Goal: Feedback & Contribution: Leave review/rating

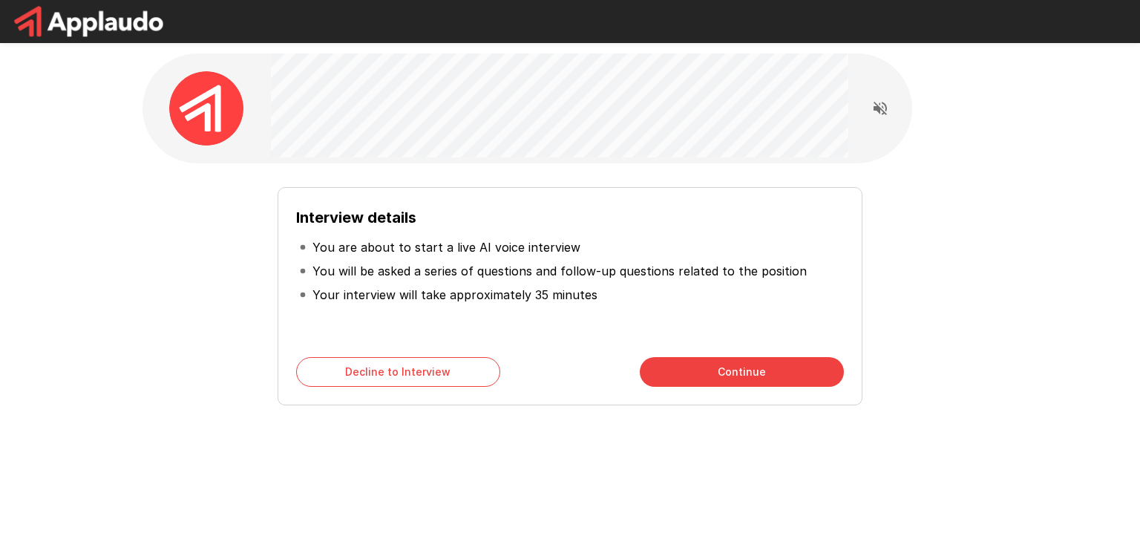
click at [753, 377] on button "Continue" at bounding box center [742, 372] width 204 height 30
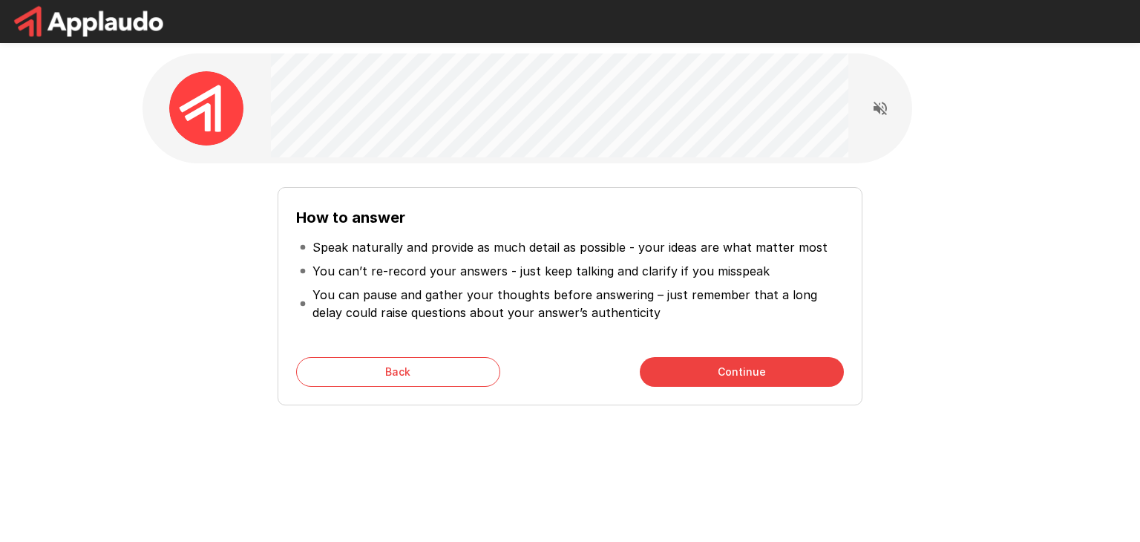
click at [788, 373] on button "Continue" at bounding box center [742, 372] width 204 height 30
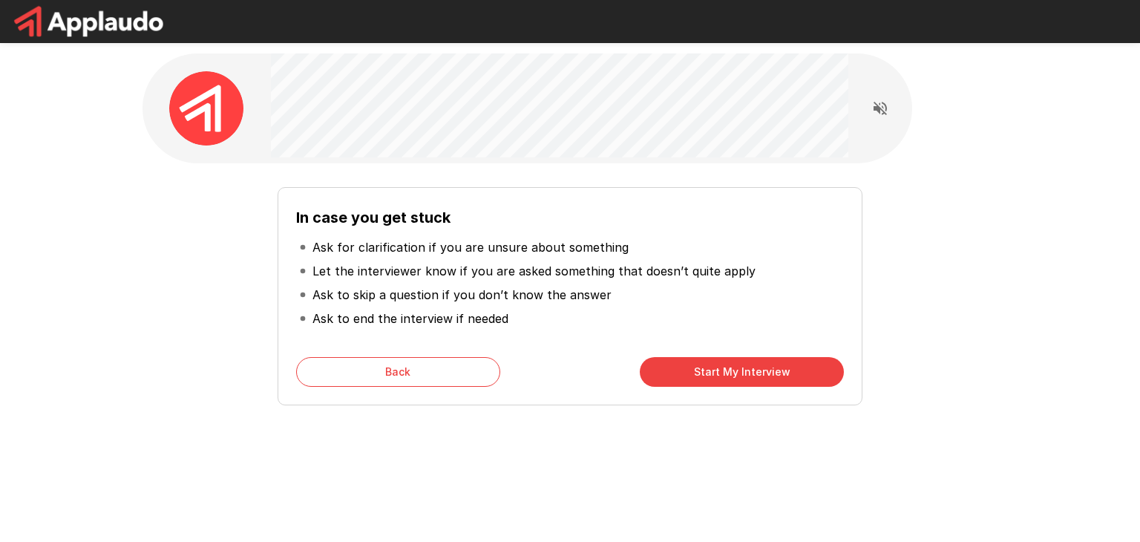
click at [788, 373] on button "Start My Interview" at bounding box center [742, 372] width 204 height 30
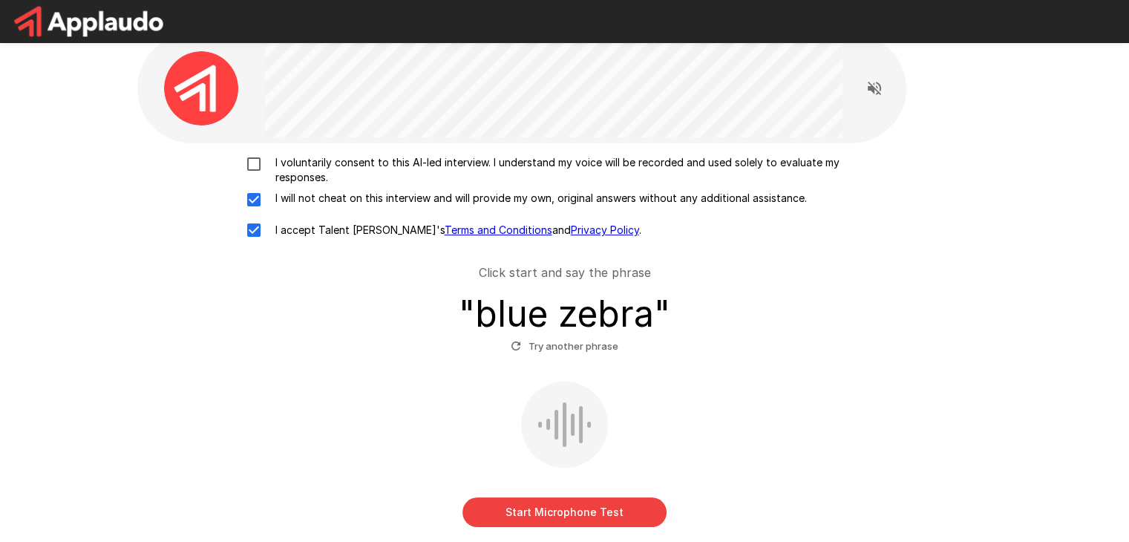
scroll to position [99, 0]
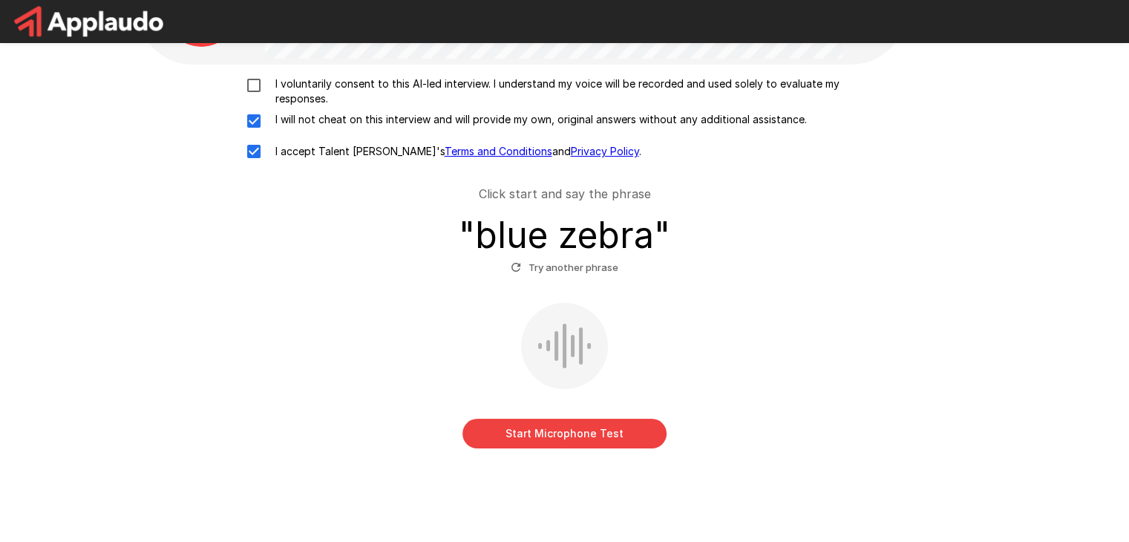
click at [586, 431] on button "Start Microphone Test" at bounding box center [565, 434] width 204 height 30
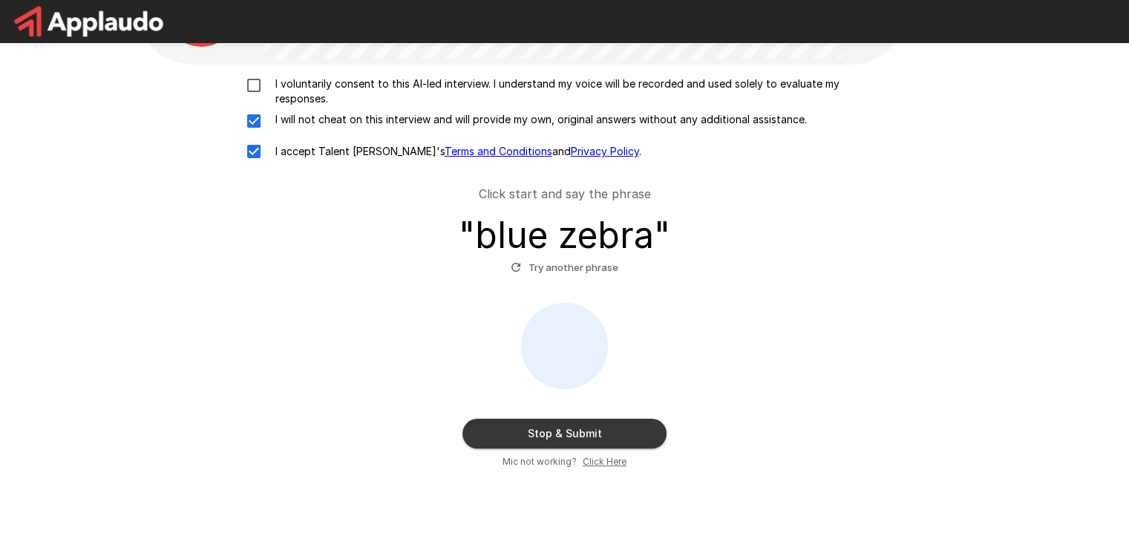
click at [581, 434] on button "Stop & Submit" at bounding box center [565, 434] width 204 height 30
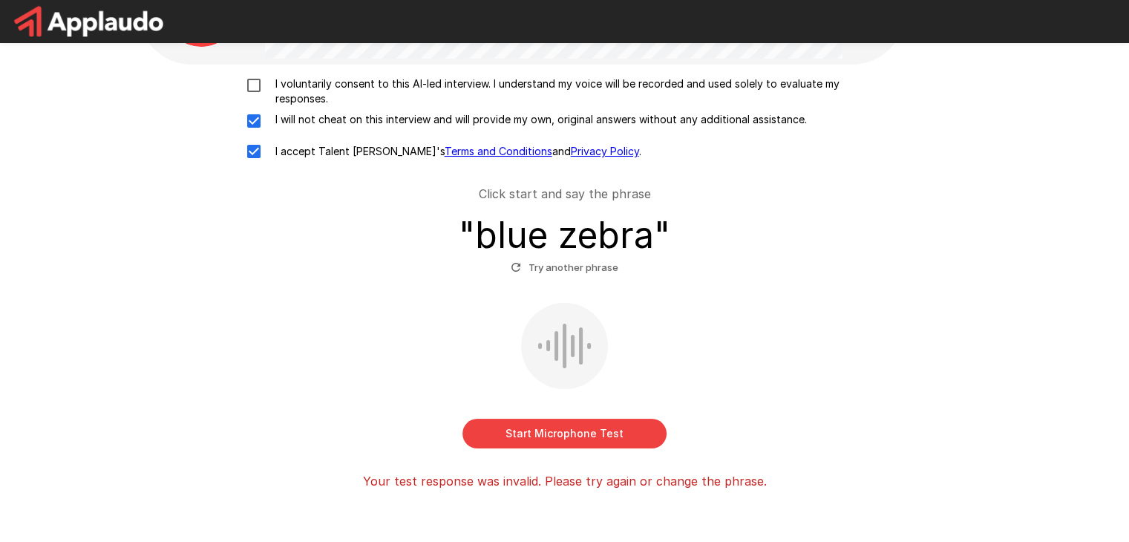
click at [581, 434] on button "Start Microphone Test" at bounding box center [565, 434] width 204 height 30
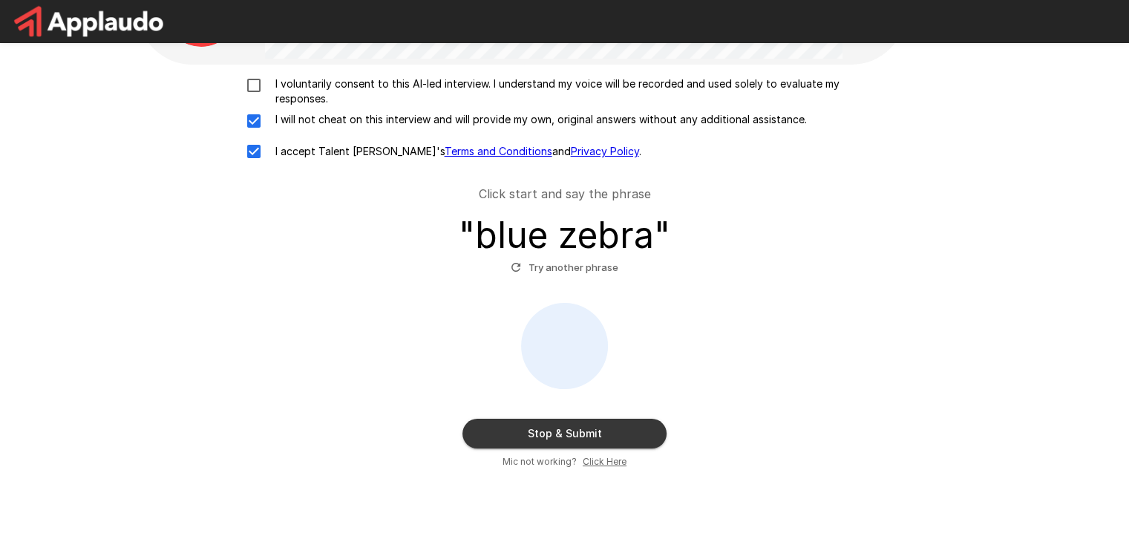
click at [581, 434] on button "Stop & Submit" at bounding box center [565, 434] width 204 height 30
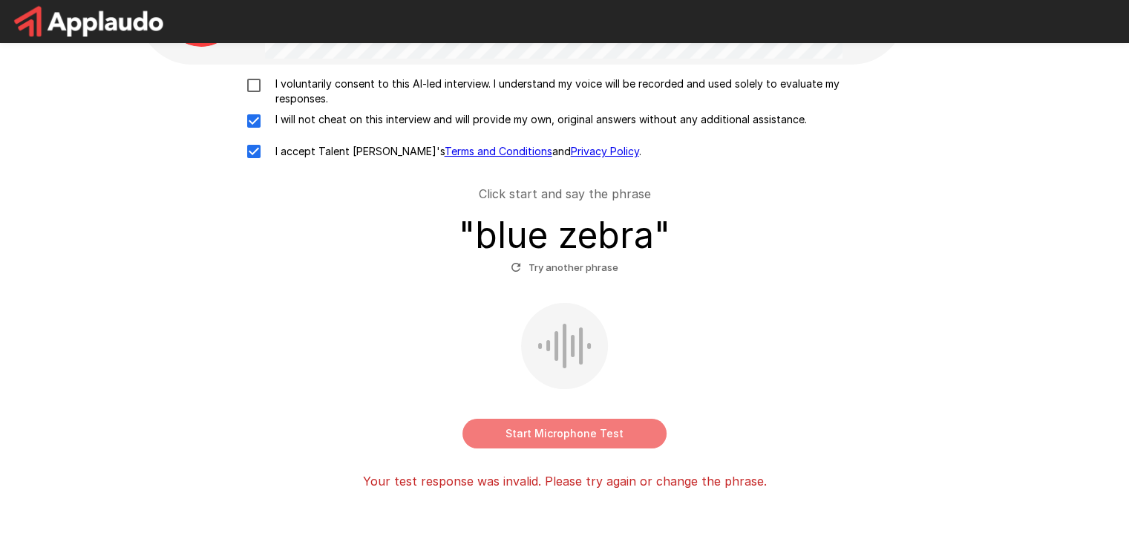
click at [599, 437] on button "Start Microphone Test" at bounding box center [565, 434] width 204 height 30
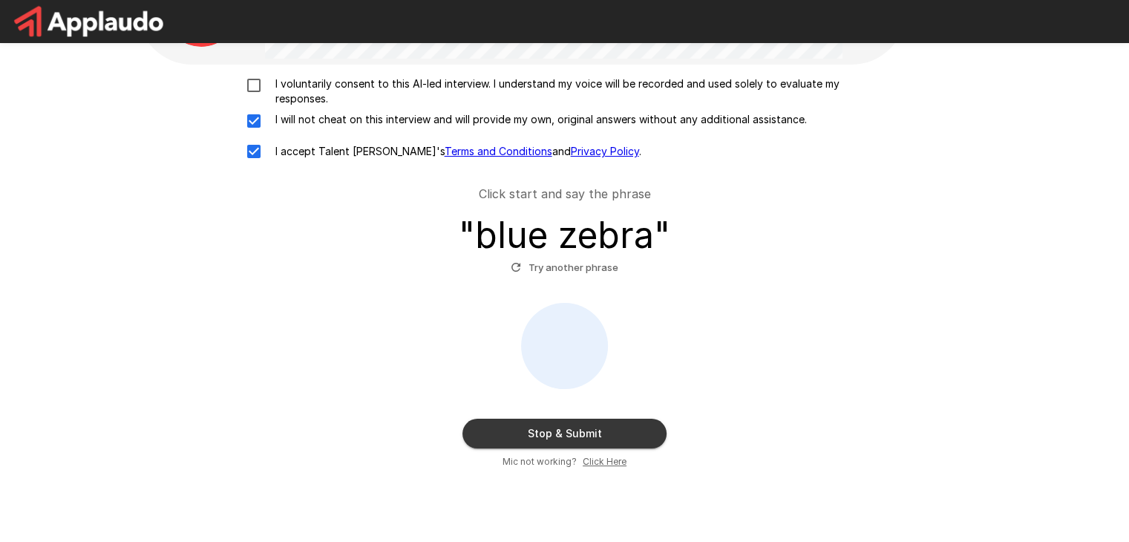
click at [599, 437] on button "Stop & Submit" at bounding box center [565, 434] width 204 height 30
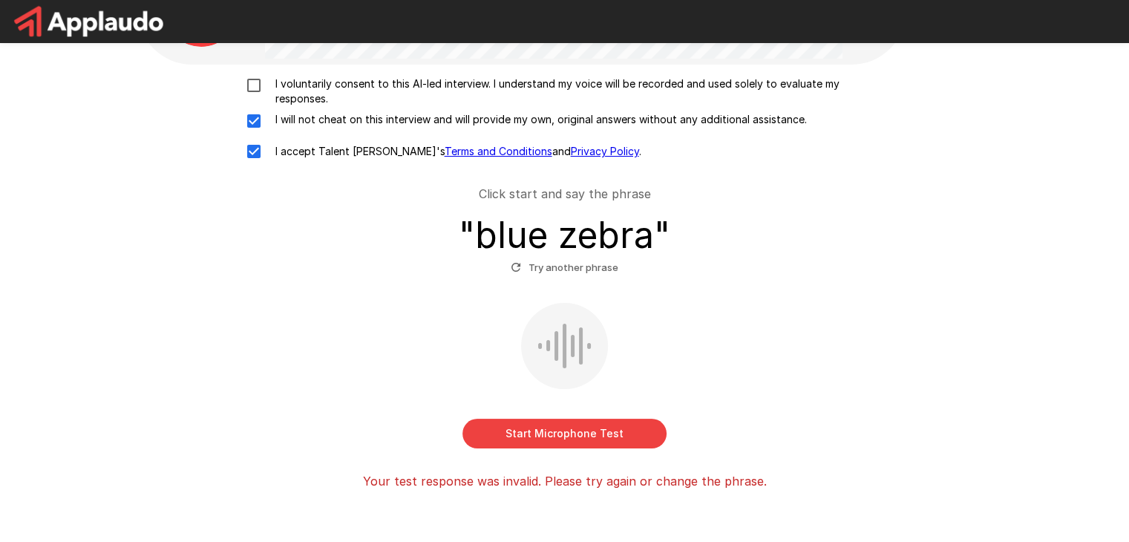
click at [562, 269] on button "Try another phrase" at bounding box center [564, 267] width 115 height 23
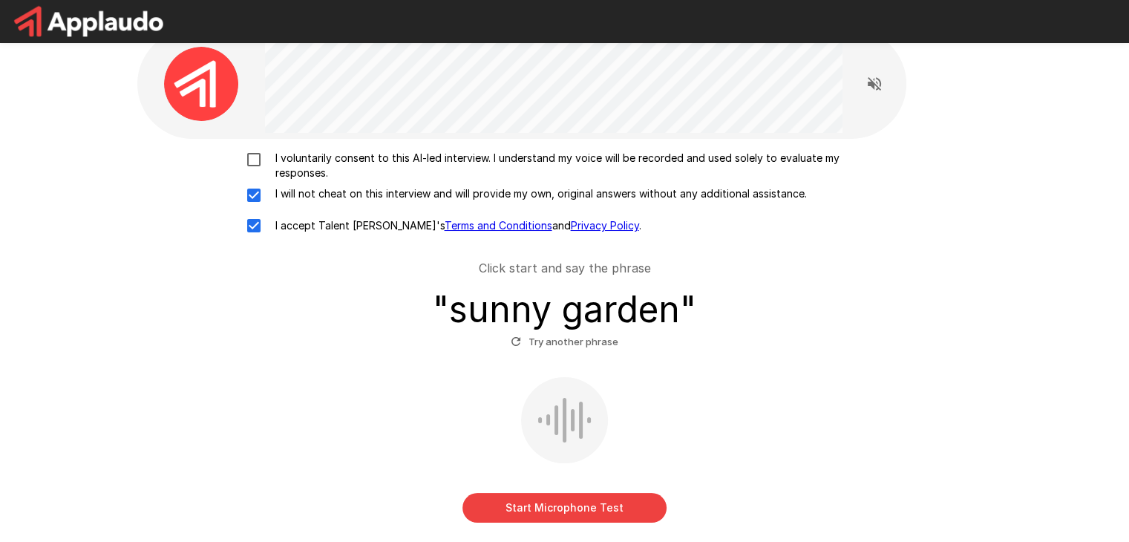
scroll to position [123, 0]
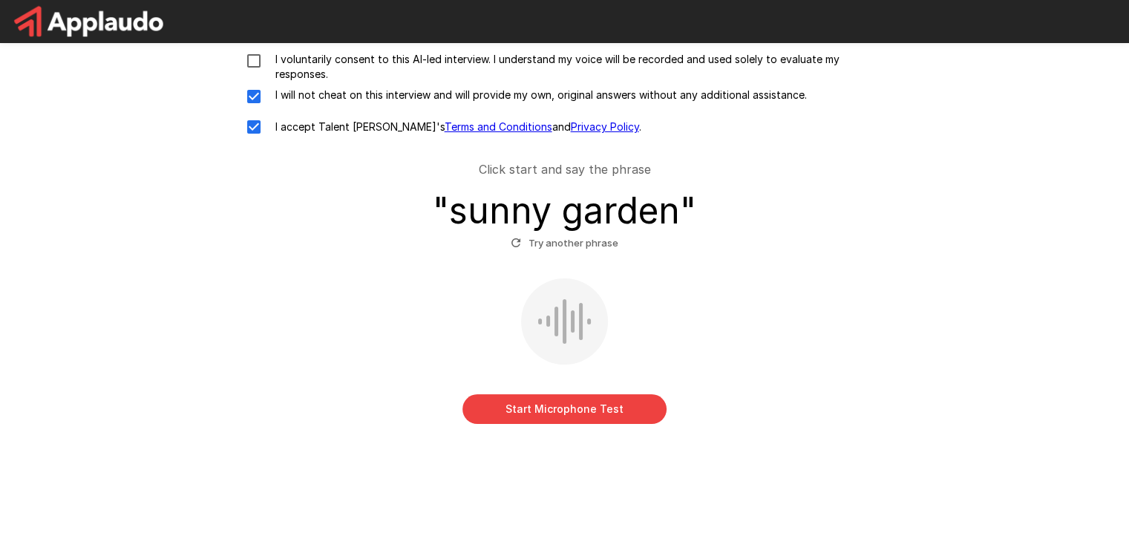
click at [552, 402] on button "Start Microphone Test" at bounding box center [565, 409] width 204 height 30
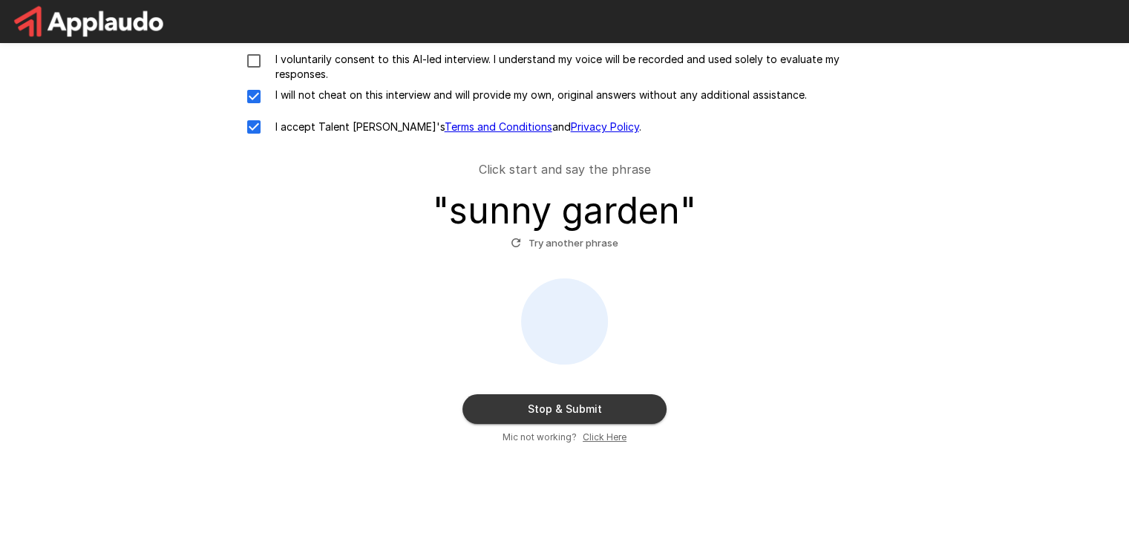
click at [576, 409] on button "Stop & Submit" at bounding box center [565, 409] width 204 height 30
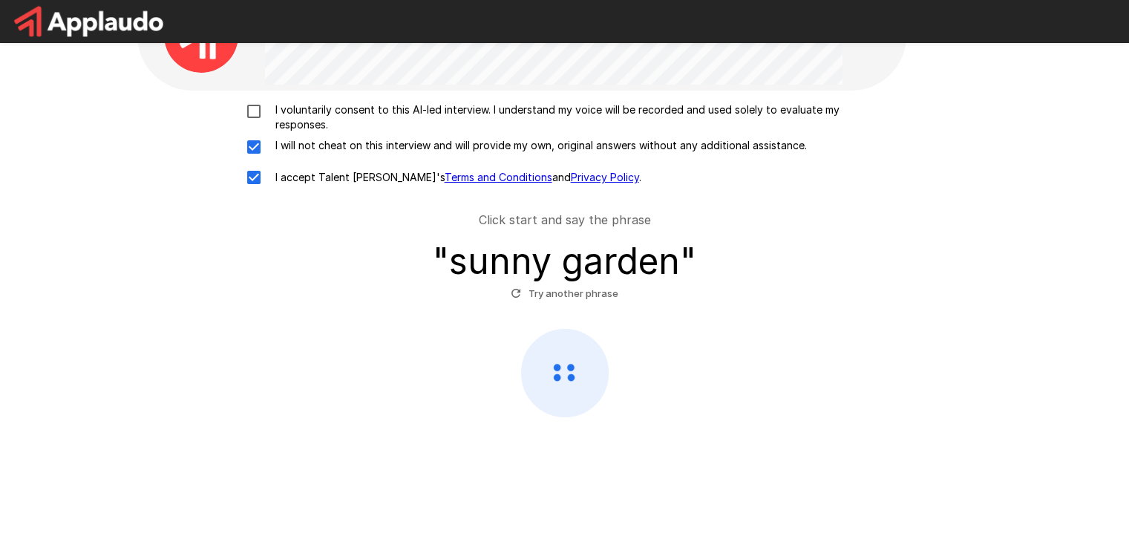
scroll to position [72, 0]
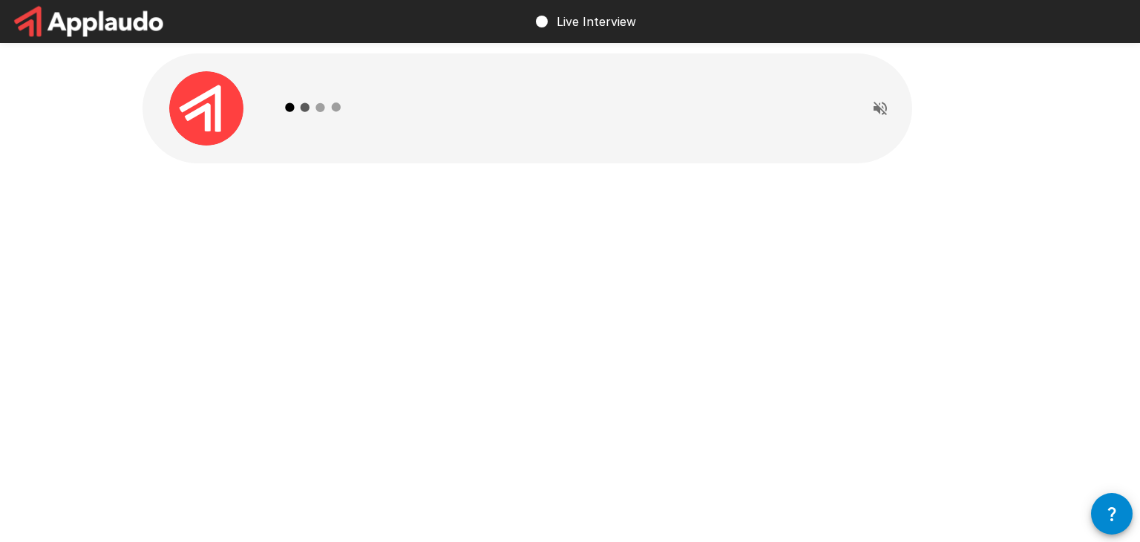
click at [270, 122] on div at bounding box center [207, 108] width 128 height 74
click at [272, 120] on div at bounding box center [528, 108] width 770 height 110
click at [212, 126] on img at bounding box center [206, 108] width 74 height 74
click at [882, 110] on icon "Read questions aloud" at bounding box center [880, 108] width 13 height 13
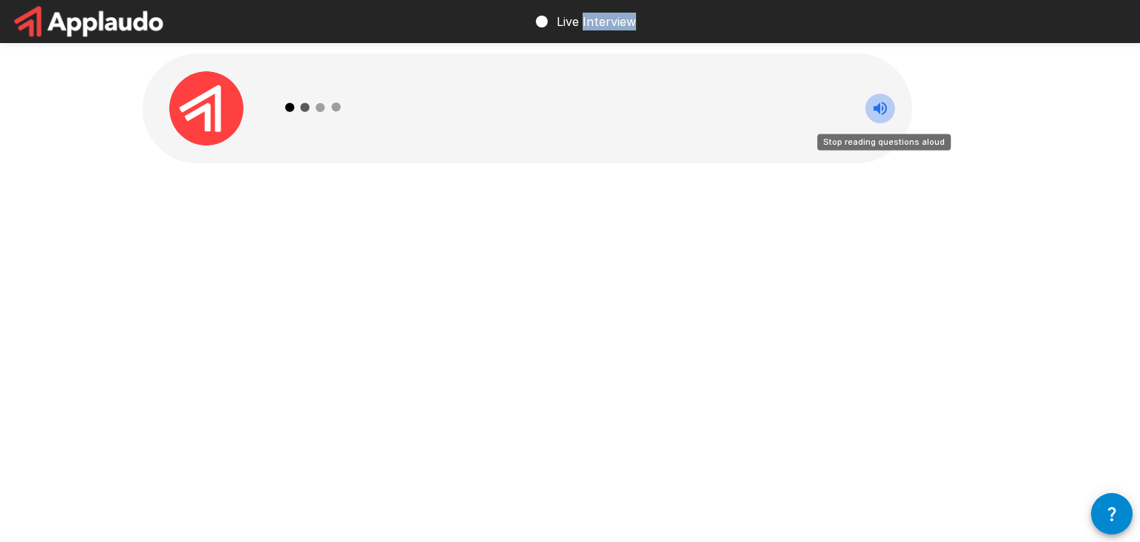
click at [879, 117] on button "Stop reading questions aloud" at bounding box center [881, 109] width 30 height 30
click at [561, 25] on p "Live Interview" at bounding box center [596, 22] width 79 height 18
click at [465, 75] on div at bounding box center [560, 108] width 578 height 110
click at [406, 137] on div at bounding box center [560, 108] width 578 height 110
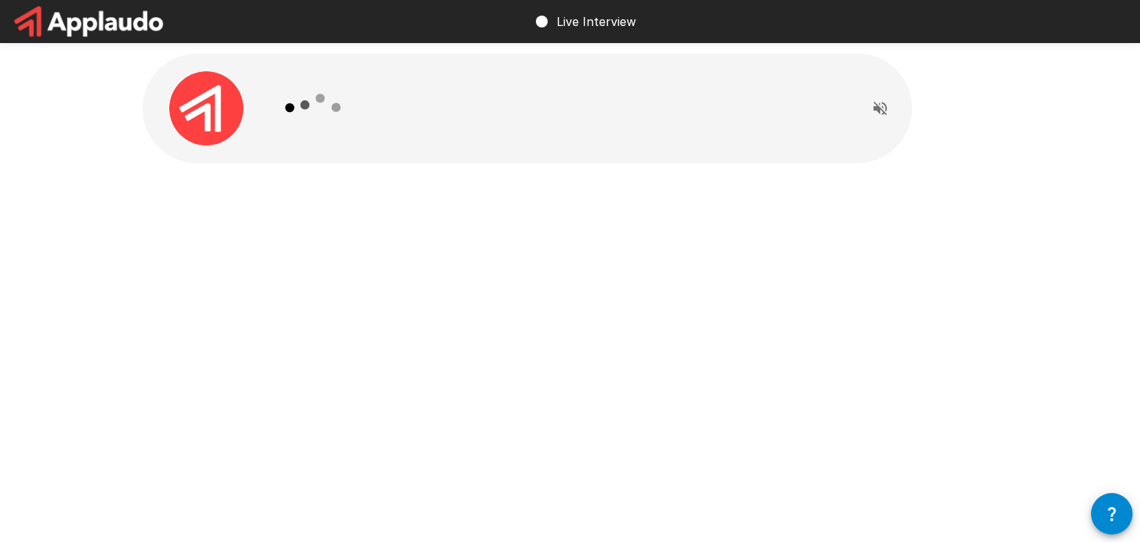
click at [406, 134] on div at bounding box center [560, 108] width 578 height 110
click at [406, 132] on div at bounding box center [560, 108] width 578 height 110
click at [408, 131] on div at bounding box center [560, 108] width 578 height 110
click at [414, 123] on div at bounding box center [560, 108] width 578 height 110
drag, startPoint x: 414, startPoint y: 123, endPoint x: 768, endPoint y: 105, distance: 354.6
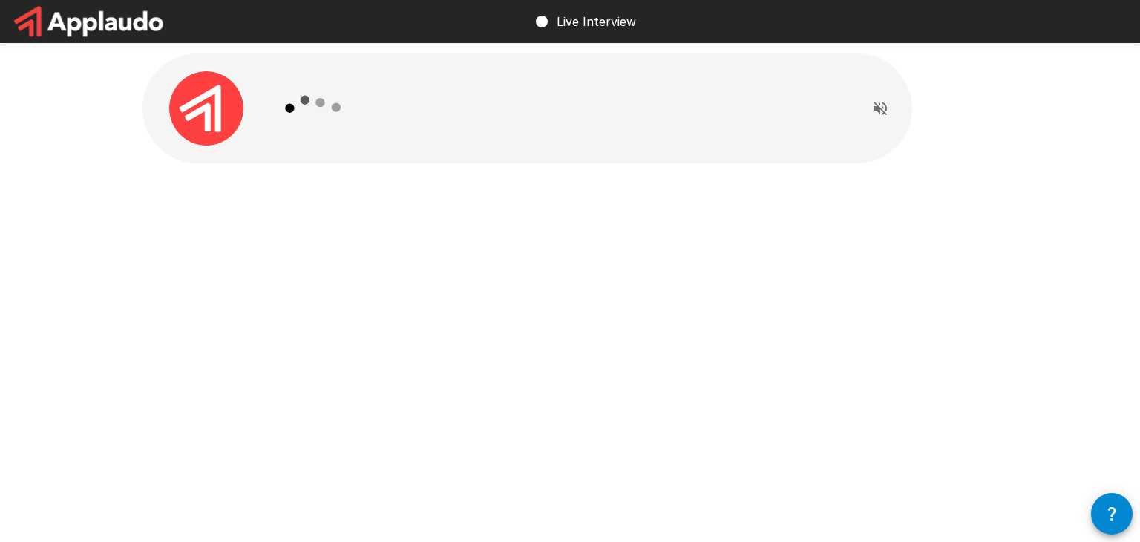
click at [417, 122] on div at bounding box center [560, 108] width 578 height 110
click at [218, 115] on img at bounding box center [206, 108] width 74 height 74
click at [218, 114] on img at bounding box center [206, 108] width 74 height 74
drag, startPoint x: 316, startPoint y: 127, endPoint x: 413, endPoint y: 140, distance: 98.2
click at [336, 131] on icon at bounding box center [314, 108] width 86 height 86
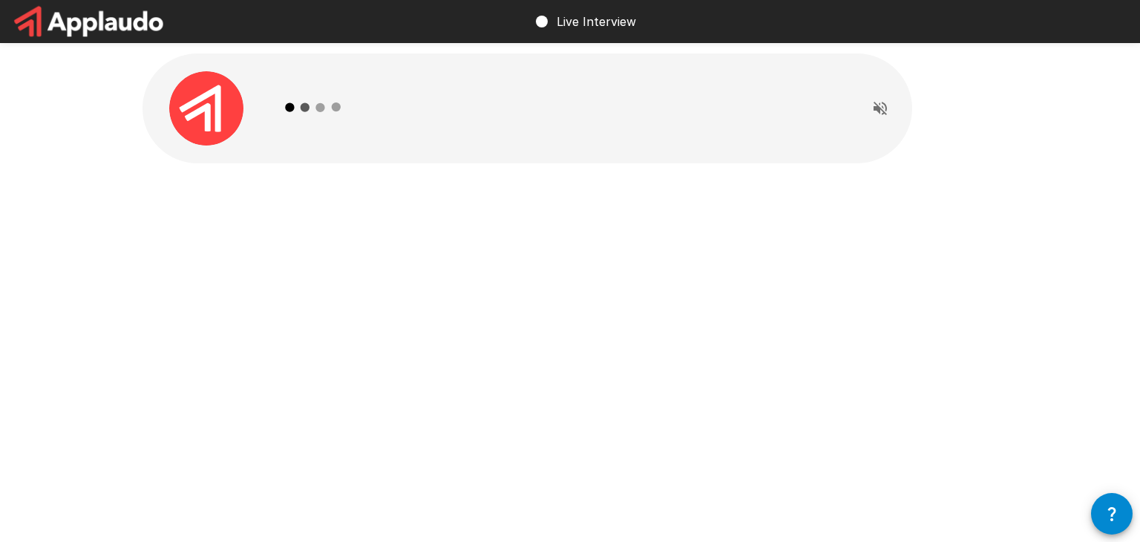
drag, startPoint x: 422, startPoint y: 143, endPoint x: 538, endPoint y: 132, distance: 117.0
click at [422, 143] on div at bounding box center [560, 108] width 578 height 110
click at [538, 132] on div at bounding box center [560, 108] width 578 height 110
drag, startPoint x: 536, startPoint y: 127, endPoint x: 643, endPoint y: 173, distance: 116.4
click at [382, 234] on div at bounding box center [570, 141] width 891 height 282
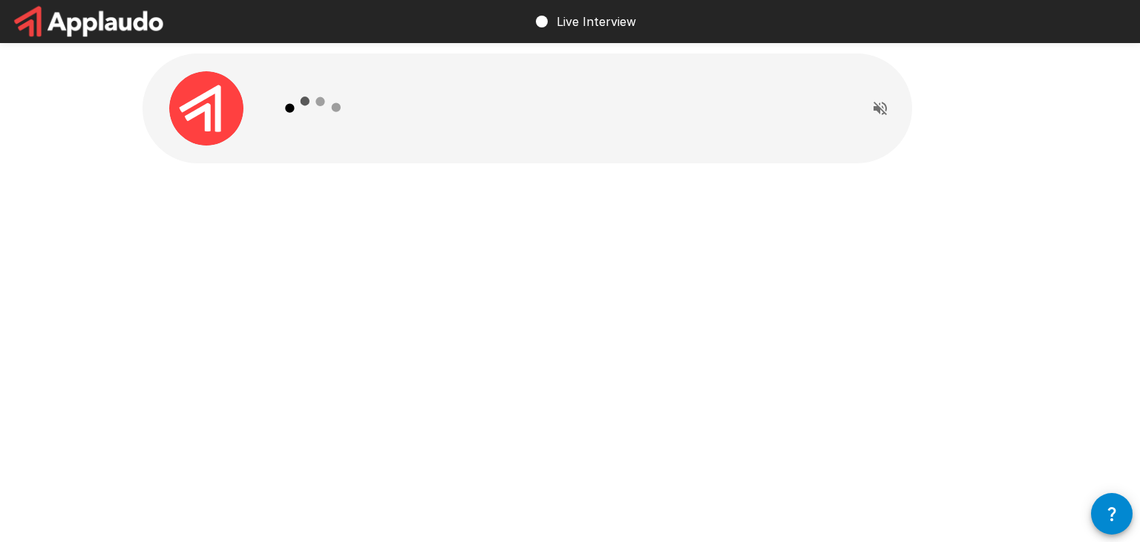
drag, startPoint x: 884, startPoint y: 106, endPoint x: 889, endPoint y: 122, distance: 16.9
click at [885, 108] on icon "Read questions aloud" at bounding box center [881, 108] width 18 height 18
click at [386, 116] on div at bounding box center [560, 108] width 578 height 110
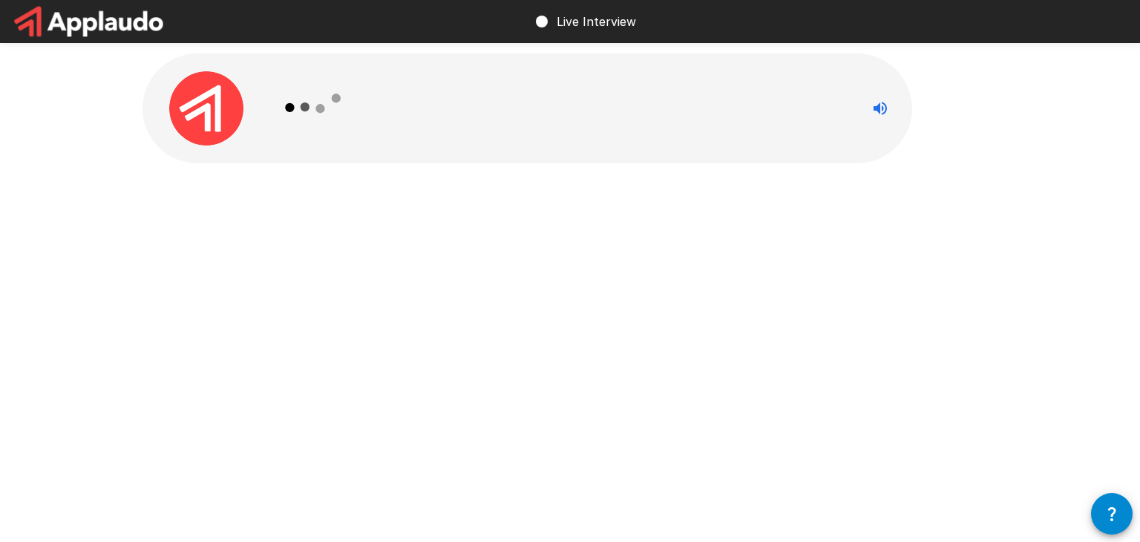
click at [386, 116] on div at bounding box center [560, 108] width 578 height 110
drag, startPoint x: 407, startPoint y: 120, endPoint x: 420, endPoint y: 120, distance: 13.4
click at [420, 120] on div at bounding box center [560, 108] width 578 height 110
click at [307, 114] on icon at bounding box center [314, 108] width 86 height 86
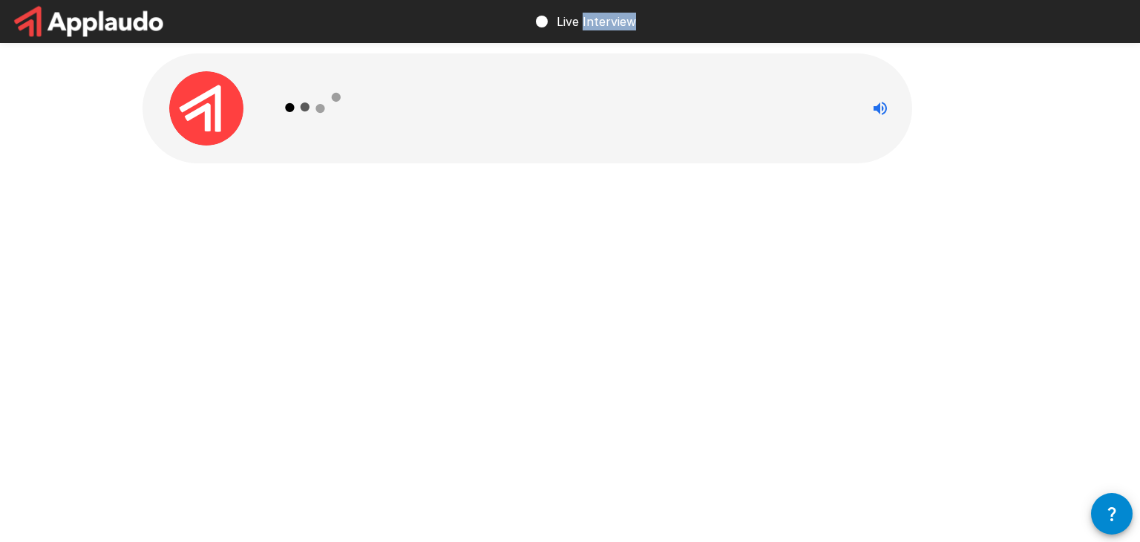
click at [307, 114] on icon at bounding box center [314, 108] width 86 height 86
click at [576, 22] on p "Live Interview" at bounding box center [596, 22] width 79 height 18
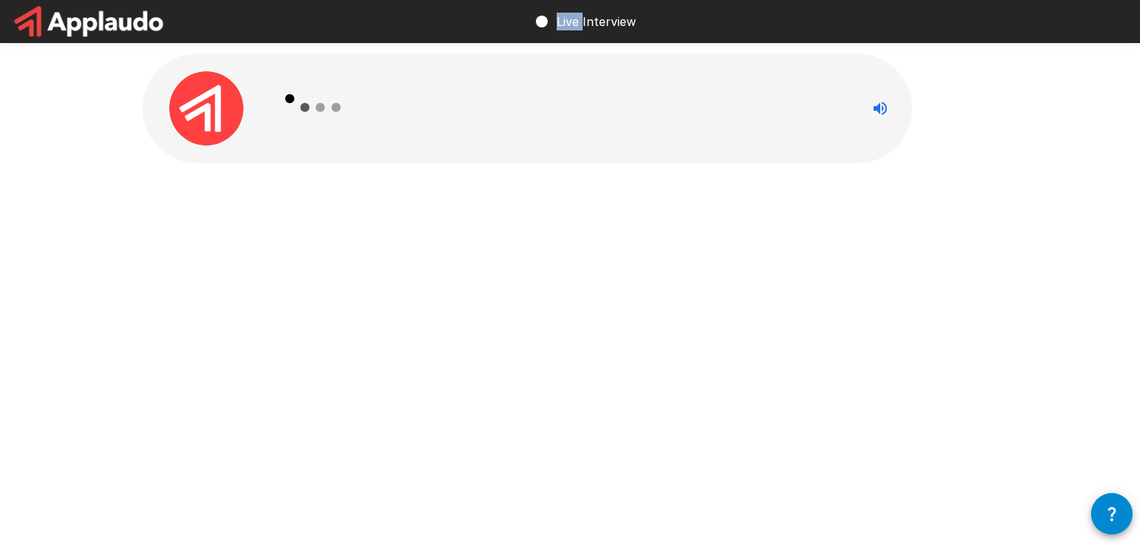
click at [576, 22] on p "Live Interview" at bounding box center [596, 22] width 79 height 18
click at [250, 97] on div at bounding box center [207, 108] width 128 height 74
click at [251, 97] on div at bounding box center [207, 108] width 128 height 74
drag, startPoint x: 251, startPoint y: 97, endPoint x: 343, endPoint y: 80, distance: 93.6
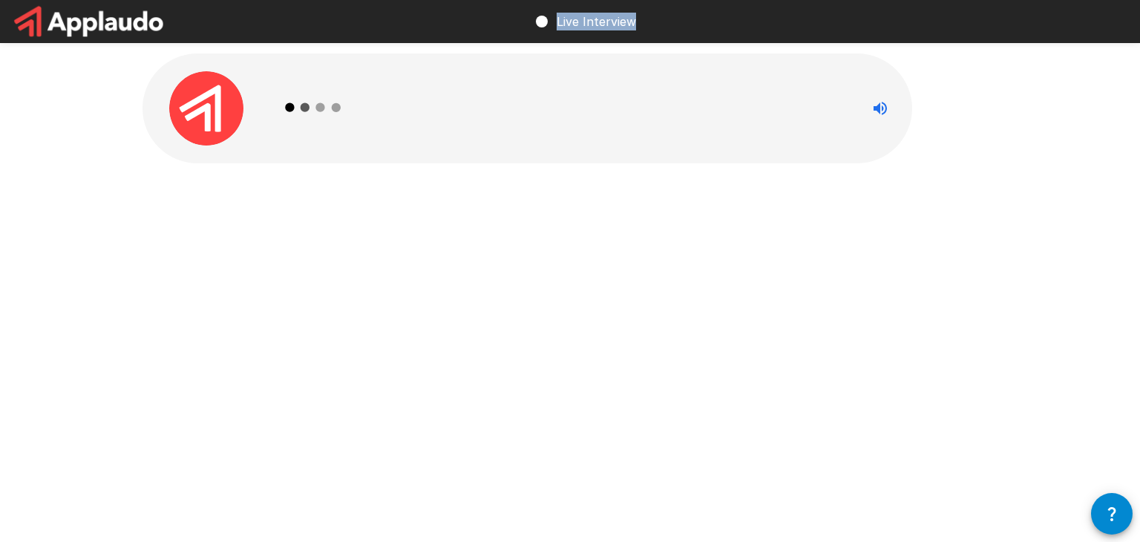
click at [252, 97] on div at bounding box center [207, 108] width 128 height 74
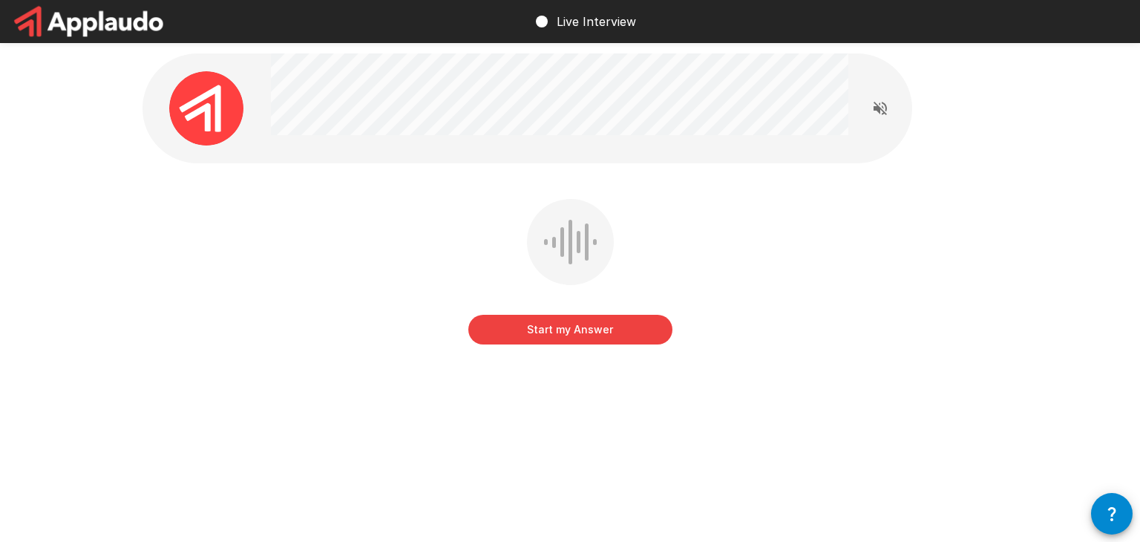
click at [566, 333] on button "Start my Answer" at bounding box center [570, 330] width 204 height 30
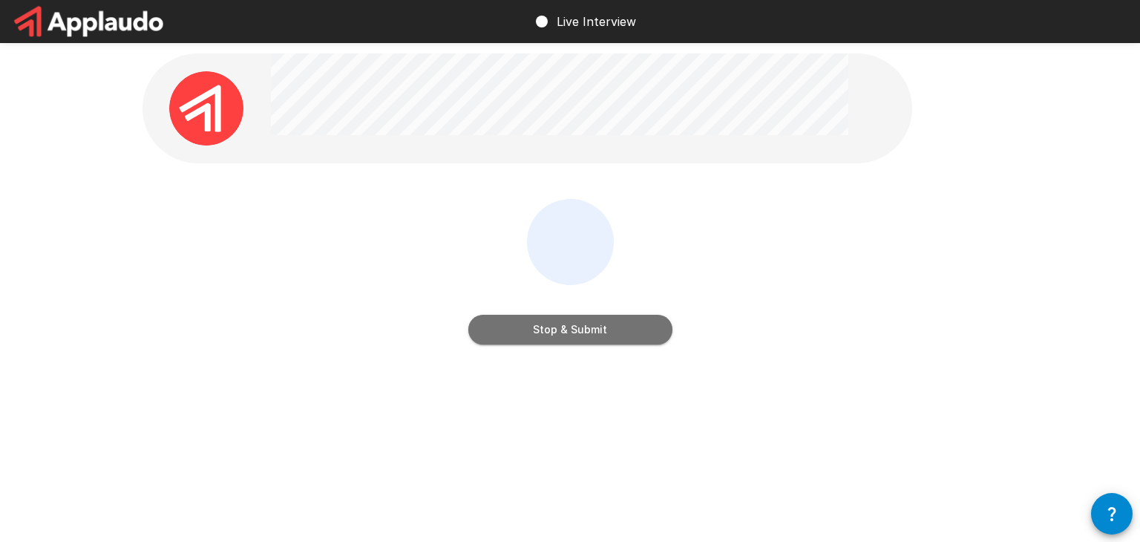
click at [566, 333] on button "Stop & Submit" at bounding box center [570, 330] width 204 height 30
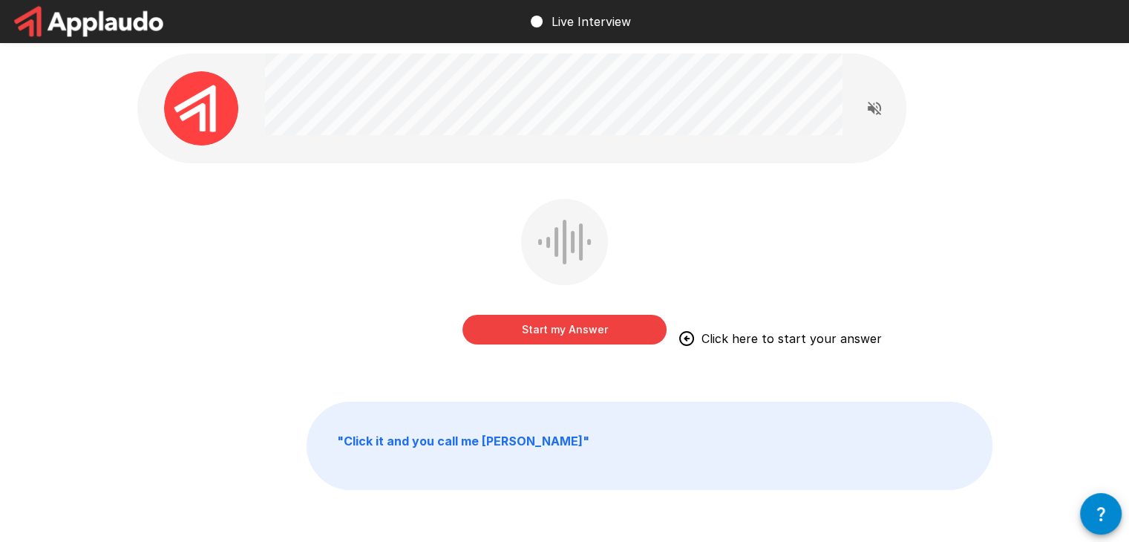
click at [566, 333] on button "Start my Answer" at bounding box center [565, 330] width 204 height 30
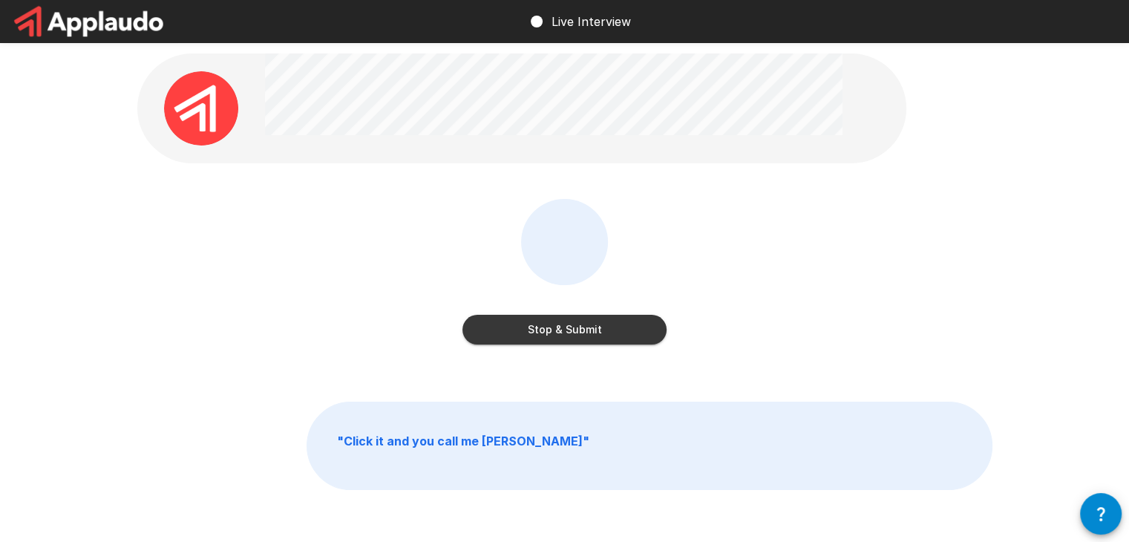
click at [566, 333] on button "Stop & Submit" at bounding box center [565, 330] width 204 height 30
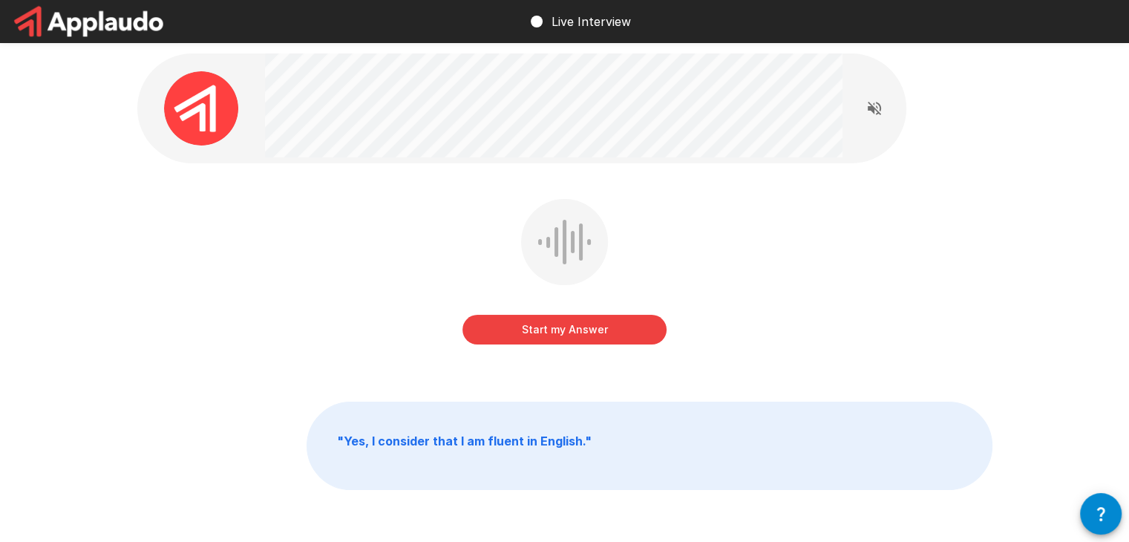
click at [566, 332] on button "Start my Answer" at bounding box center [565, 330] width 204 height 30
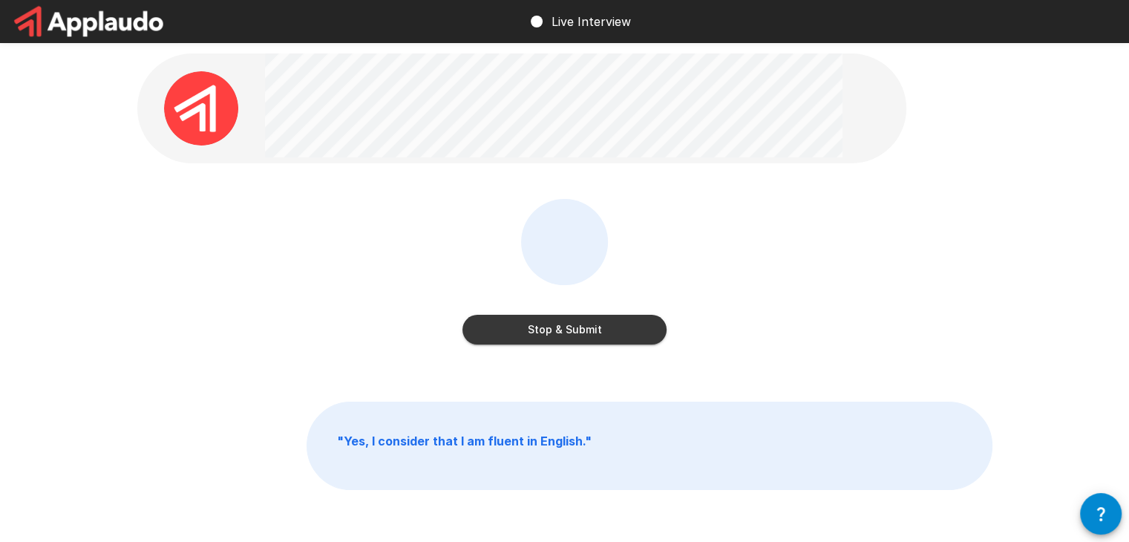
click at [566, 332] on button "Stop & Submit" at bounding box center [565, 330] width 204 height 30
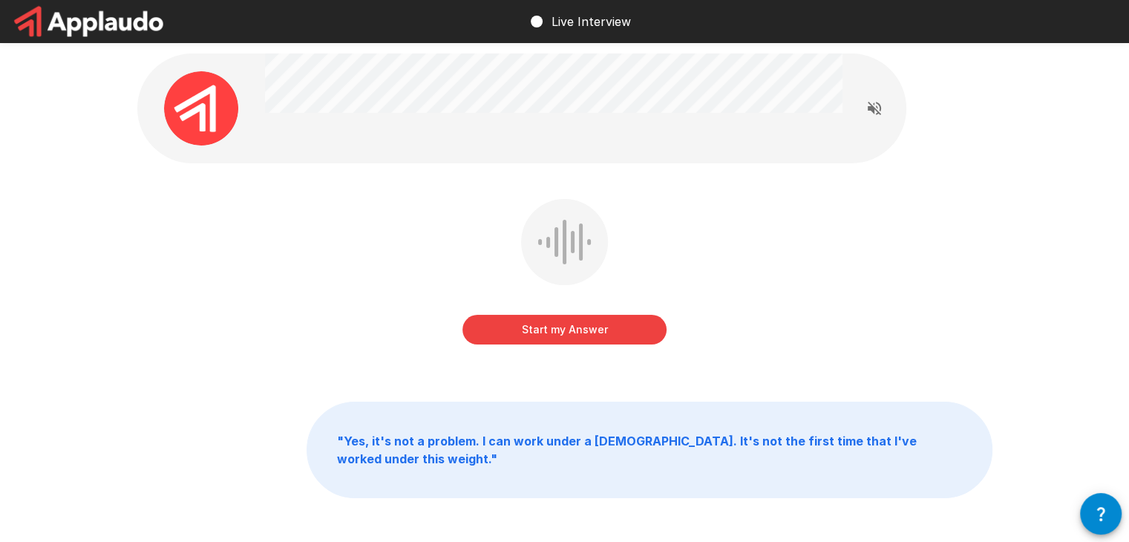
click at [588, 333] on button "Start my Answer" at bounding box center [565, 330] width 204 height 30
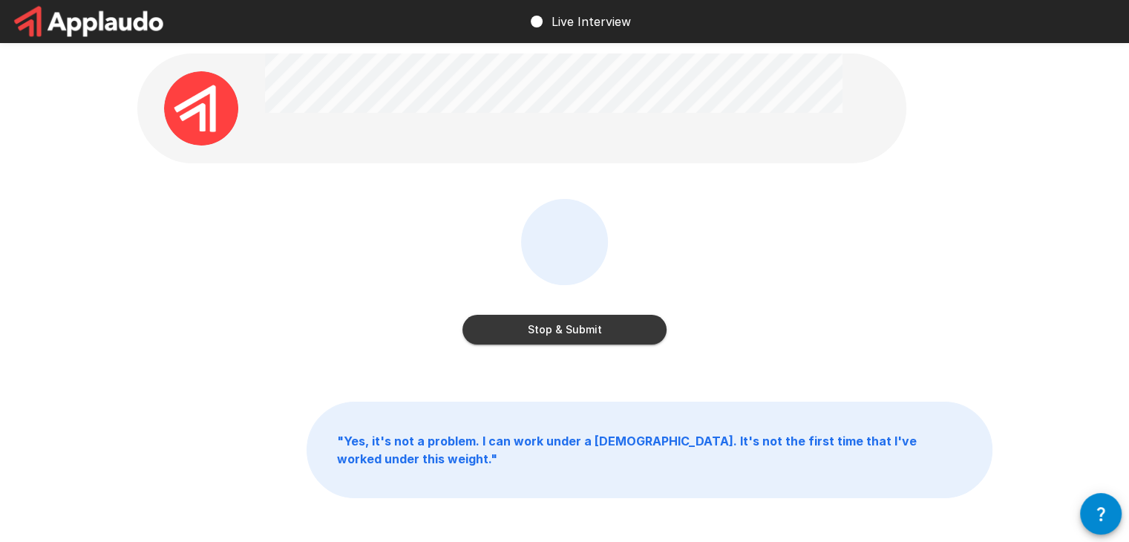
click at [588, 333] on button "Stop & Submit" at bounding box center [565, 330] width 204 height 30
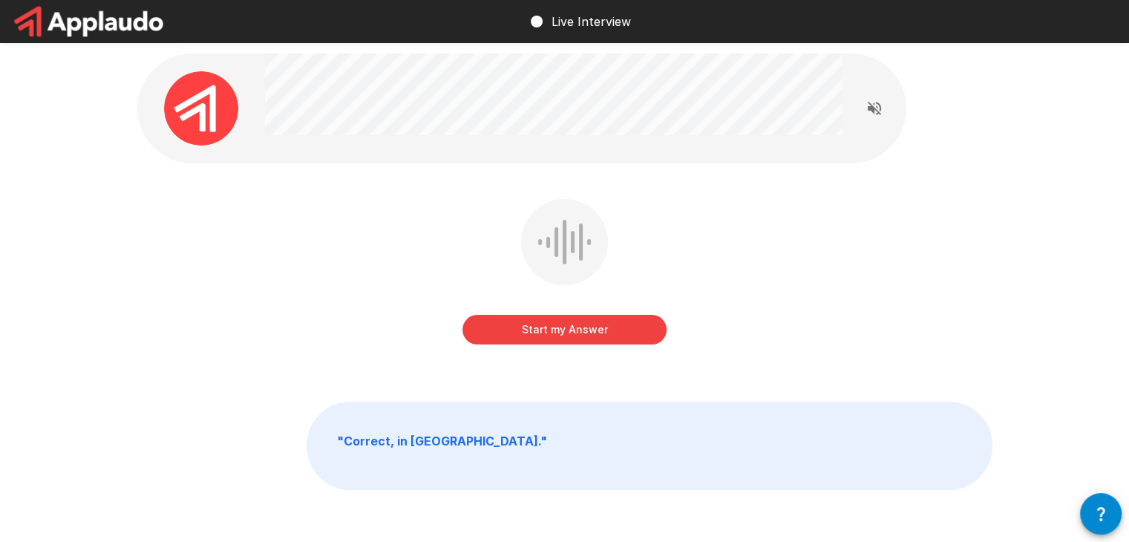
click at [596, 333] on button "Start my Answer" at bounding box center [565, 330] width 204 height 30
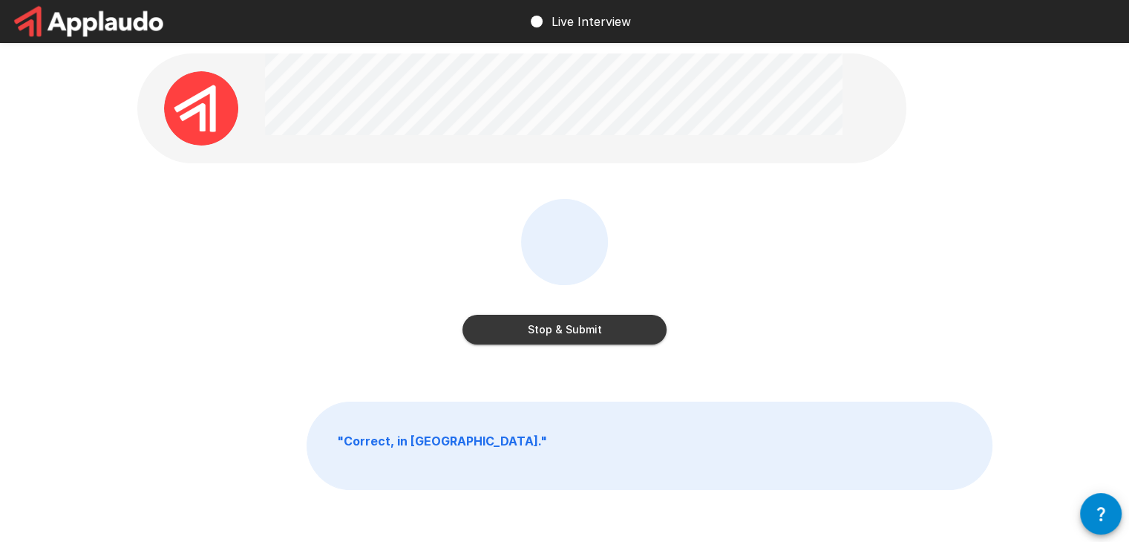
click at [596, 333] on button "Stop & Submit" at bounding box center [565, 330] width 204 height 30
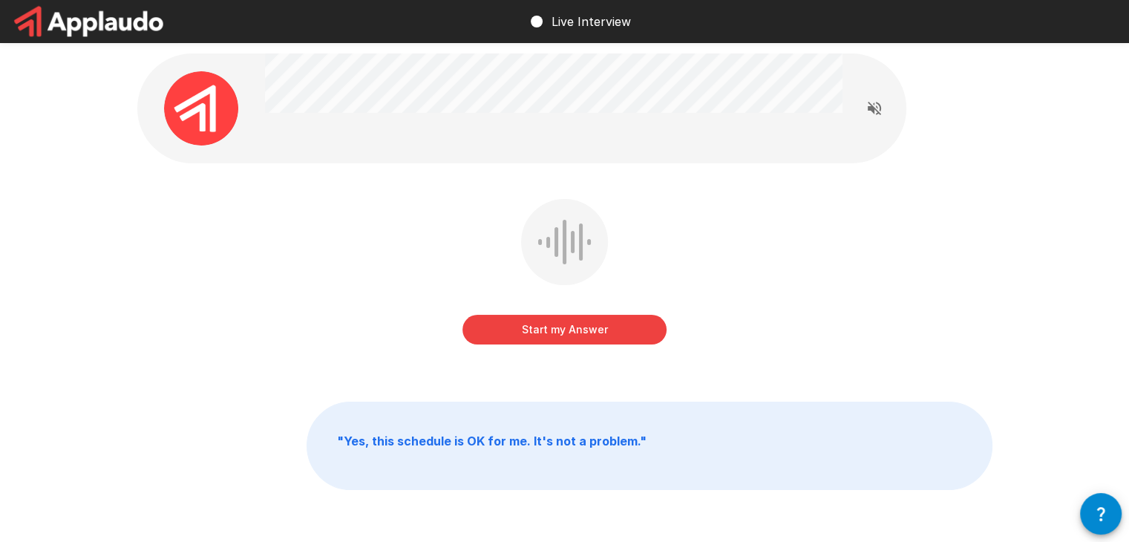
click at [596, 333] on button "Start my Answer" at bounding box center [565, 330] width 204 height 30
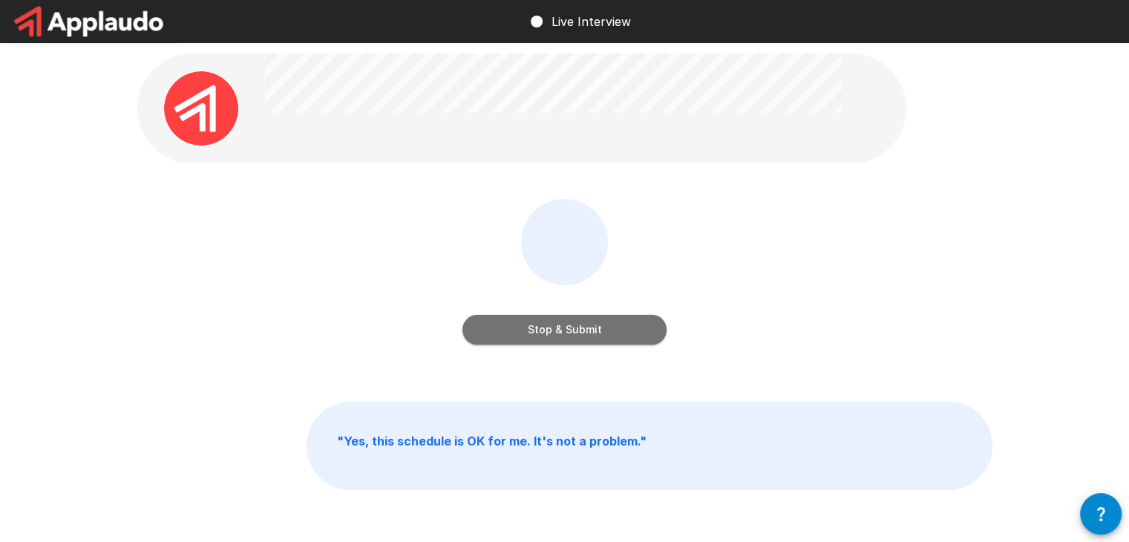
click at [596, 333] on button "Stop & Submit" at bounding box center [565, 330] width 204 height 30
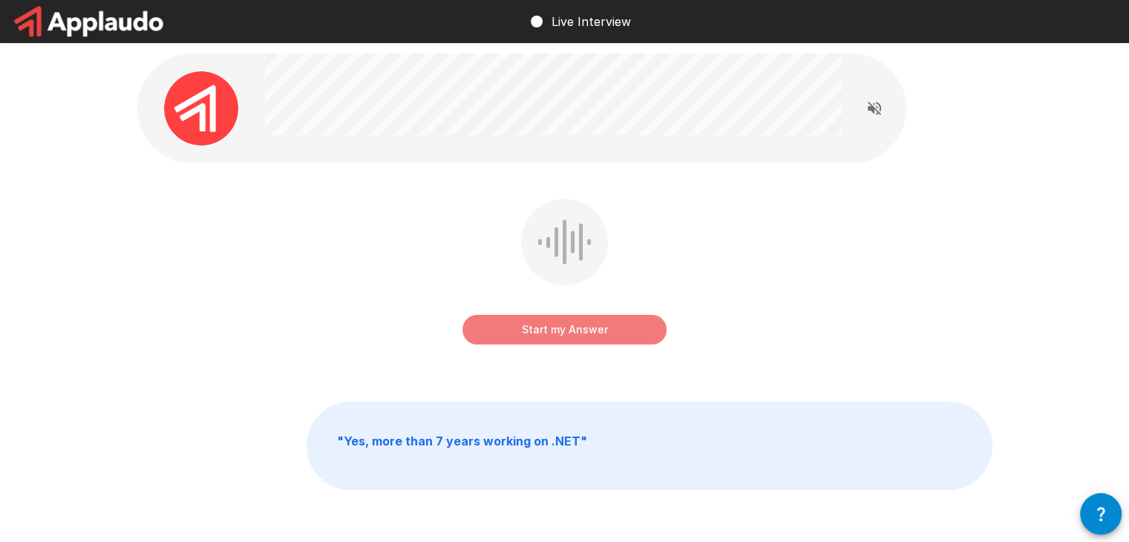
click at [595, 321] on button "Start my Answer" at bounding box center [565, 330] width 204 height 30
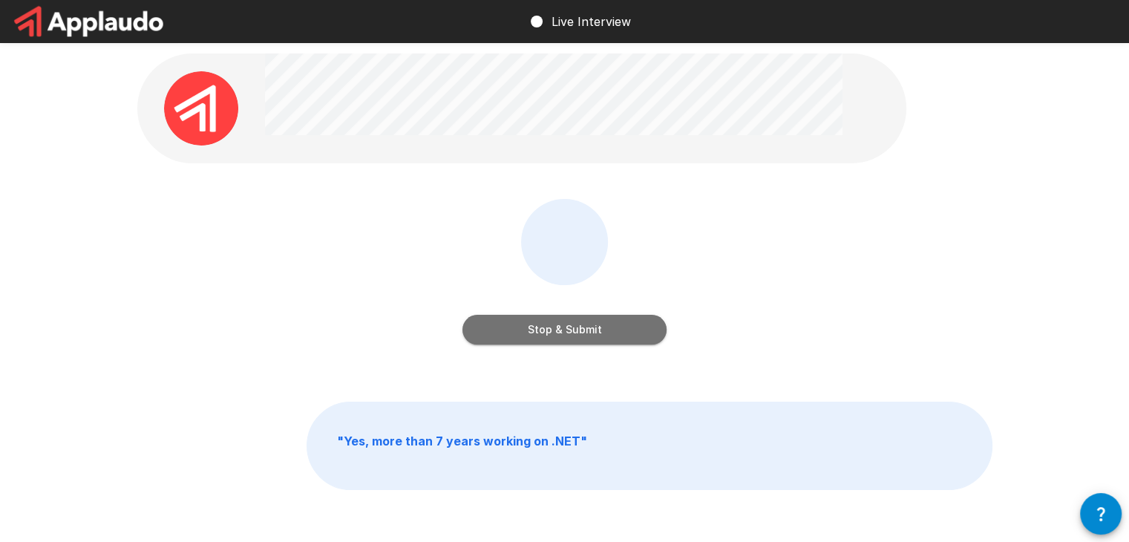
click at [584, 322] on button "Stop & Submit" at bounding box center [565, 330] width 204 height 30
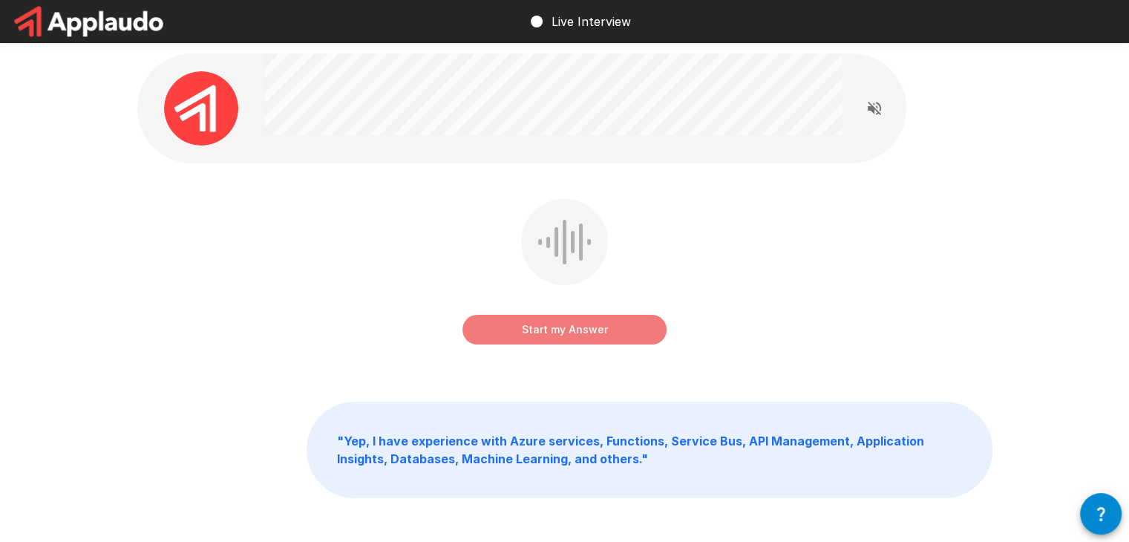
click at [603, 339] on button "Start my Answer" at bounding box center [565, 330] width 204 height 30
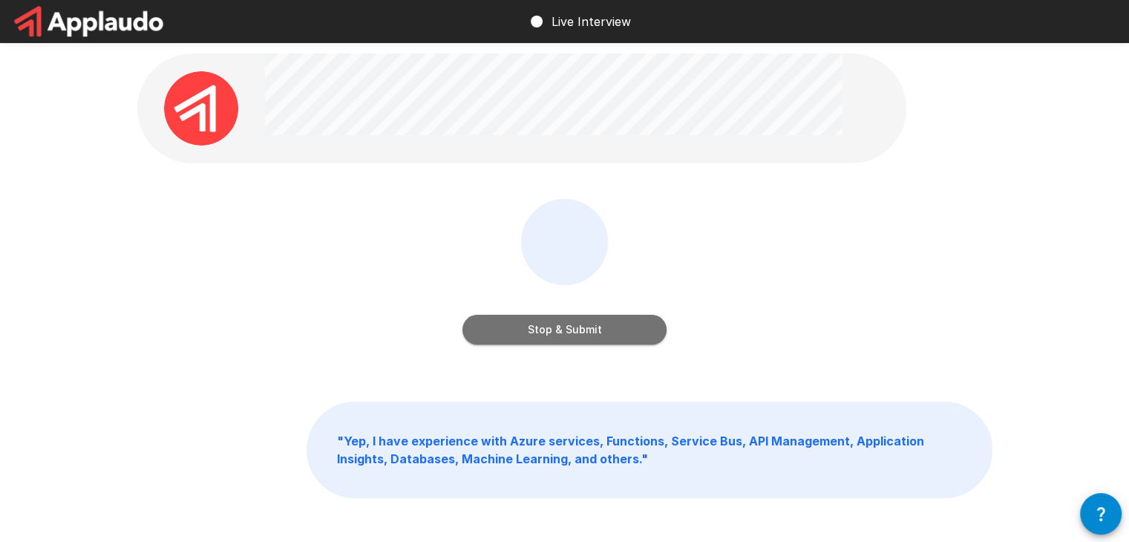
click at [556, 323] on button "Stop & Submit" at bounding box center [565, 330] width 204 height 30
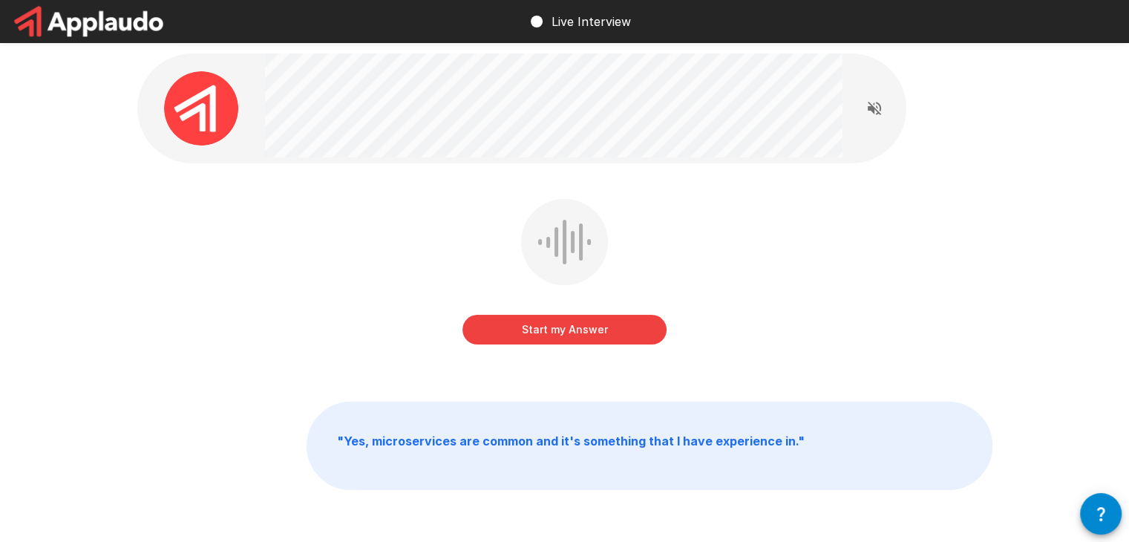
click at [541, 326] on button "Start my Answer" at bounding box center [565, 330] width 204 height 30
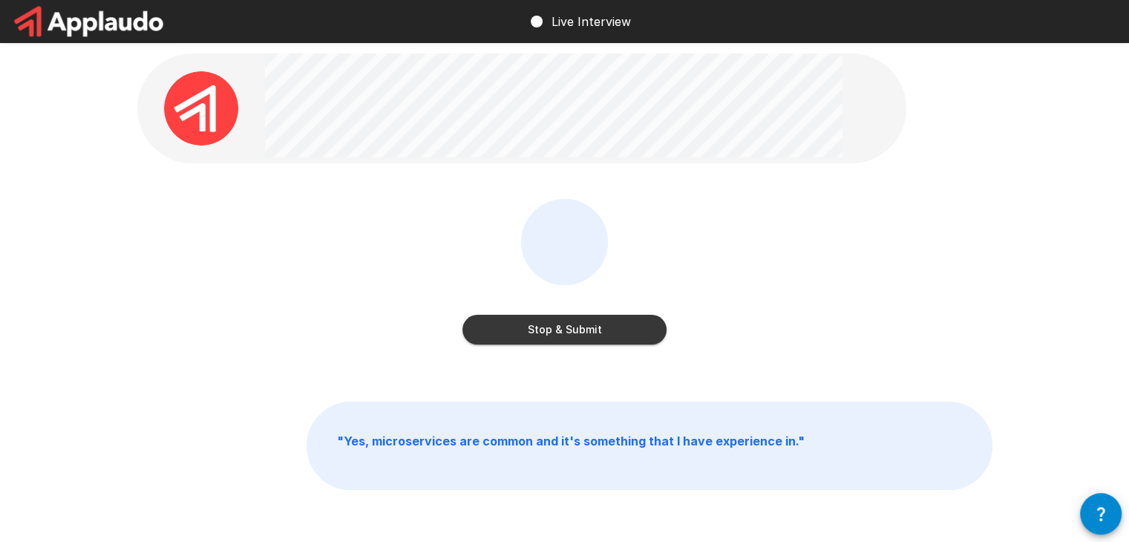
click at [541, 326] on button "Stop & Submit" at bounding box center [565, 330] width 204 height 30
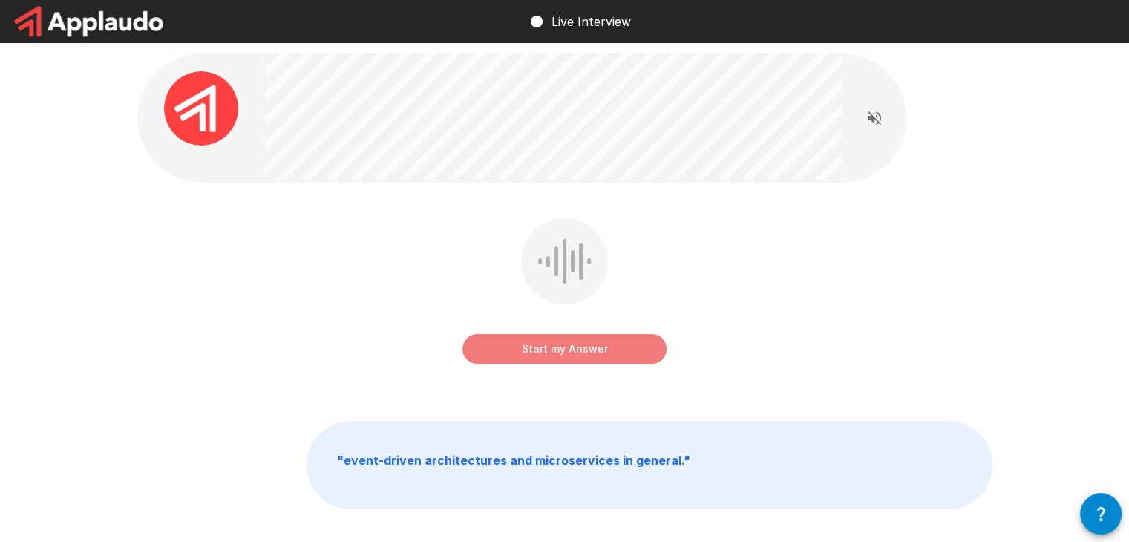
click at [550, 343] on button "Start my Answer" at bounding box center [565, 349] width 204 height 30
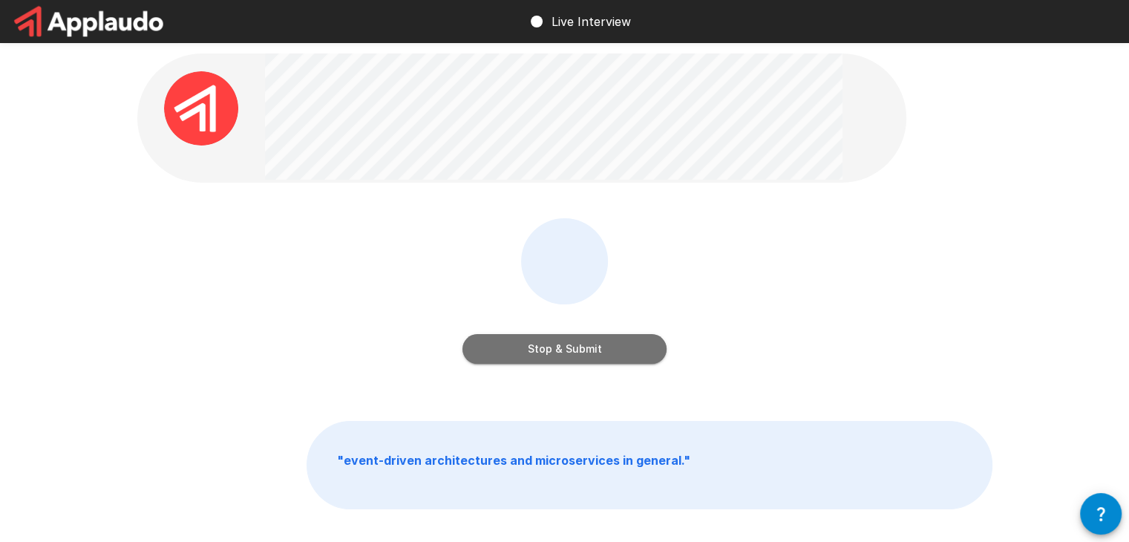
click at [550, 343] on button "Stop & Submit" at bounding box center [565, 349] width 204 height 30
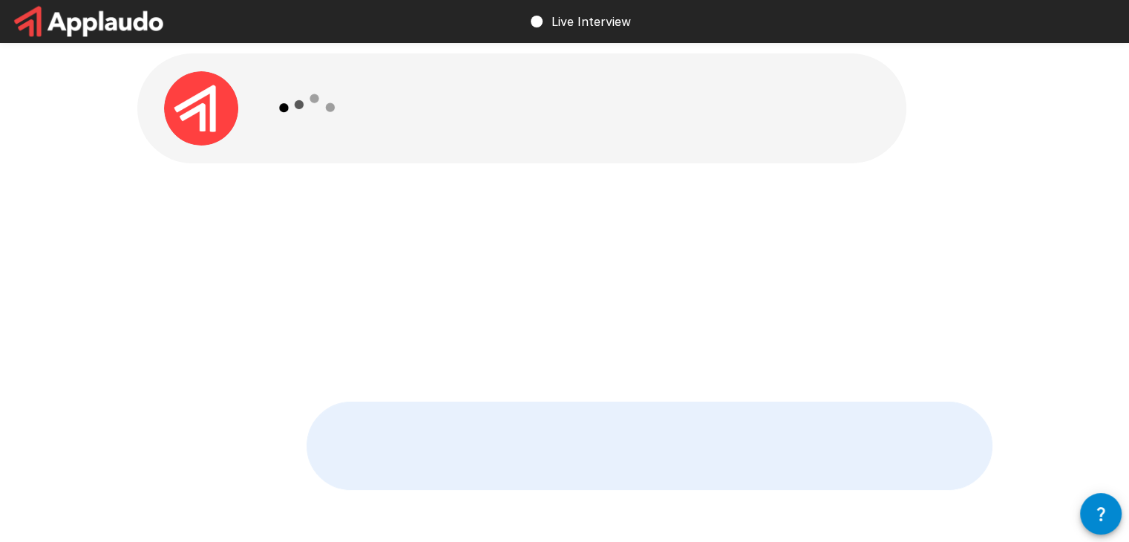
drag, startPoint x: 605, startPoint y: 183, endPoint x: 377, endPoint y: 121, distance: 236.3
click at [377, 121] on div at bounding box center [554, 108] width 578 height 110
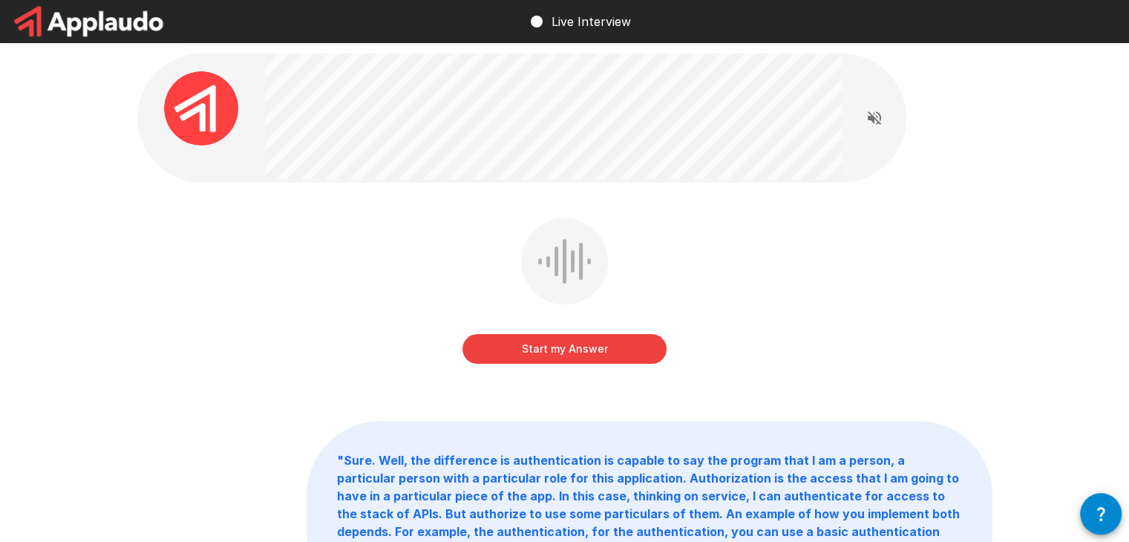
click at [563, 342] on button "Start my Answer" at bounding box center [565, 349] width 204 height 30
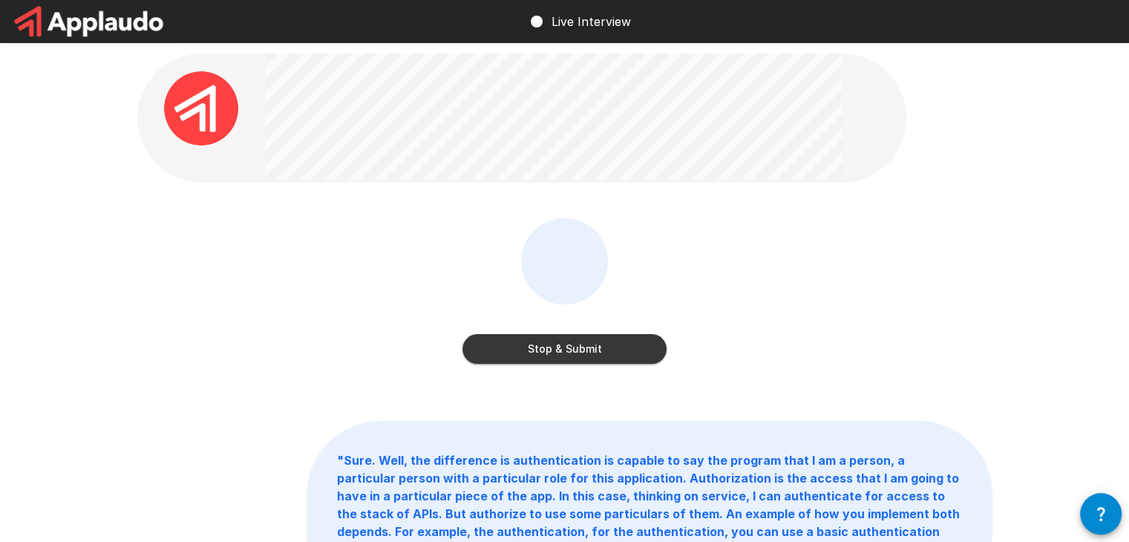
click at [563, 342] on button "Stop & Submit" at bounding box center [565, 349] width 204 height 30
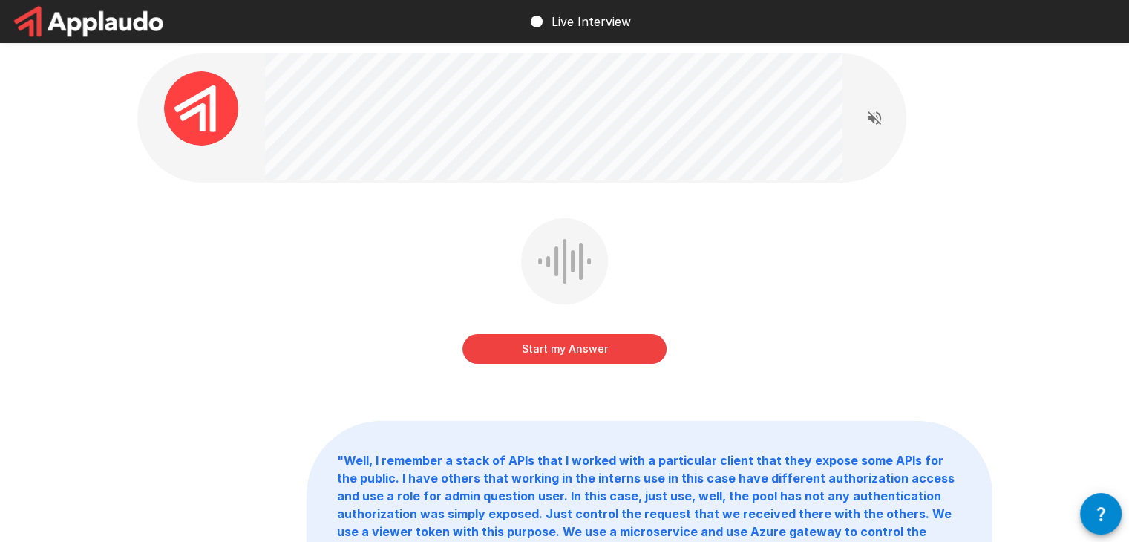
click at [589, 345] on button "Start my Answer" at bounding box center [565, 349] width 204 height 30
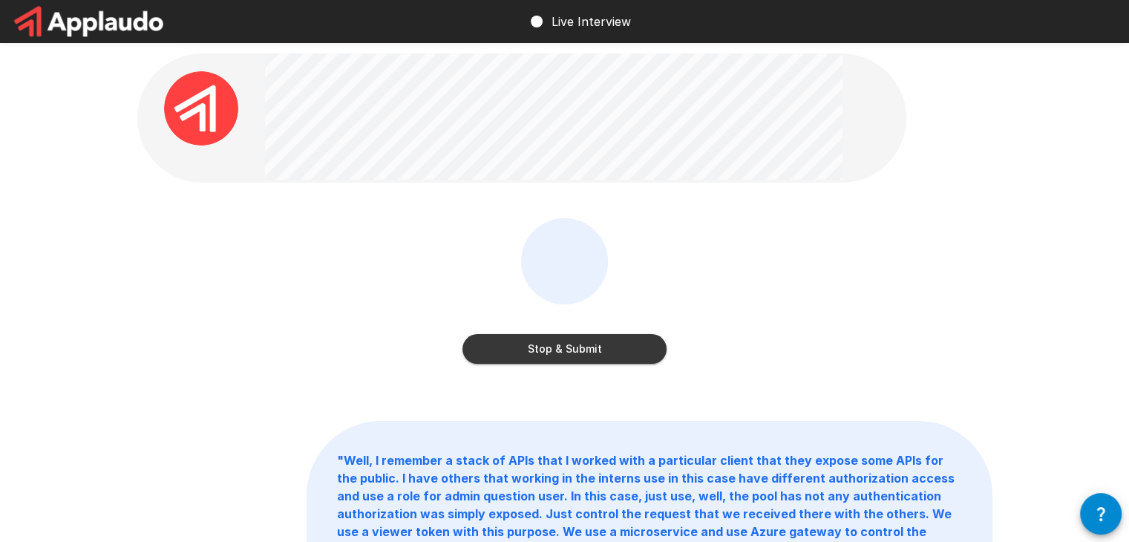
click at [589, 345] on button "Stop & Submit" at bounding box center [565, 349] width 204 height 30
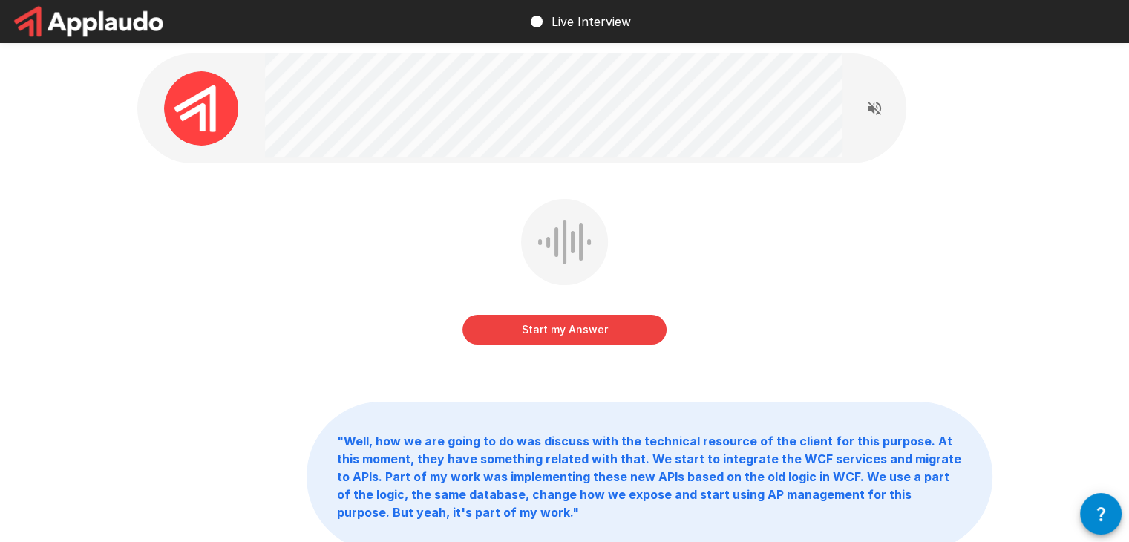
click at [572, 331] on button "Start my Answer" at bounding box center [565, 330] width 204 height 30
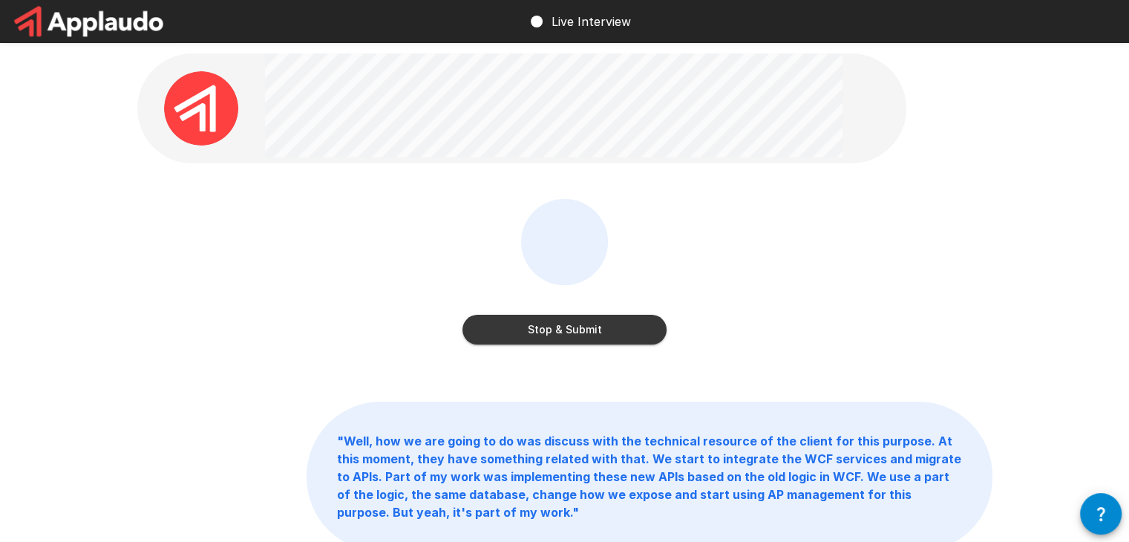
click at [572, 331] on button "Stop & Submit" at bounding box center [565, 330] width 204 height 30
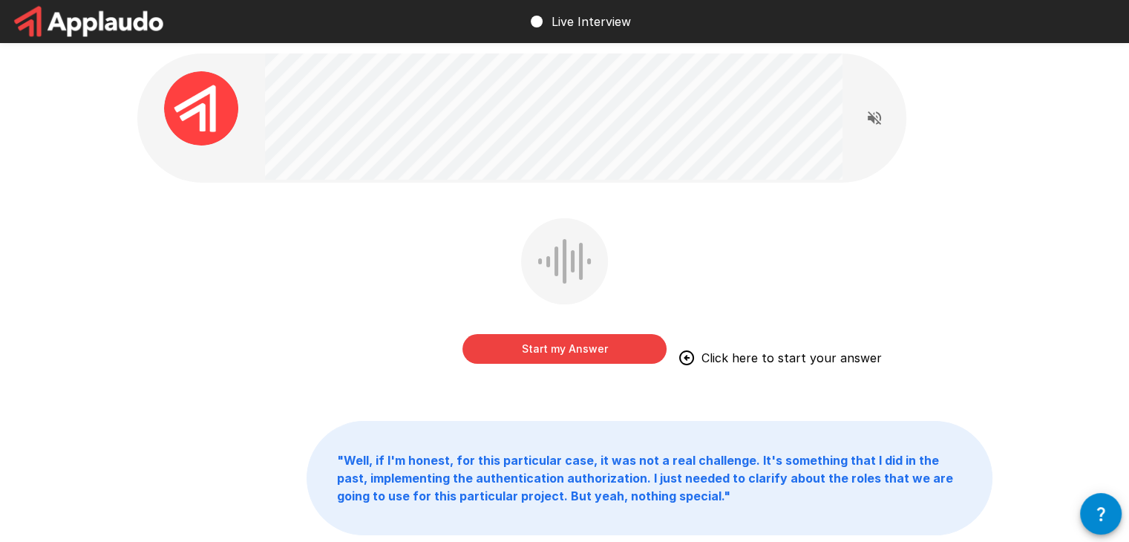
click at [585, 358] on button "Start my Answer" at bounding box center [565, 349] width 204 height 30
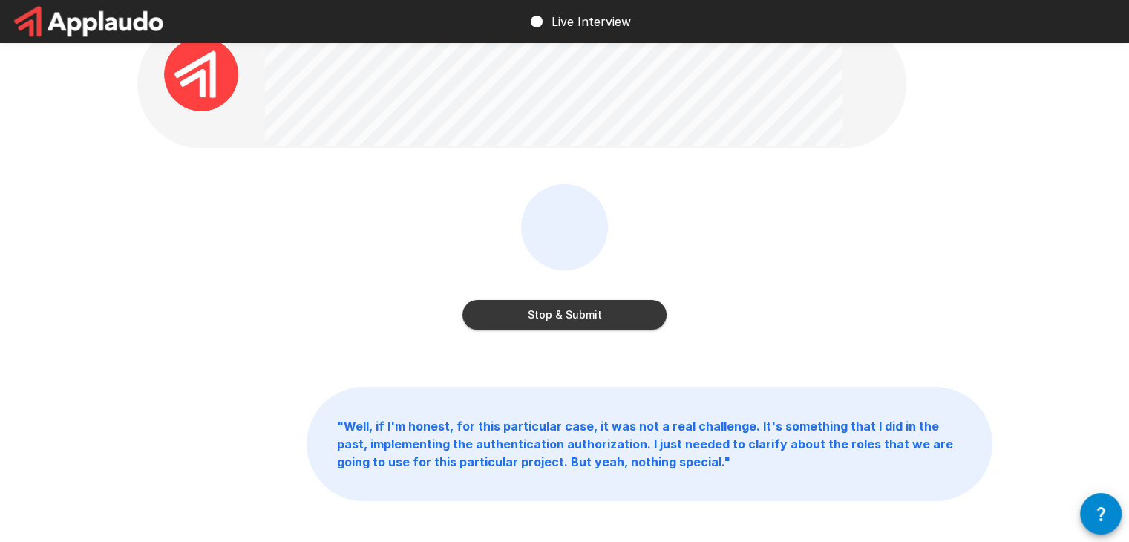
scroll to position [49, 0]
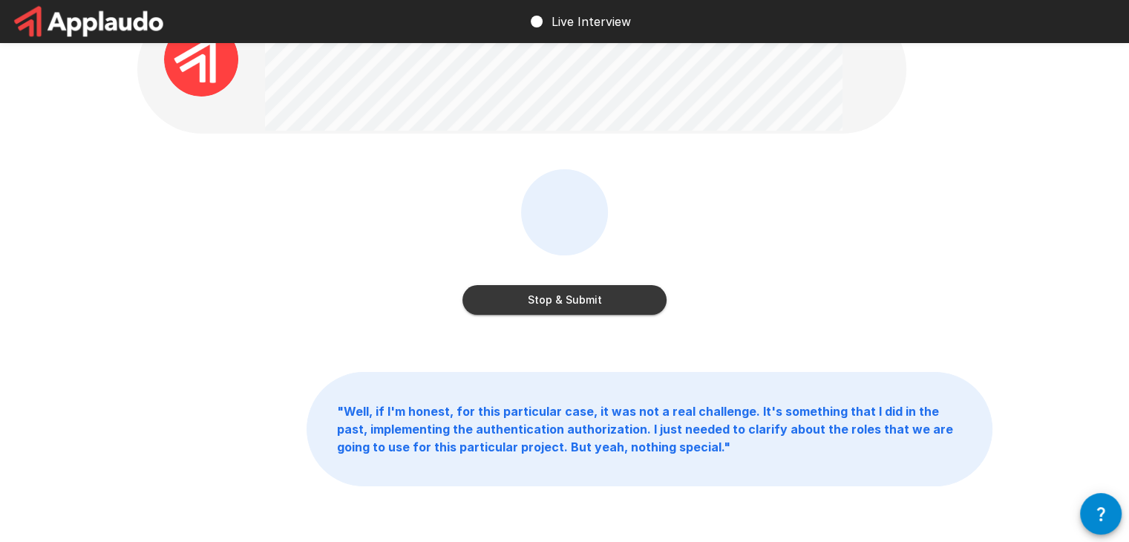
click at [500, 310] on button "Stop & Submit" at bounding box center [565, 300] width 204 height 30
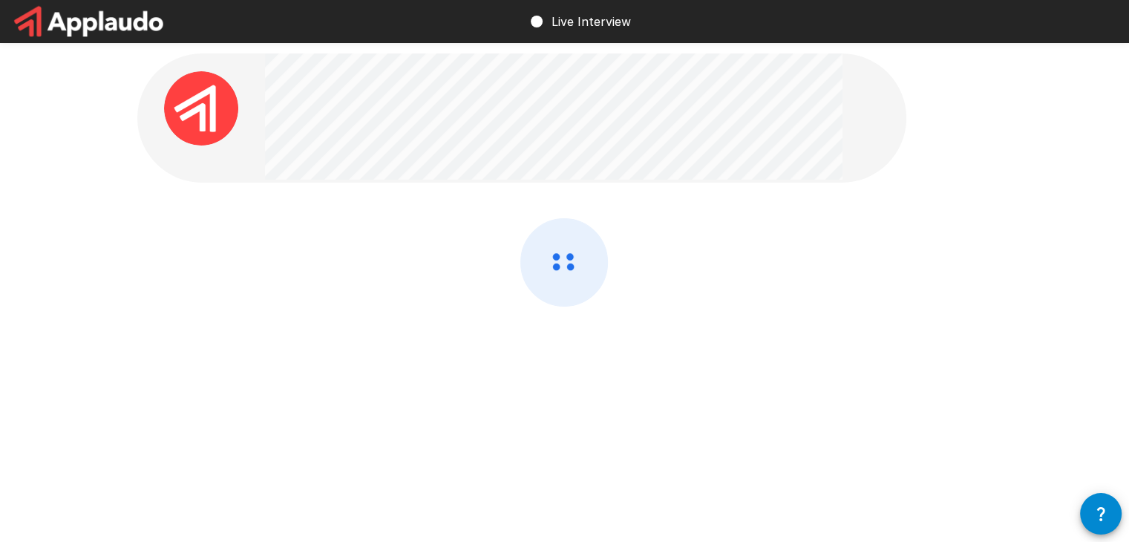
scroll to position [0, 0]
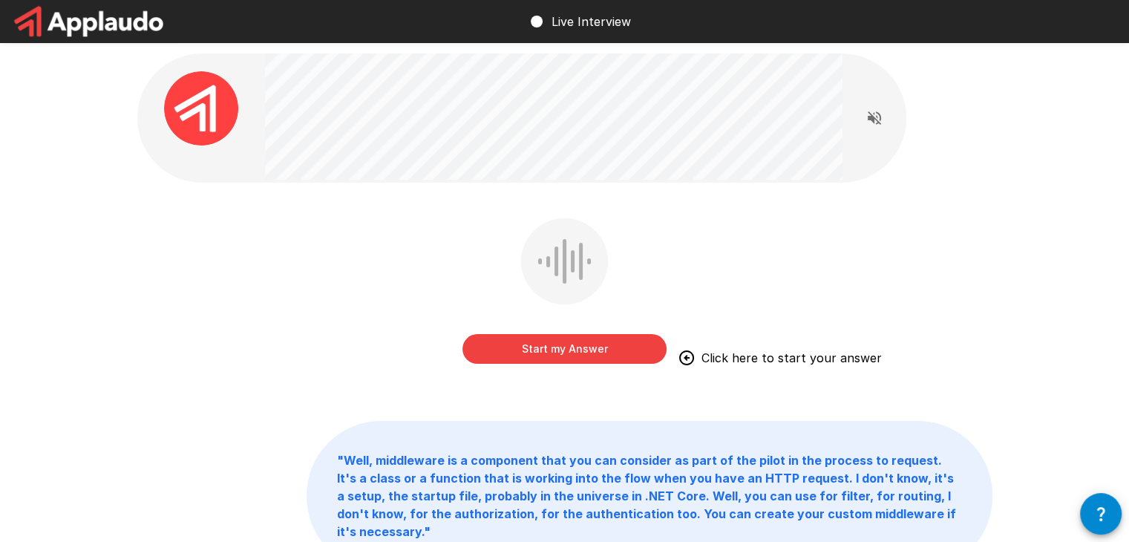
click at [563, 354] on button "Start my Answer" at bounding box center [565, 349] width 204 height 30
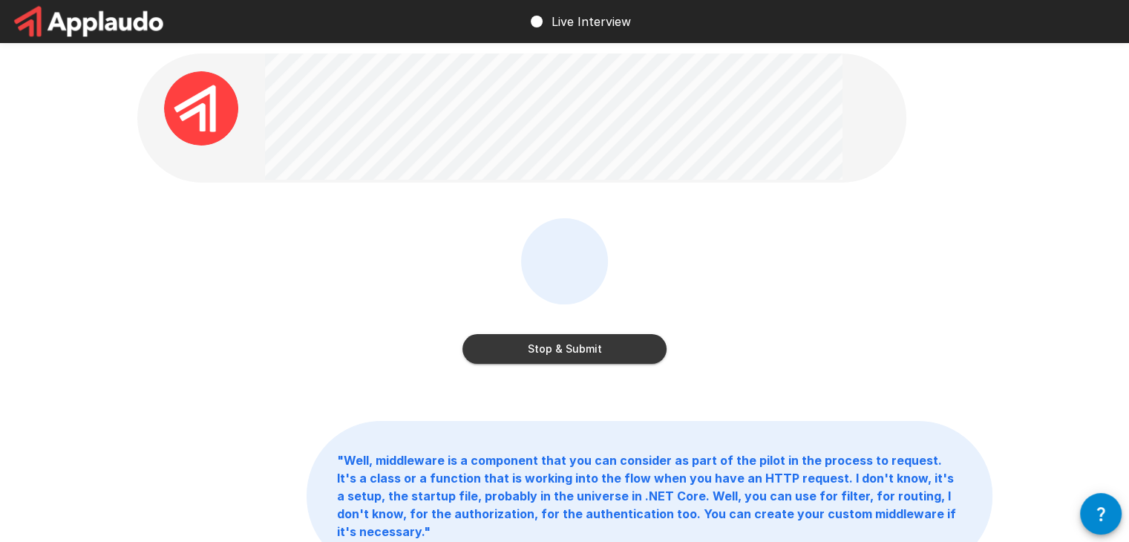
click at [612, 346] on button "Stop & Submit" at bounding box center [565, 349] width 204 height 30
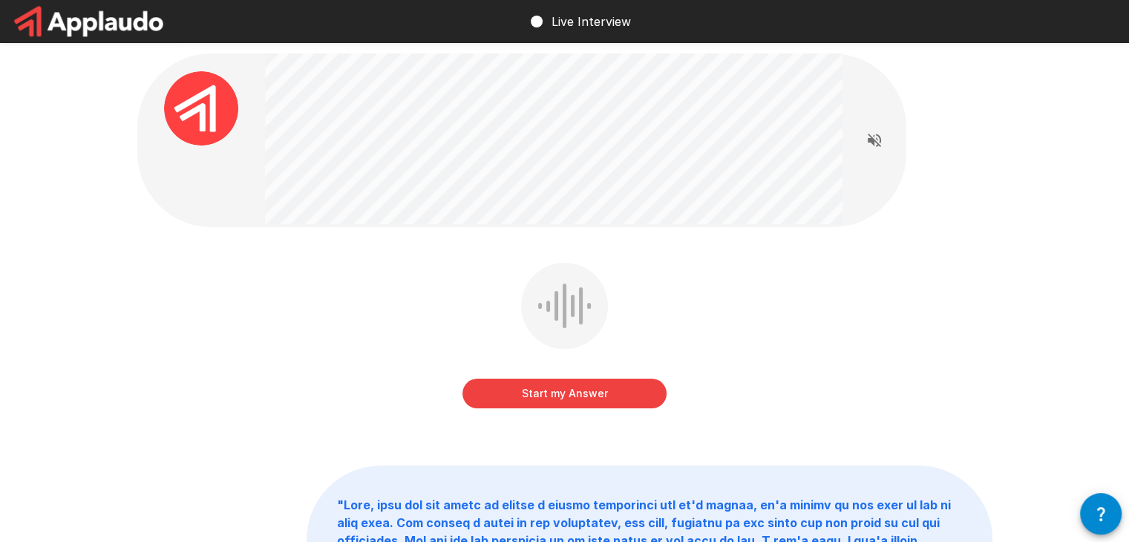
click at [548, 405] on button "Start my Answer" at bounding box center [565, 394] width 204 height 30
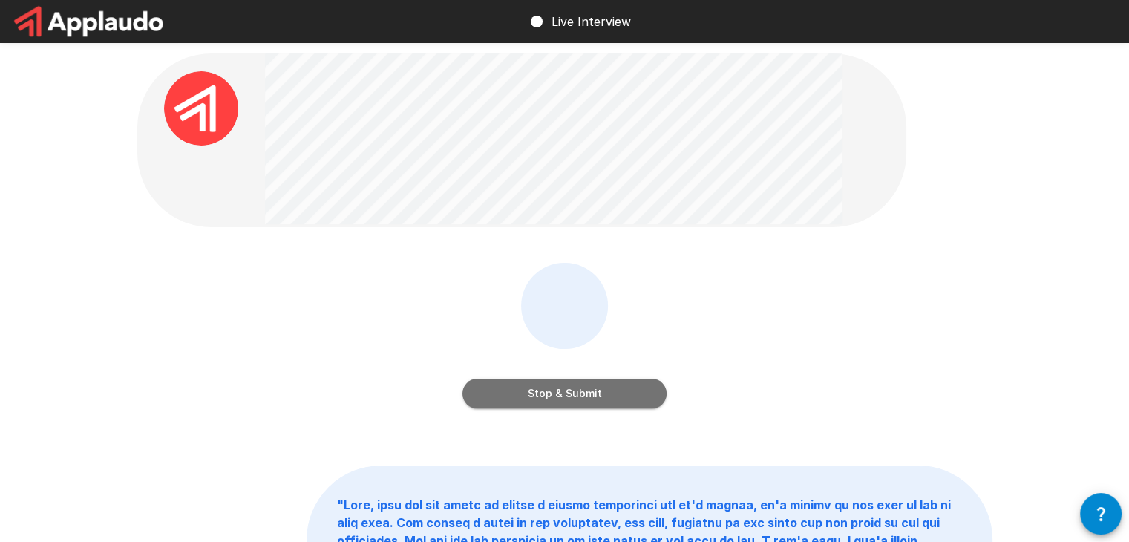
click at [548, 405] on button "Stop & Submit" at bounding box center [565, 394] width 204 height 30
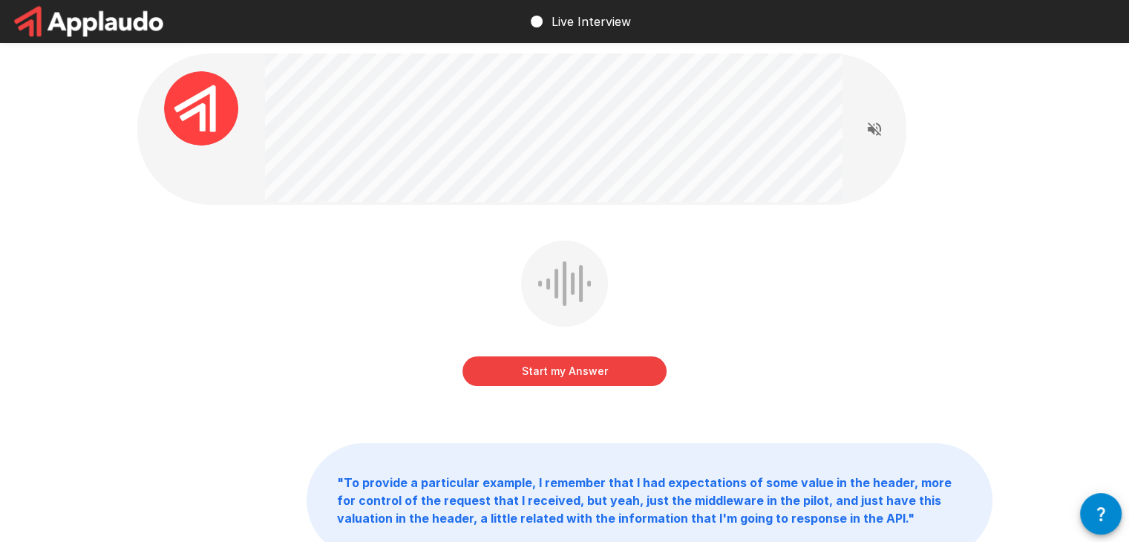
click at [576, 384] on button "Start my Answer" at bounding box center [565, 371] width 204 height 30
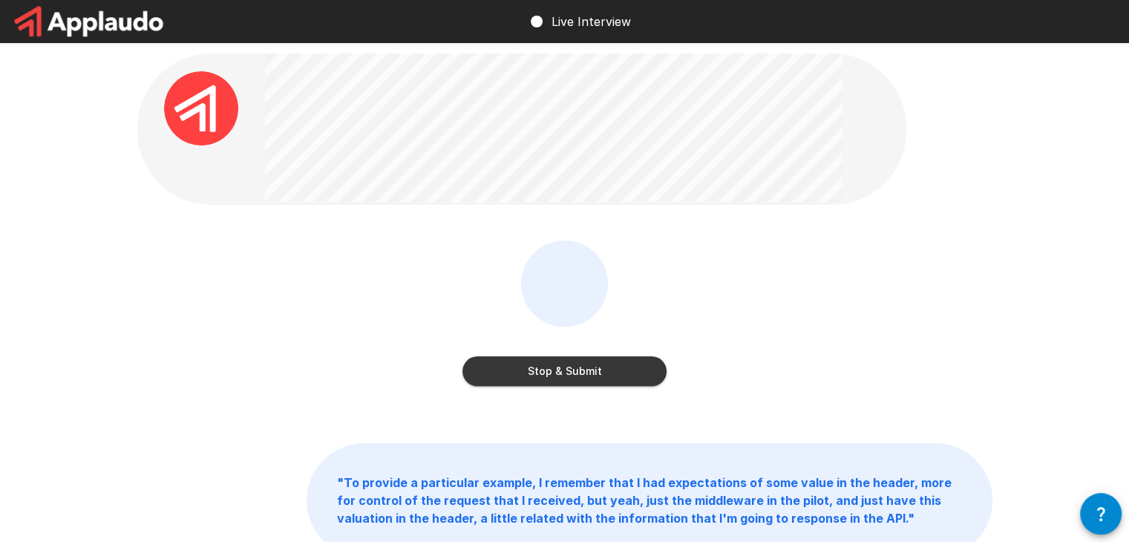
click at [600, 376] on button "Stop & Submit" at bounding box center [565, 371] width 204 height 30
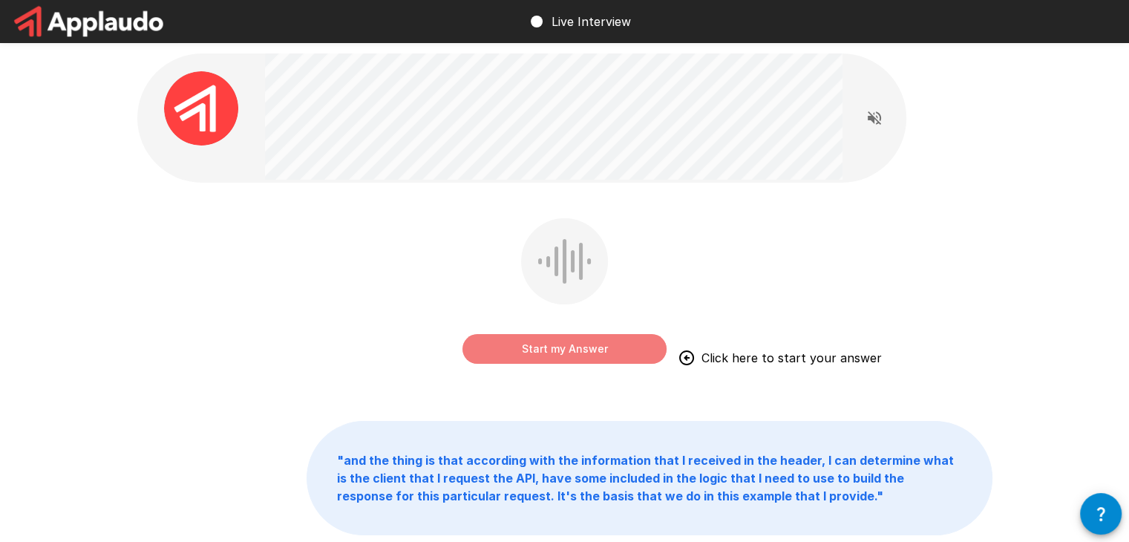
click at [543, 359] on button "Start my Answer" at bounding box center [565, 349] width 204 height 30
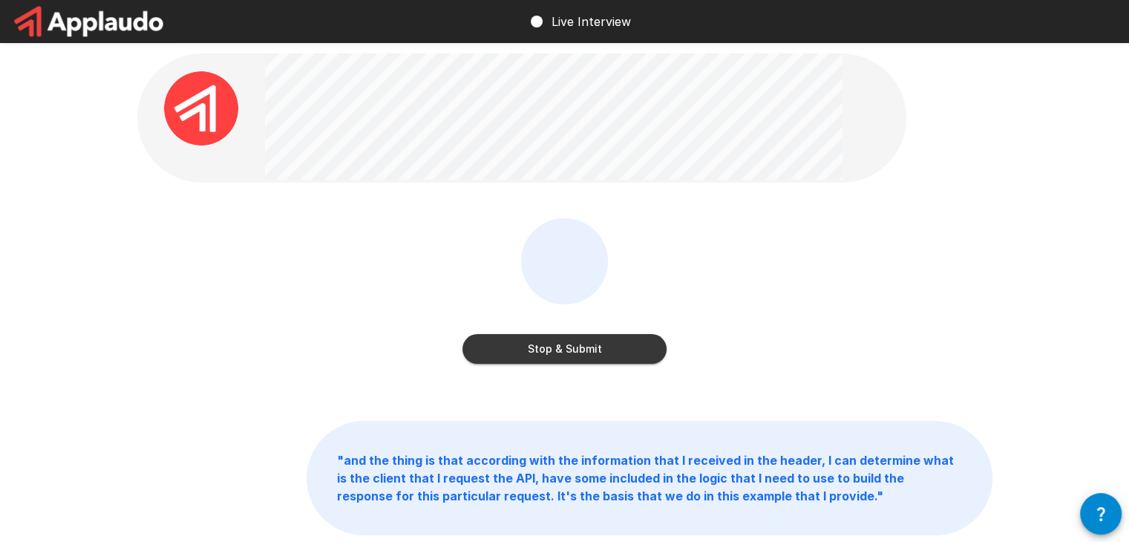
click at [569, 341] on button "Stop & Submit" at bounding box center [565, 349] width 204 height 30
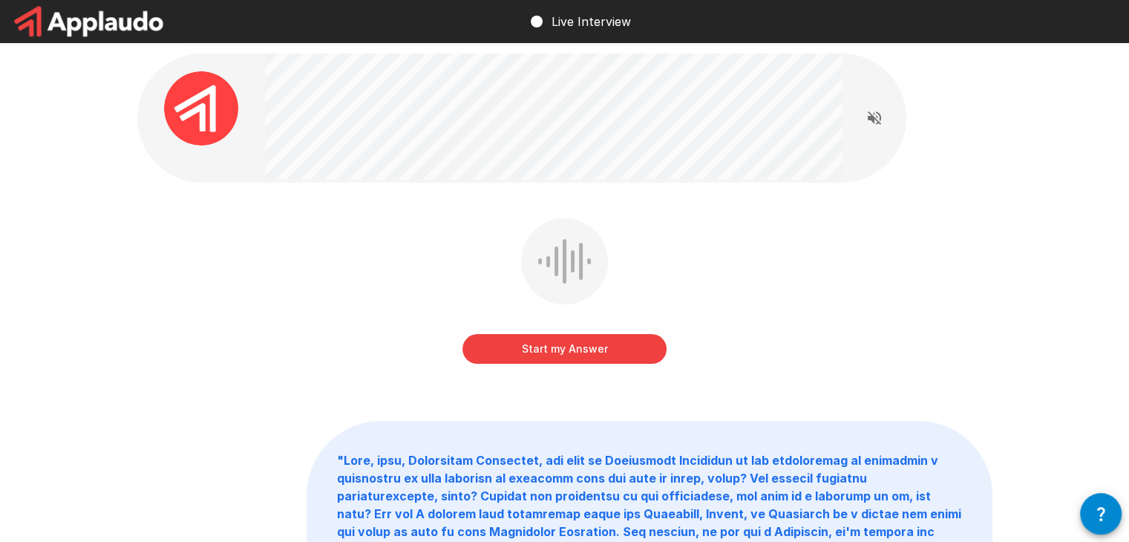
click at [585, 356] on button "Start my Answer" at bounding box center [565, 349] width 204 height 30
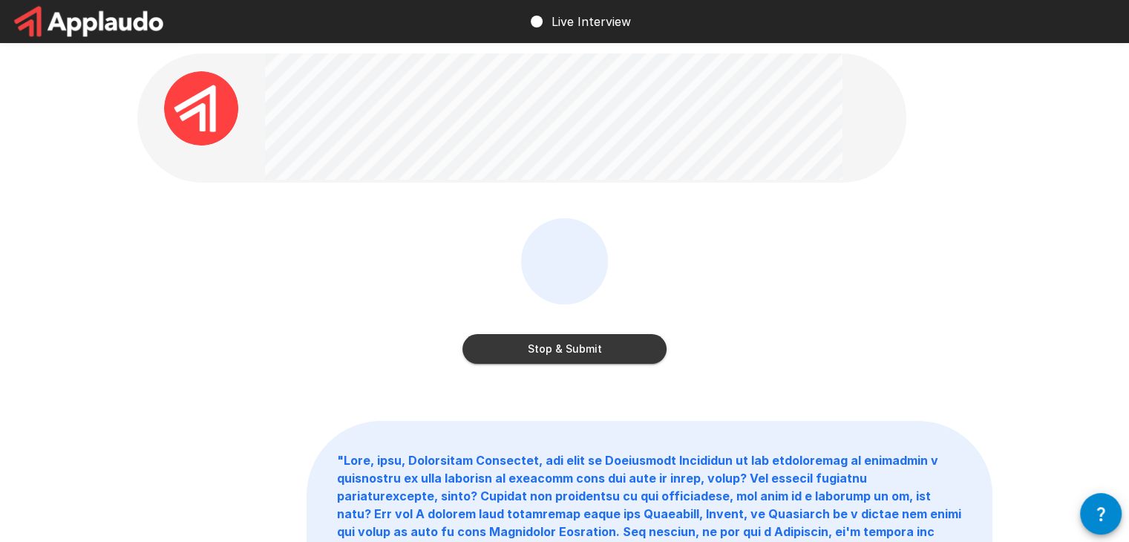
click at [585, 356] on button "Stop & Submit" at bounding box center [565, 349] width 204 height 30
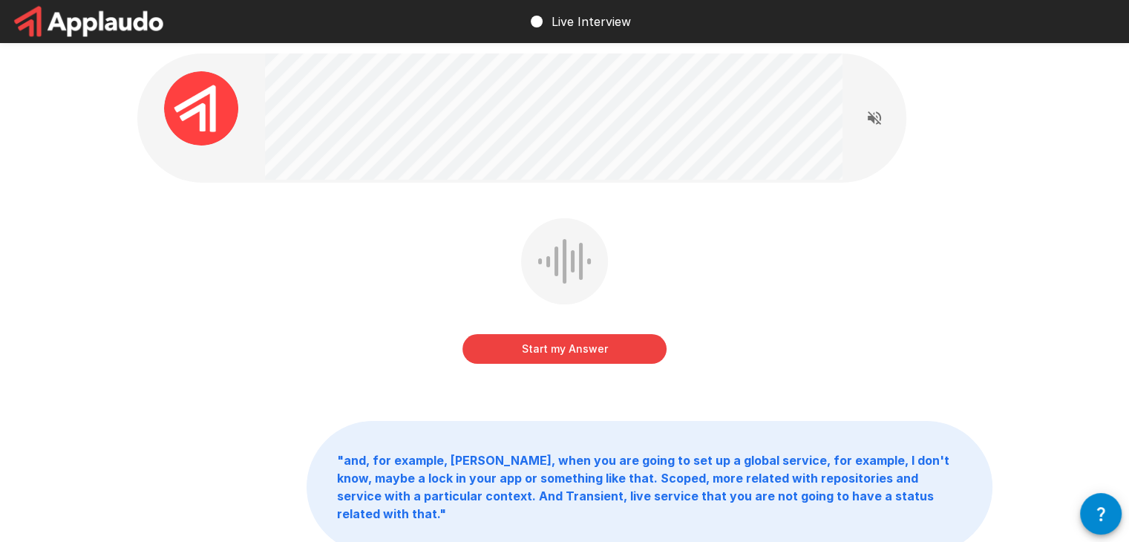
click at [546, 352] on button "Start my Answer" at bounding box center [565, 349] width 204 height 30
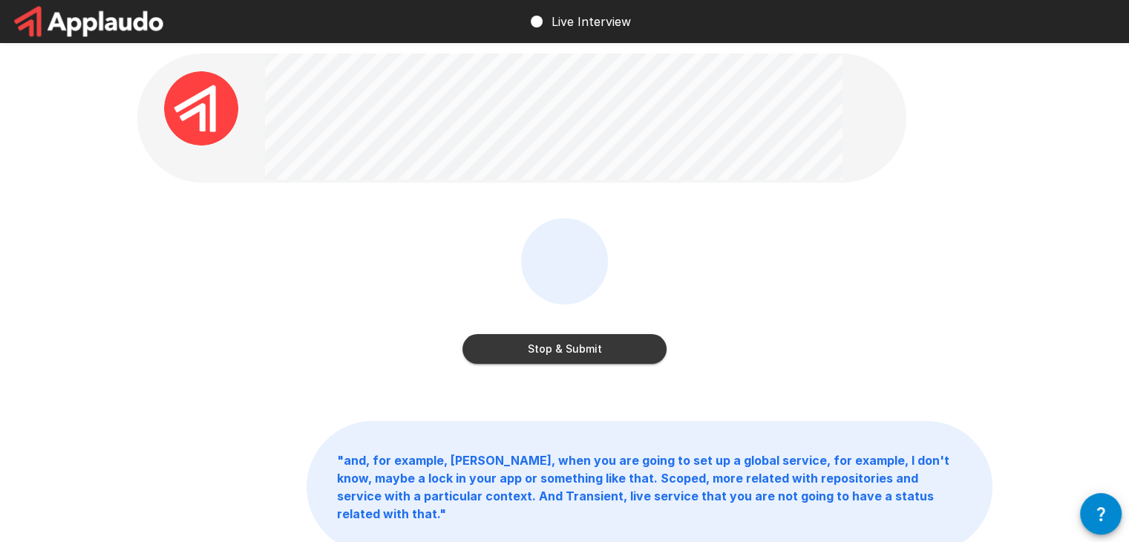
click at [546, 352] on button "Stop & Submit" at bounding box center [565, 349] width 204 height 30
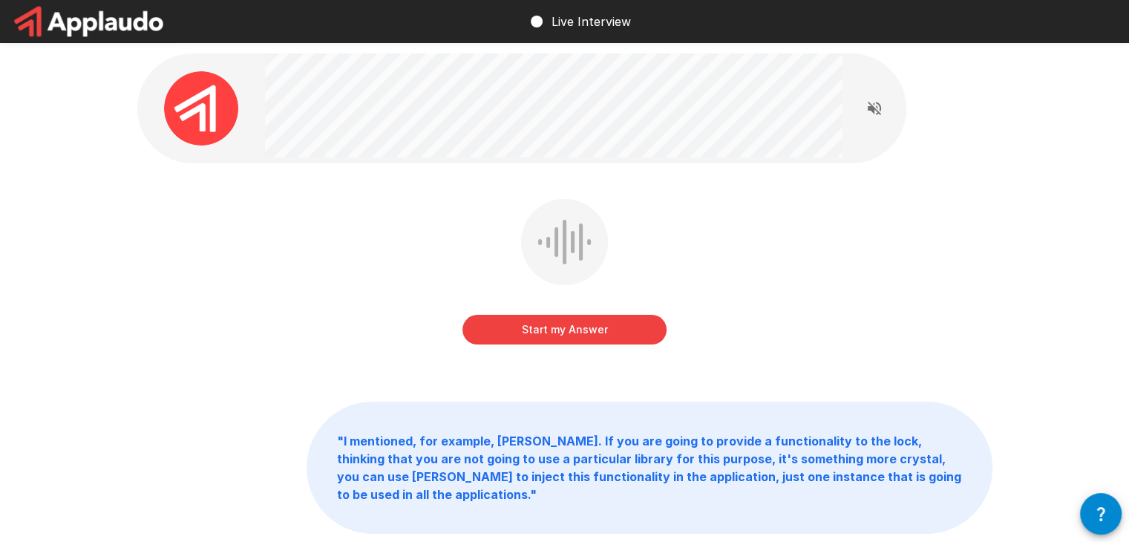
click at [570, 336] on button "Start my Answer" at bounding box center [565, 330] width 204 height 30
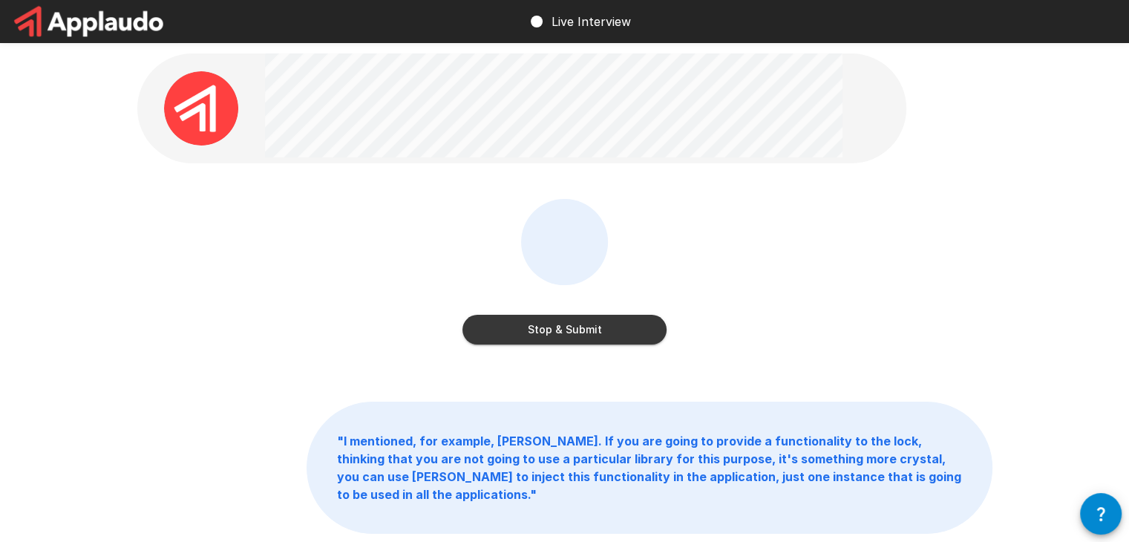
click at [573, 324] on button "Stop & Submit" at bounding box center [565, 330] width 204 height 30
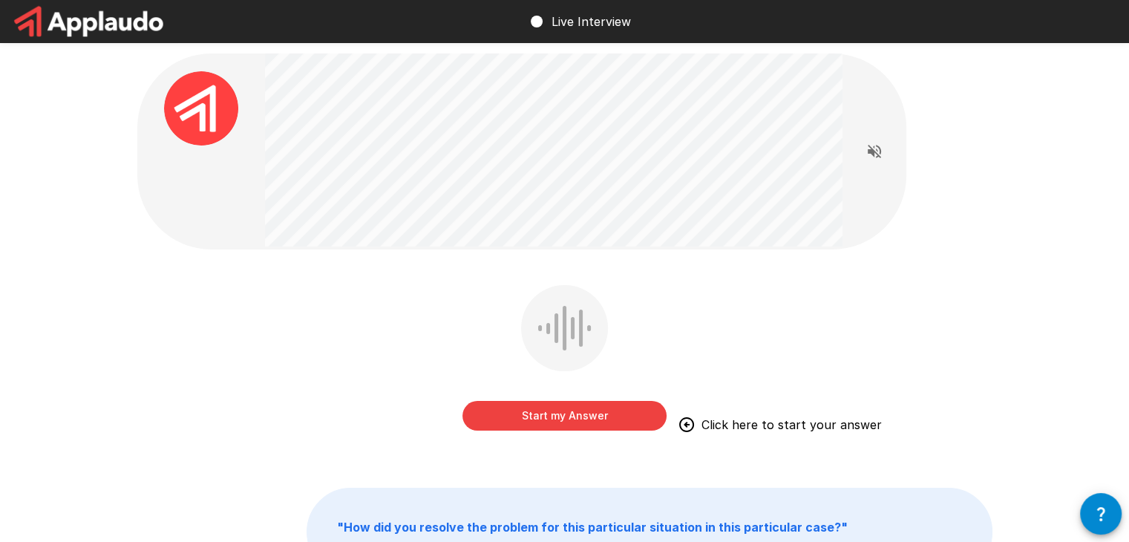
click at [557, 427] on button "Start my Answer" at bounding box center [565, 416] width 204 height 30
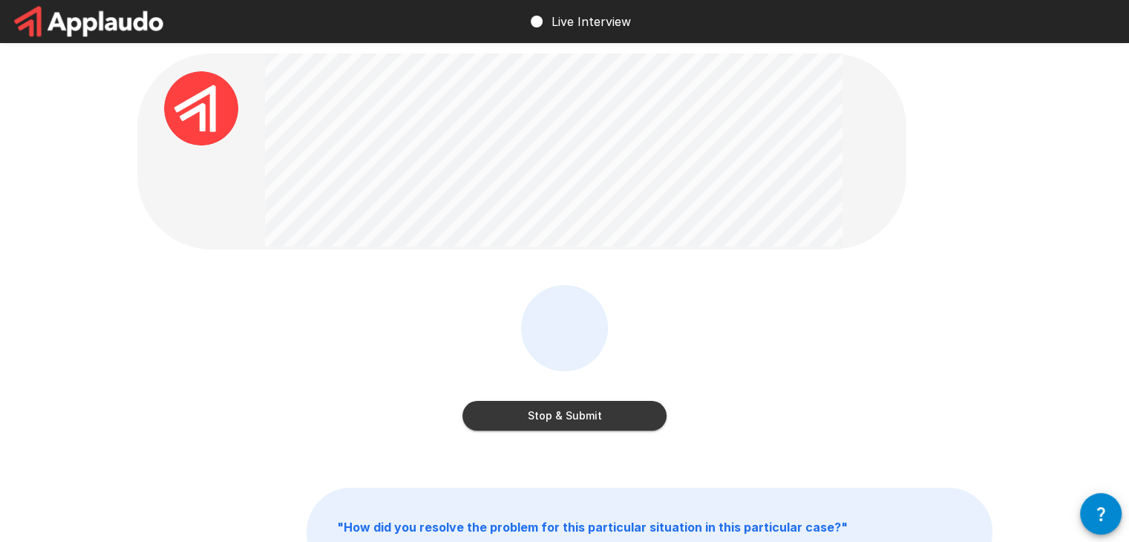
click at [570, 418] on button "Stop & Submit" at bounding box center [565, 416] width 204 height 30
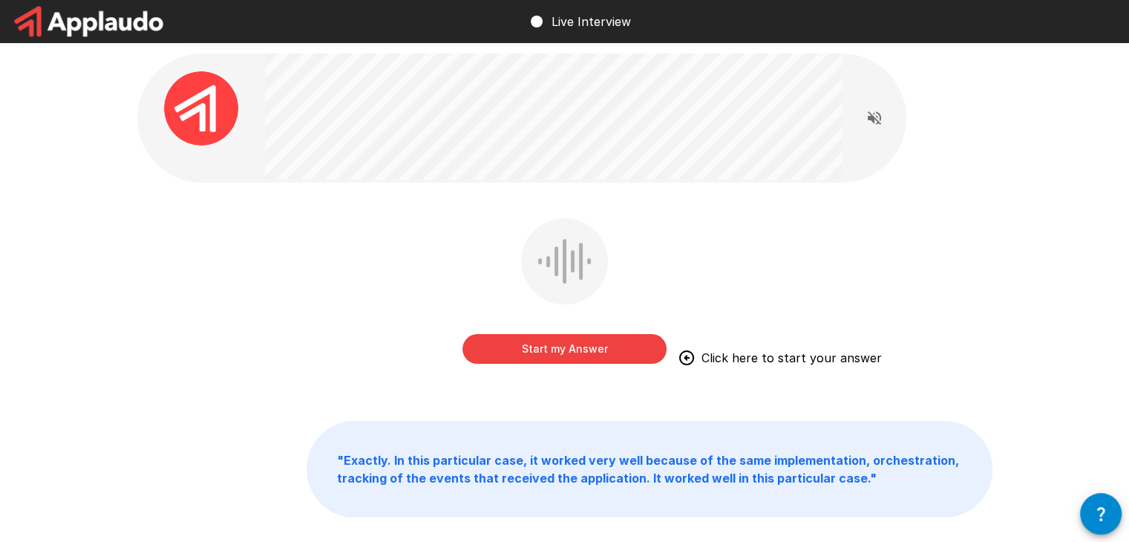
click at [571, 354] on button "Start my Answer" at bounding box center [565, 349] width 204 height 30
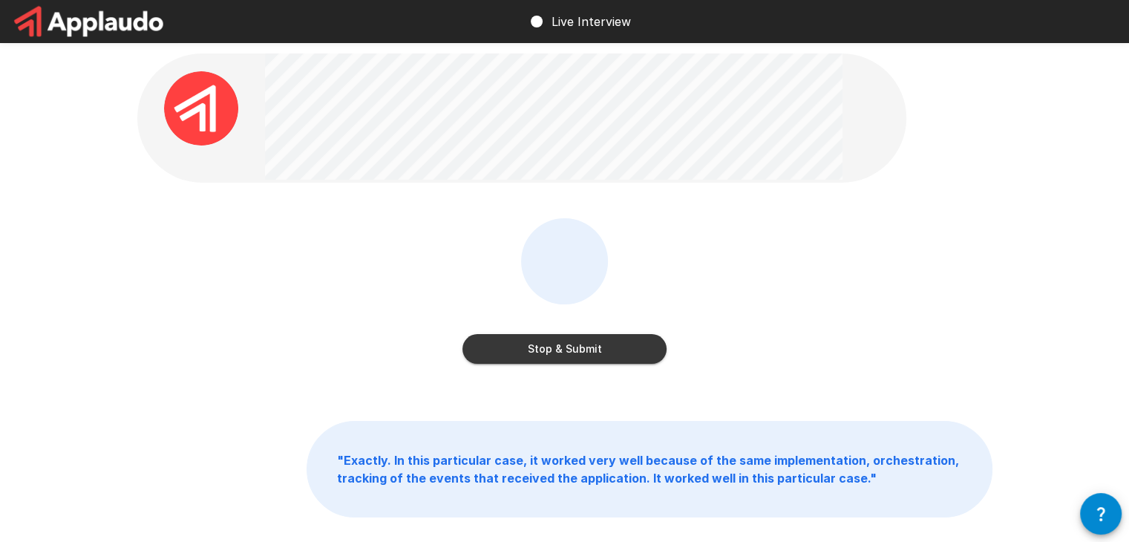
click at [571, 354] on button "Stop & Submit" at bounding box center [565, 349] width 204 height 30
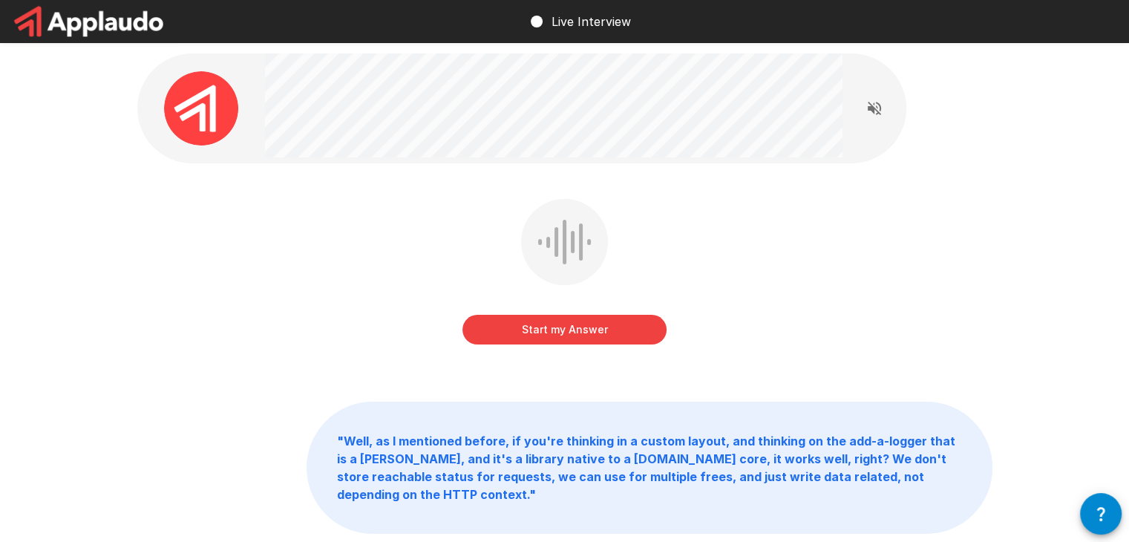
click at [578, 327] on button "Start my Answer" at bounding box center [565, 330] width 204 height 30
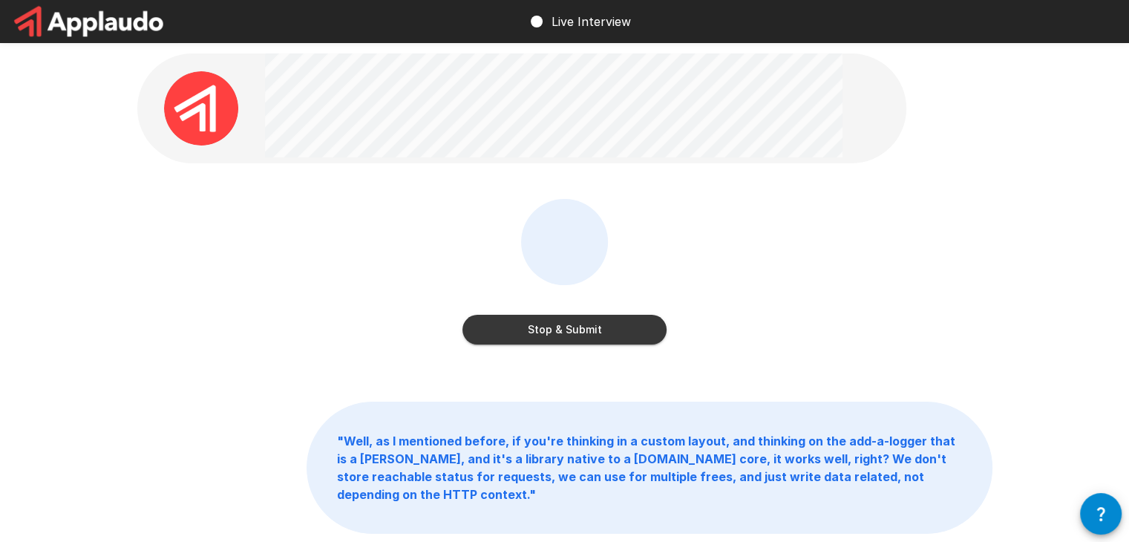
click at [578, 327] on button "Stop & Submit" at bounding box center [565, 330] width 204 height 30
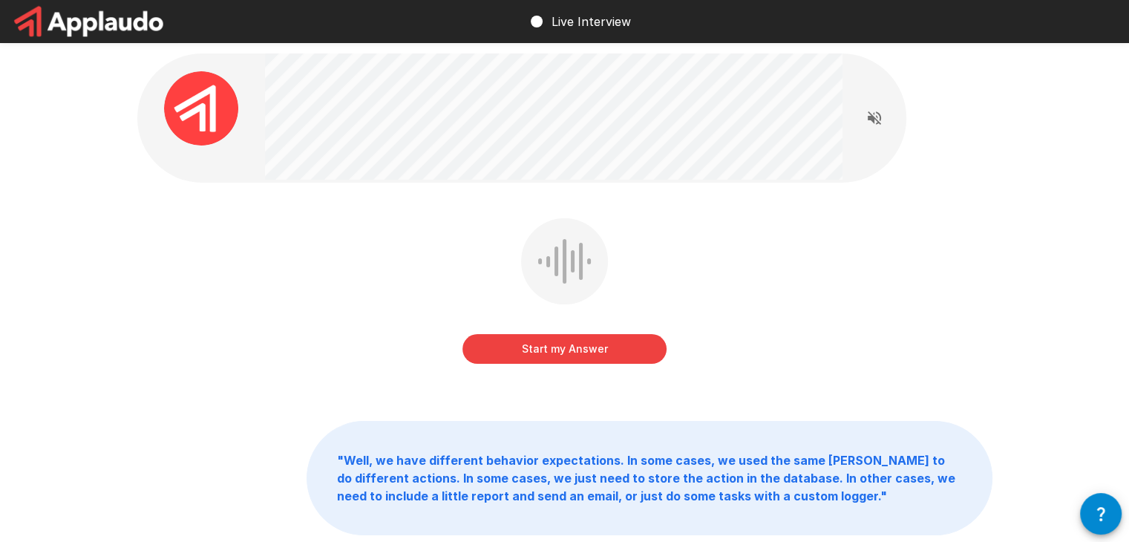
click at [533, 351] on button "Start my Answer" at bounding box center [565, 349] width 204 height 30
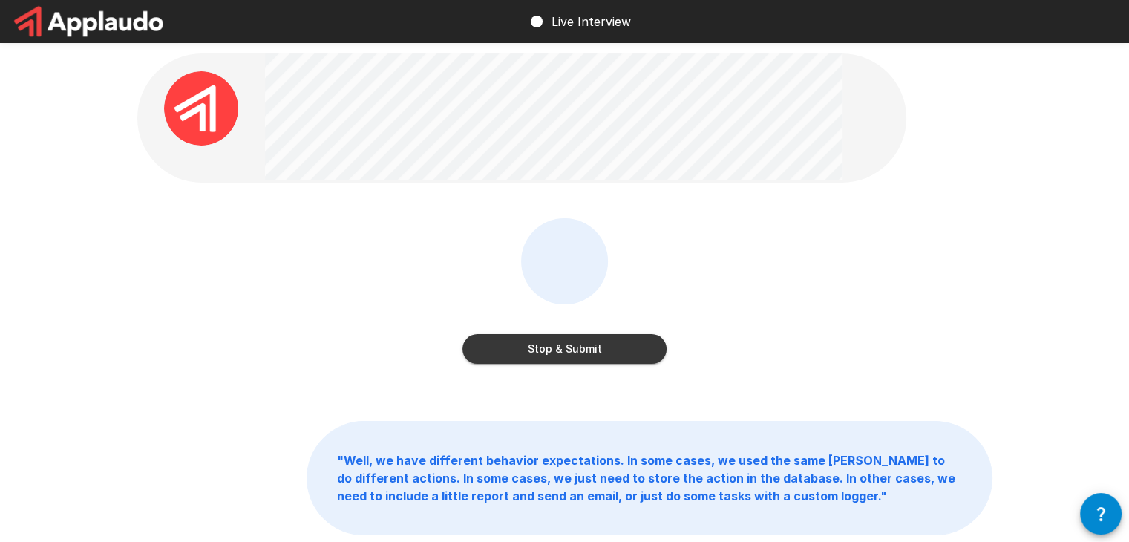
click at [527, 345] on button "Stop & Submit" at bounding box center [565, 349] width 204 height 30
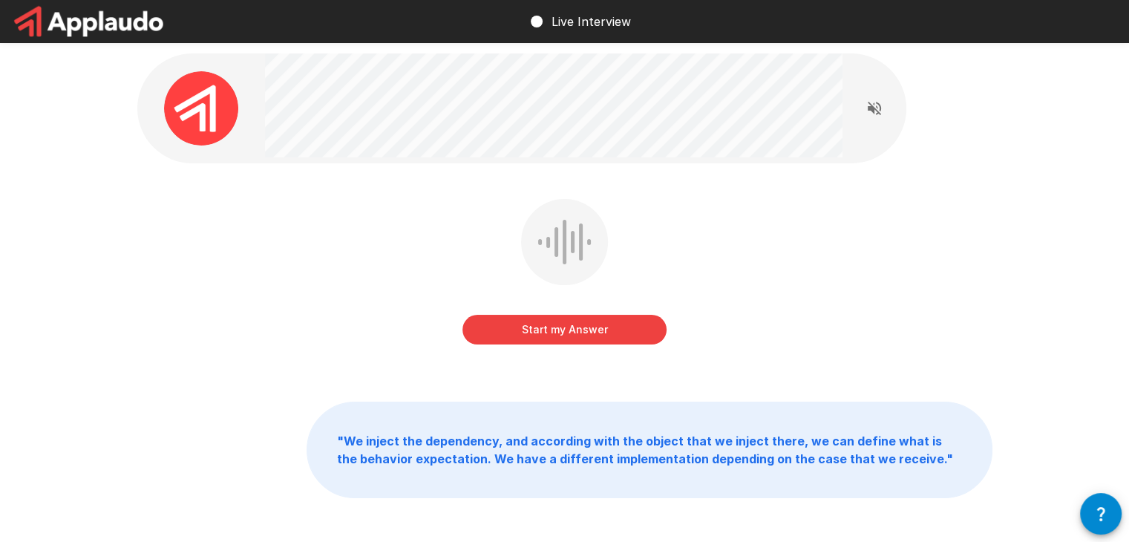
click at [569, 330] on button "Start my Answer" at bounding box center [565, 330] width 204 height 30
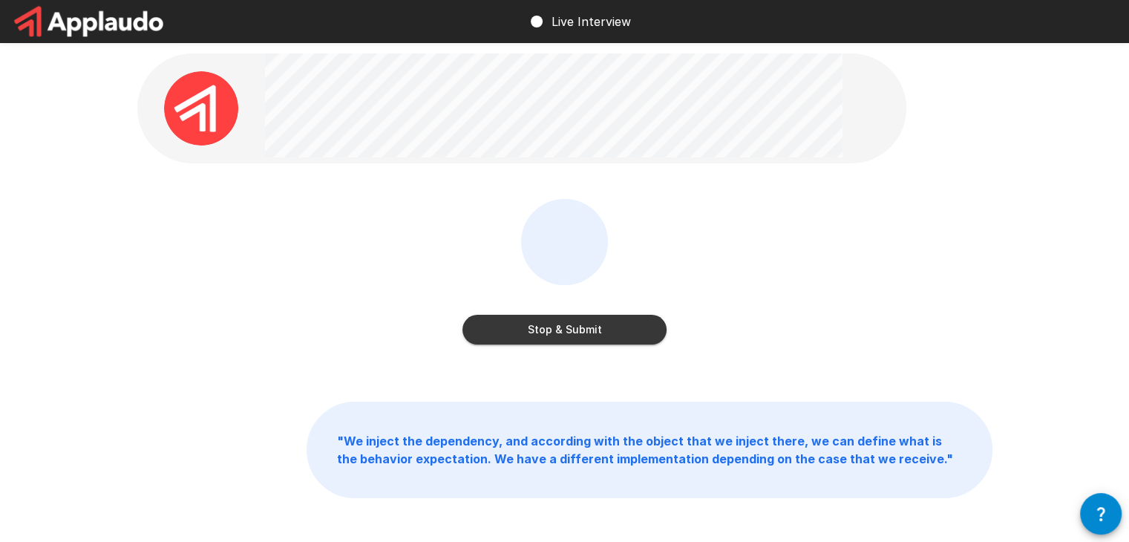
click at [570, 324] on button "Stop & Submit" at bounding box center [565, 330] width 204 height 30
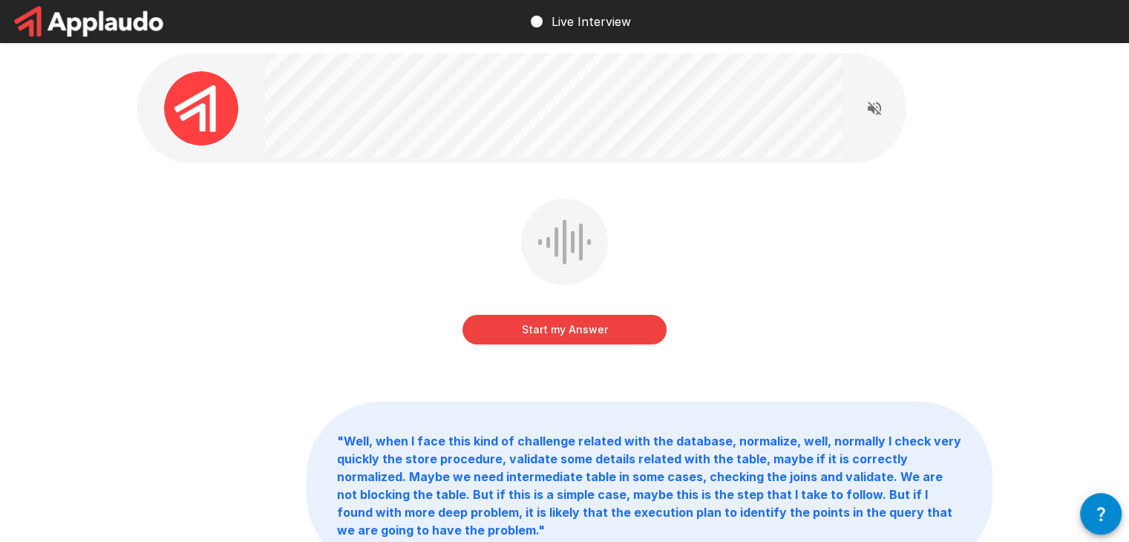
click at [553, 335] on button "Start my Answer" at bounding box center [565, 330] width 204 height 30
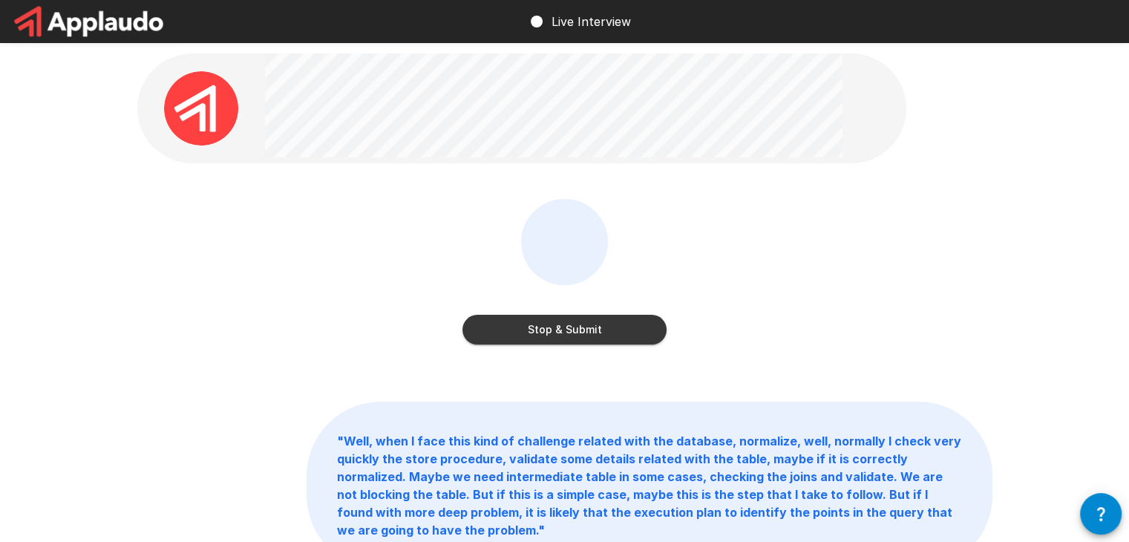
click at [549, 333] on button "Stop & Submit" at bounding box center [565, 330] width 204 height 30
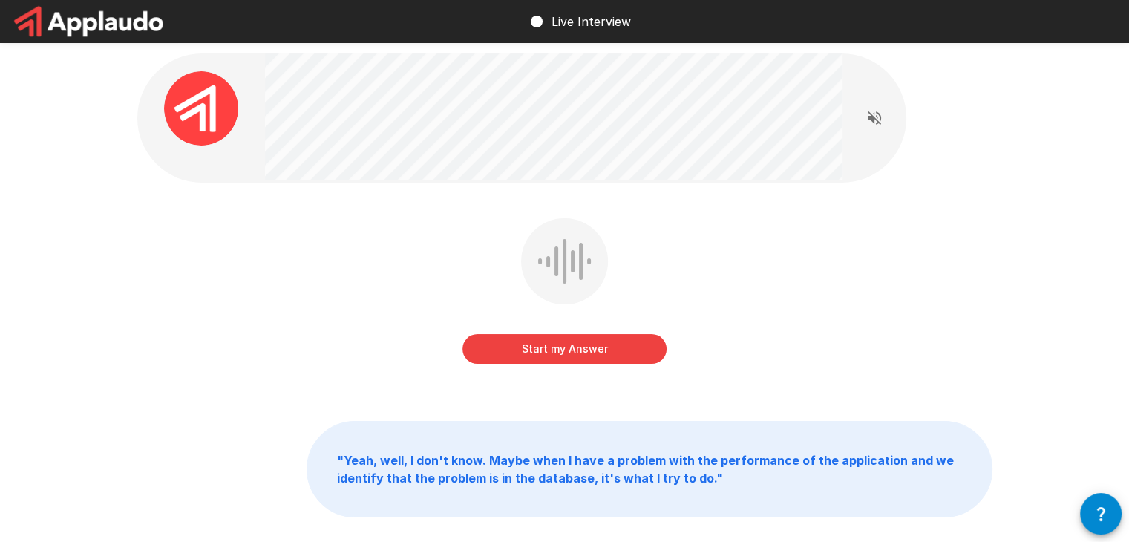
click at [563, 359] on button "Start my Answer" at bounding box center [565, 349] width 204 height 30
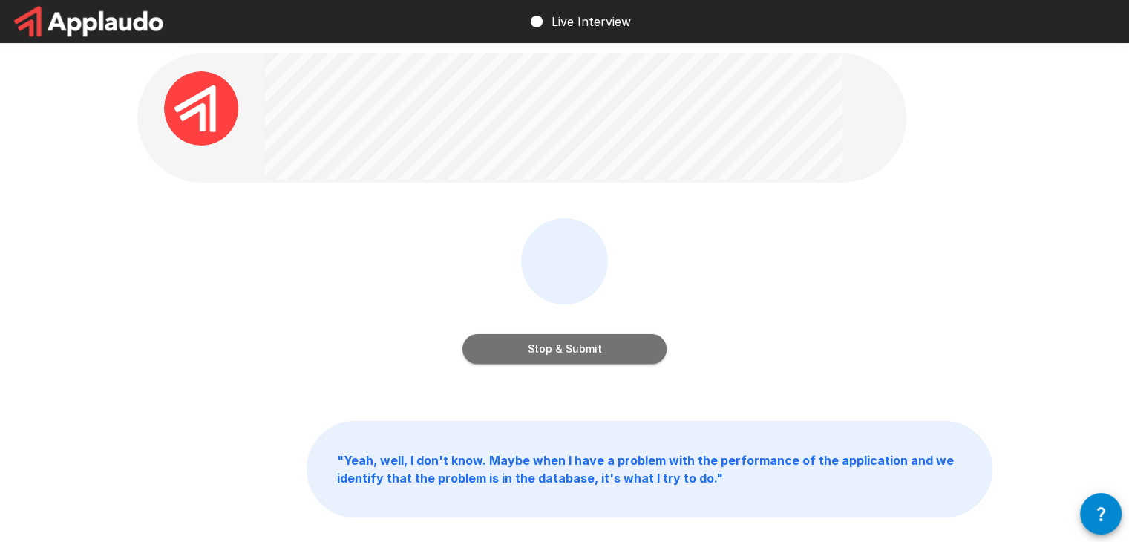
click at [576, 352] on button "Stop & Submit" at bounding box center [565, 349] width 204 height 30
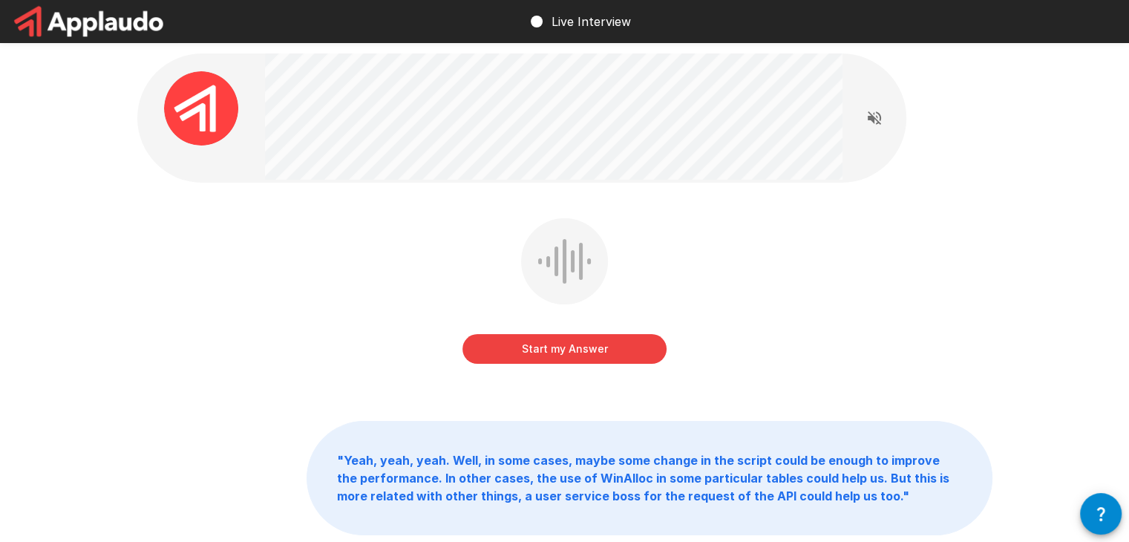
click at [557, 356] on button "Start my Answer" at bounding box center [565, 349] width 204 height 30
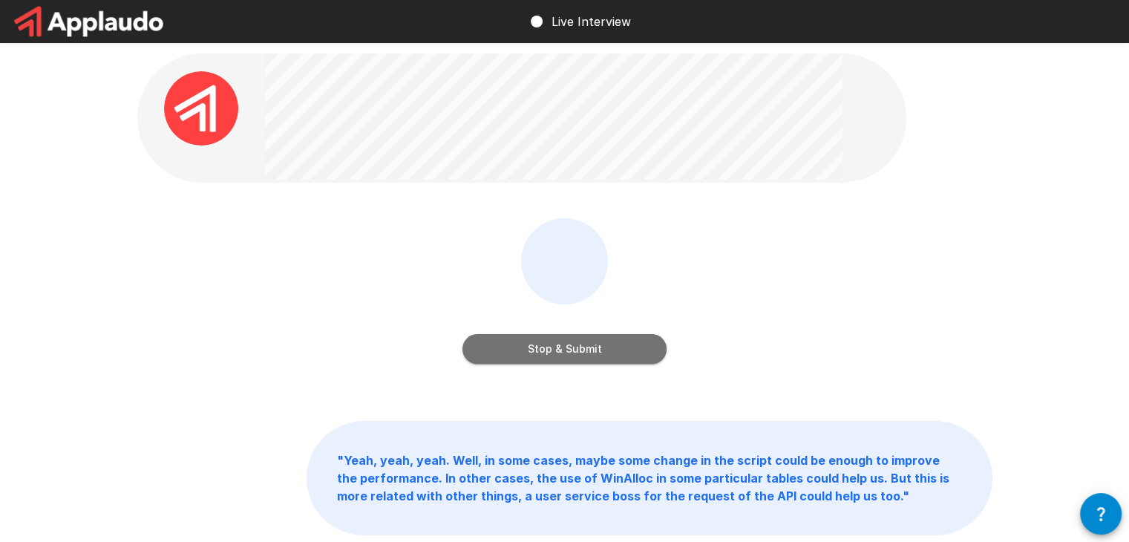
click at [566, 349] on button "Stop & Submit" at bounding box center [565, 349] width 204 height 30
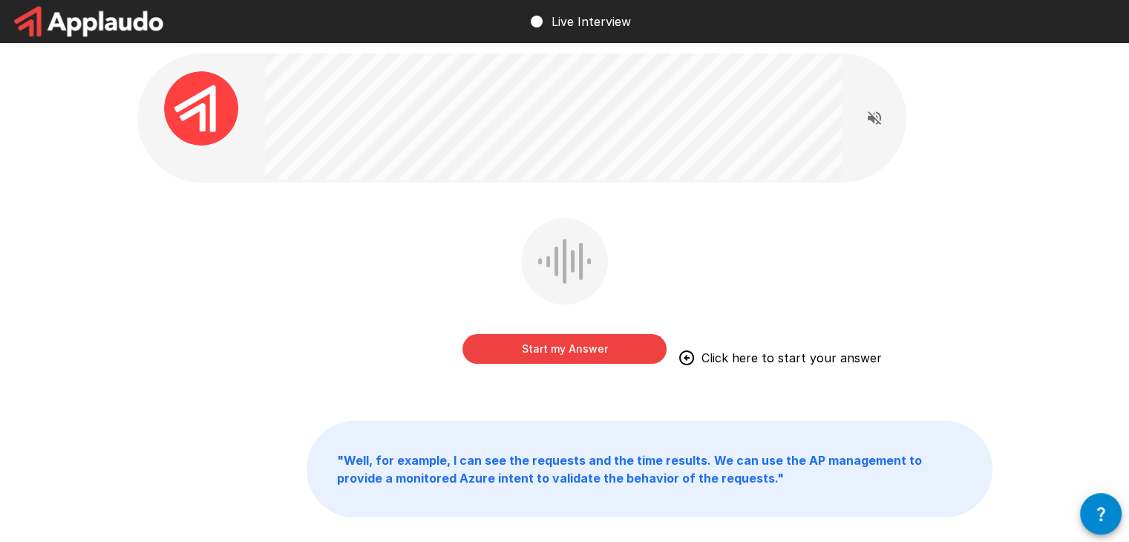
click at [562, 340] on button "Start my Answer" at bounding box center [565, 349] width 204 height 30
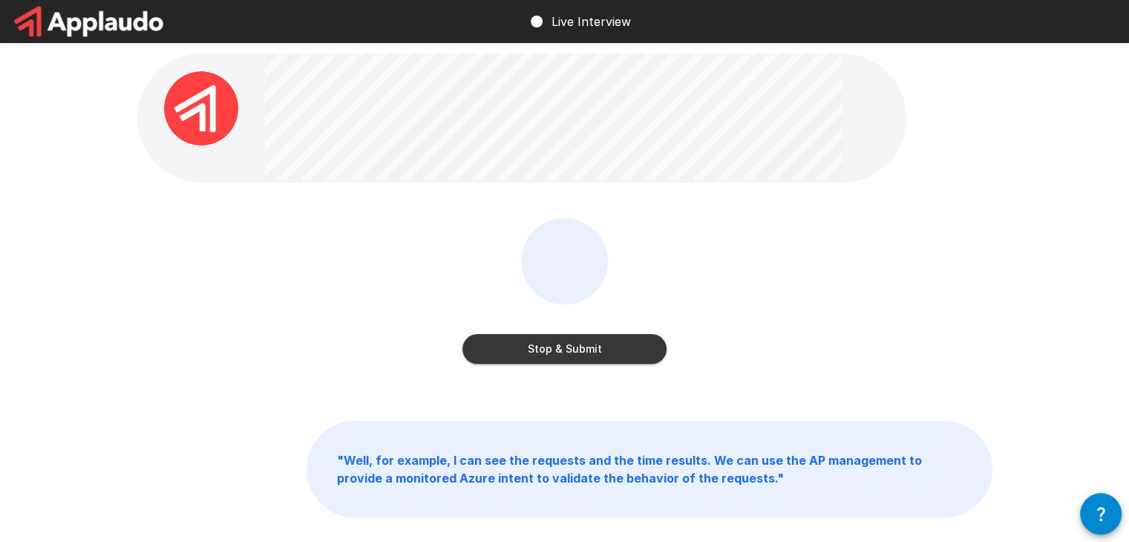
click at [562, 349] on button "Stop & Submit" at bounding box center [565, 349] width 204 height 30
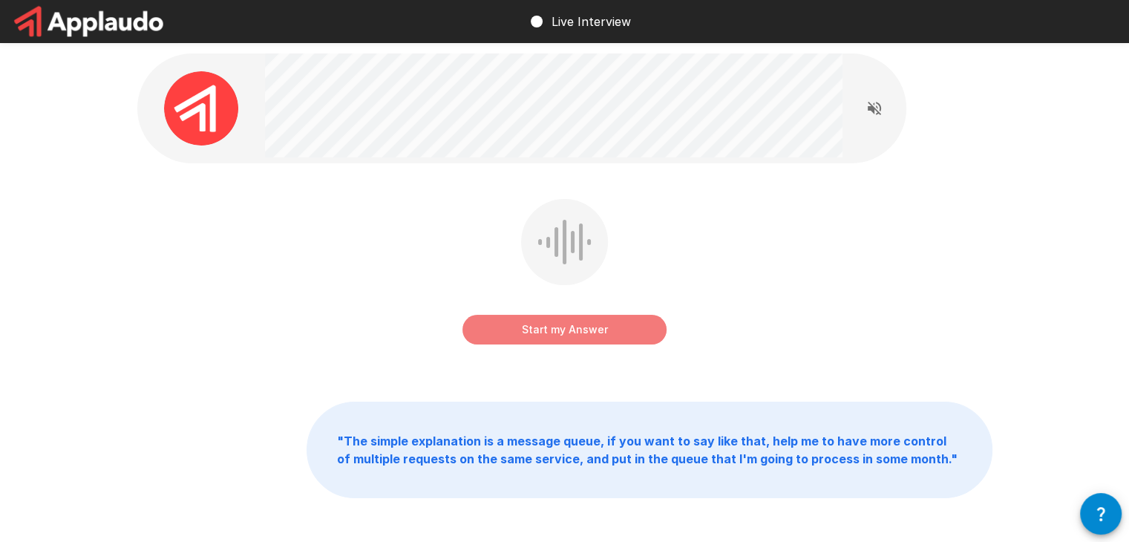
click at [567, 333] on button "Start my Answer" at bounding box center [565, 330] width 204 height 30
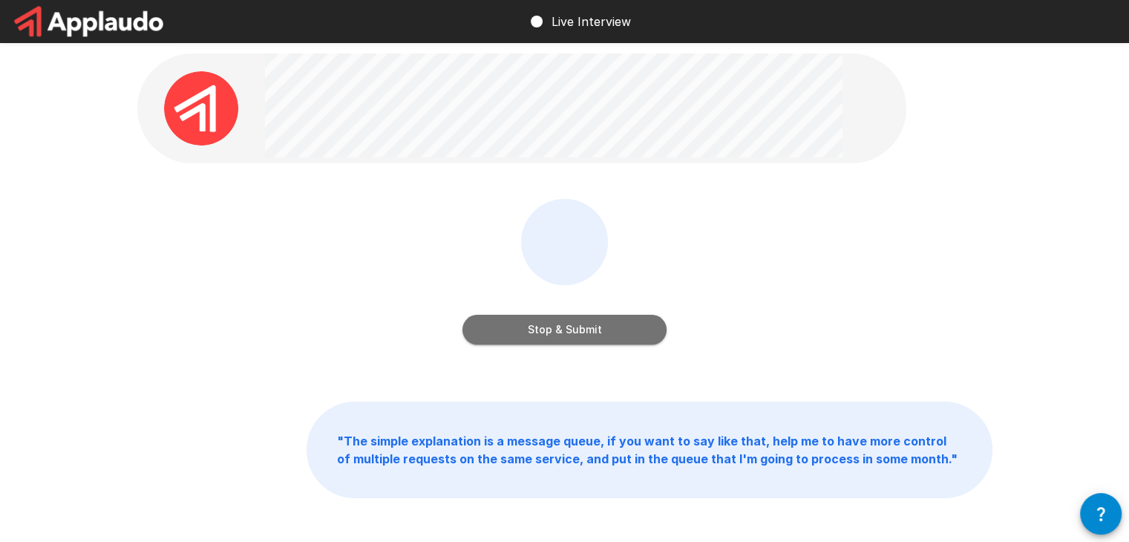
click at [578, 337] on button "Stop & Submit" at bounding box center [565, 330] width 204 height 30
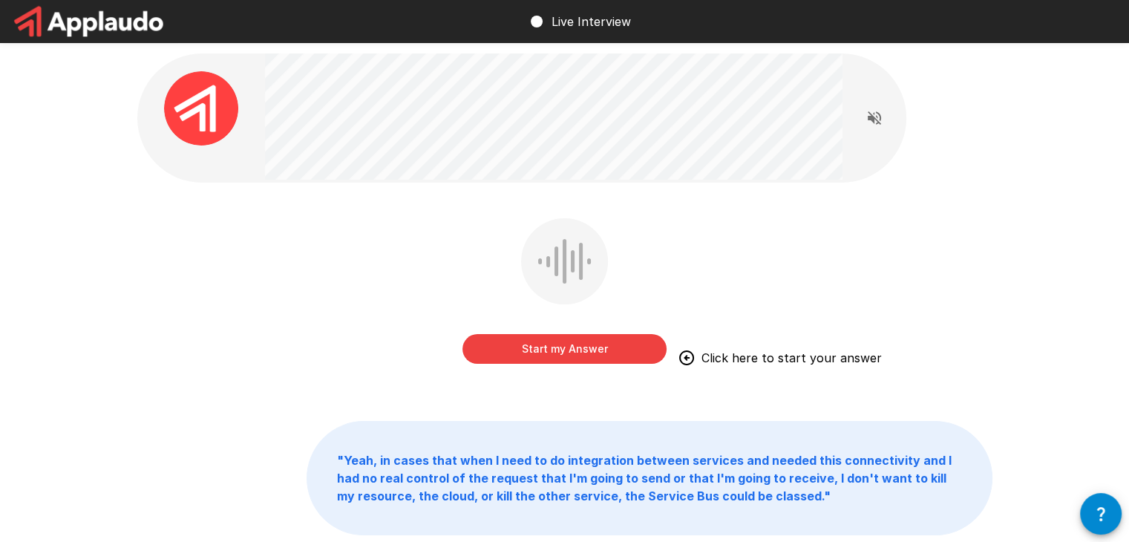
click at [523, 350] on button "Start my Answer" at bounding box center [565, 349] width 204 height 30
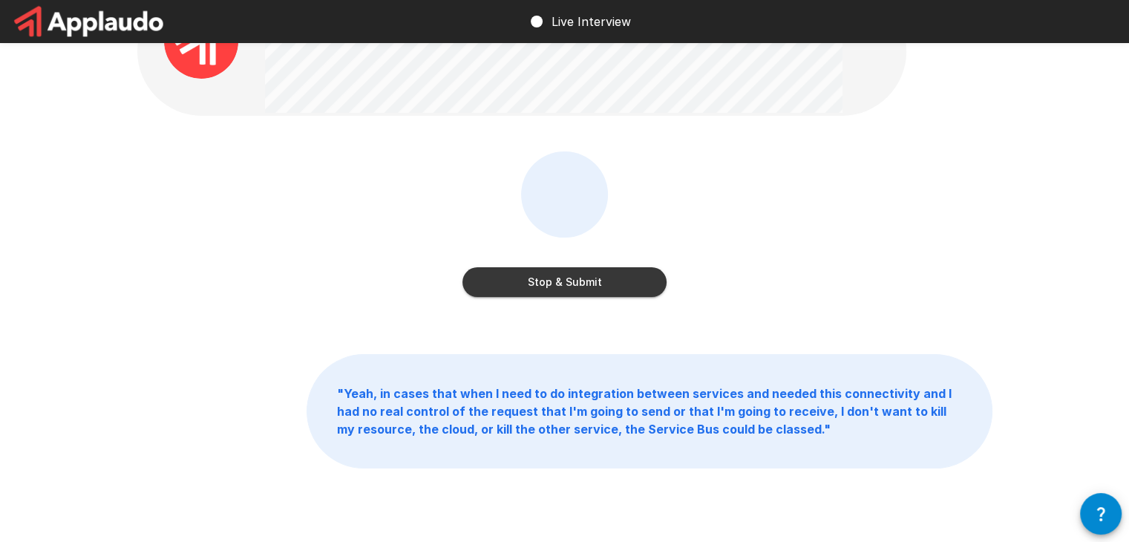
scroll to position [112, 0]
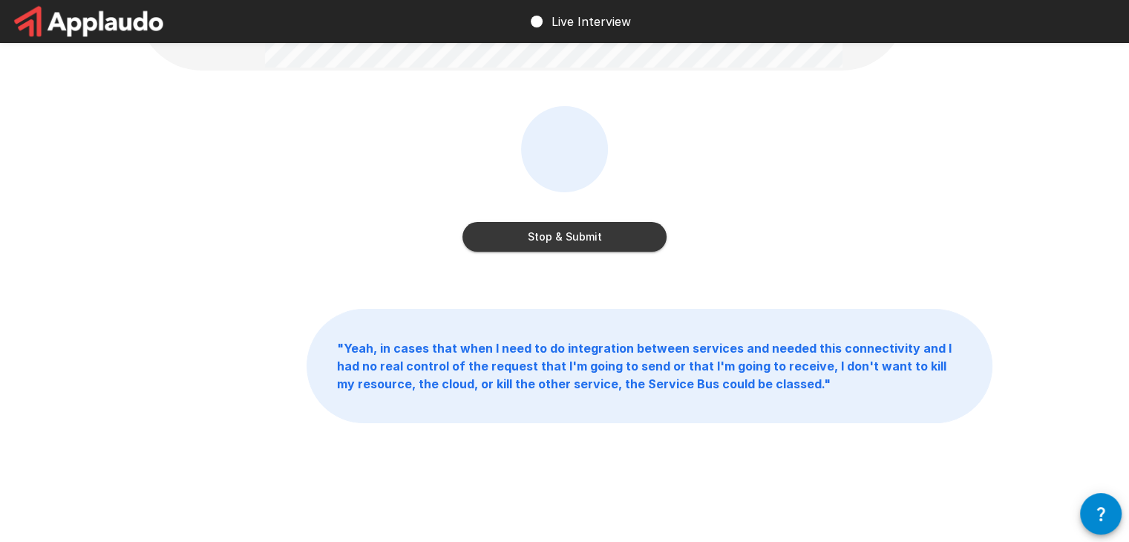
click at [553, 238] on button "Stop & Submit" at bounding box center [565, 237] width 204 height 30
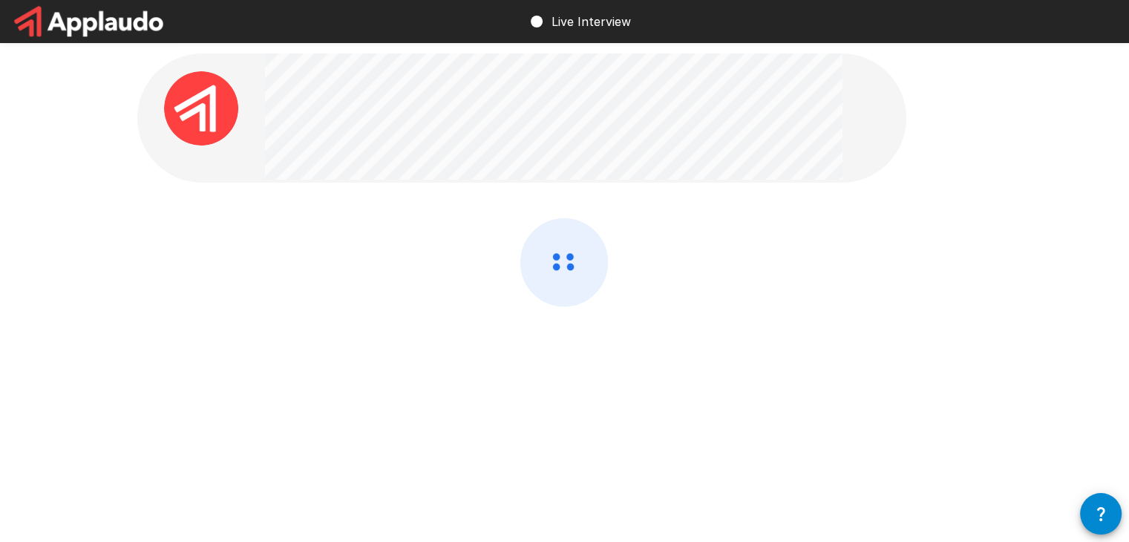
scroll to position [0, 0]
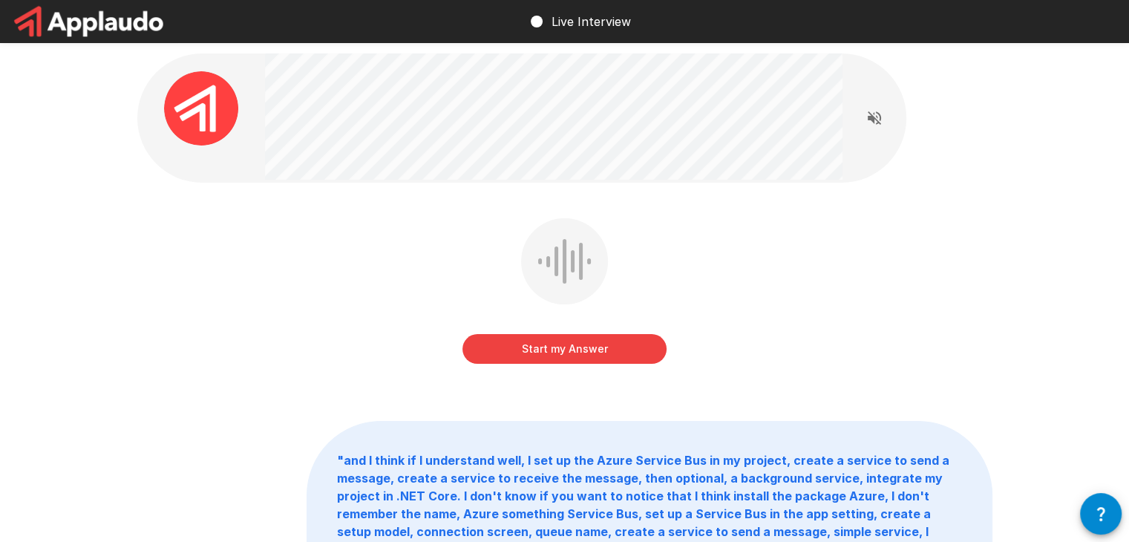
click at [583, 342] on button "Start my Answer" at bounding box center [565, 349] width 204 height 30
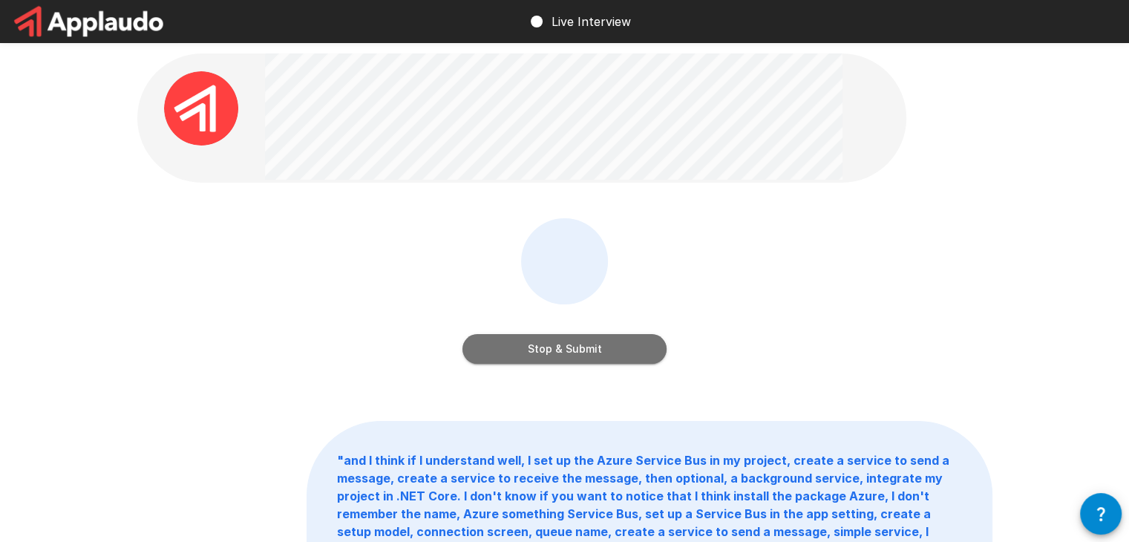
click at [630, 357] on button "Stop & Submit" at bounding box center [565, 349] width 204 height 30
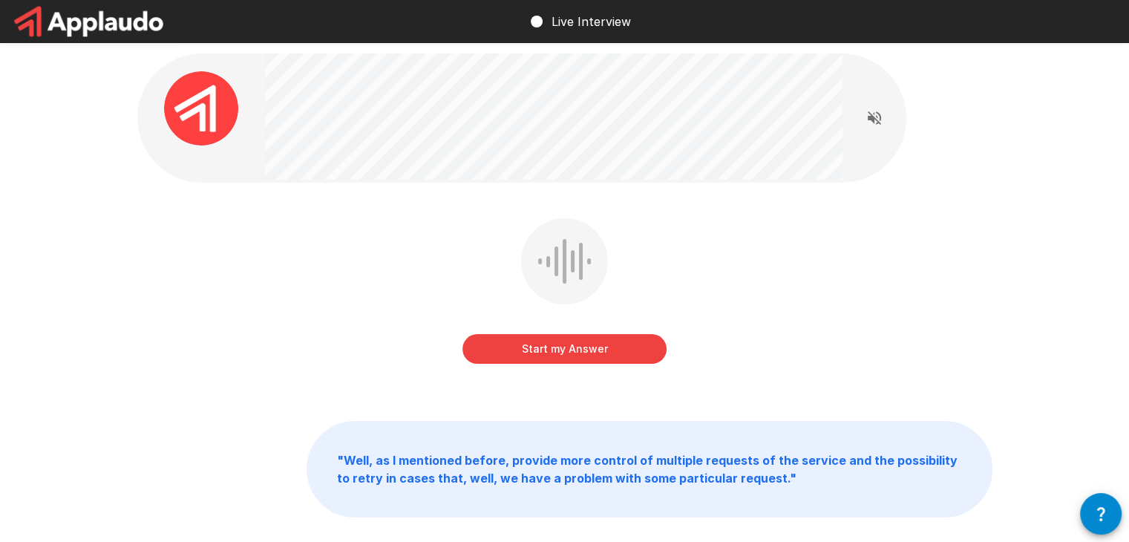
click at [598, 345] on button "Start my Answer" at bounding box center [565, 349] width 204 height 30
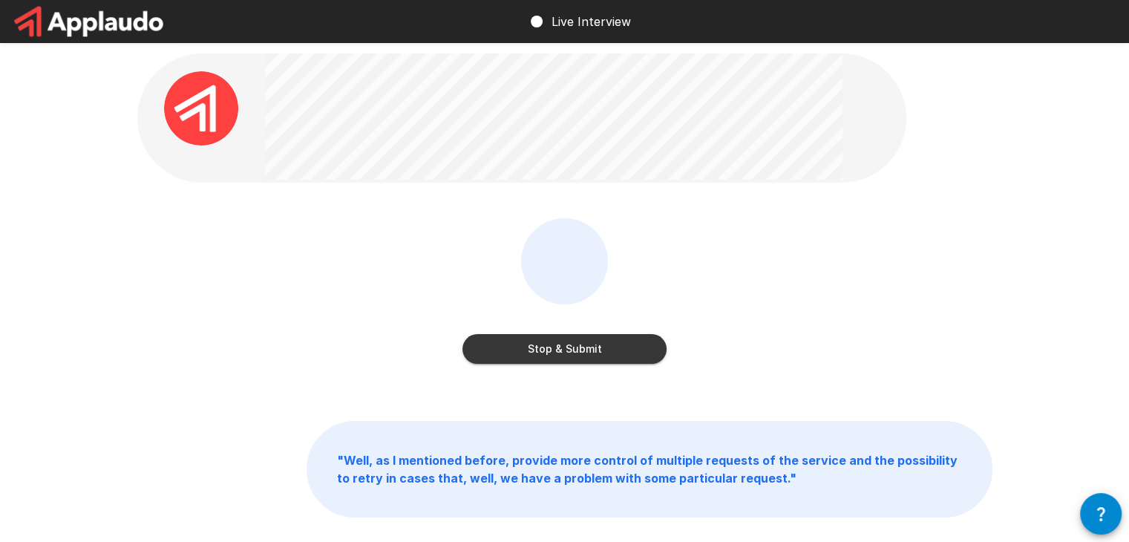
click at [576, 347] on button "Stop & Submit" at bounding box center [565, 349] width 204 height 30
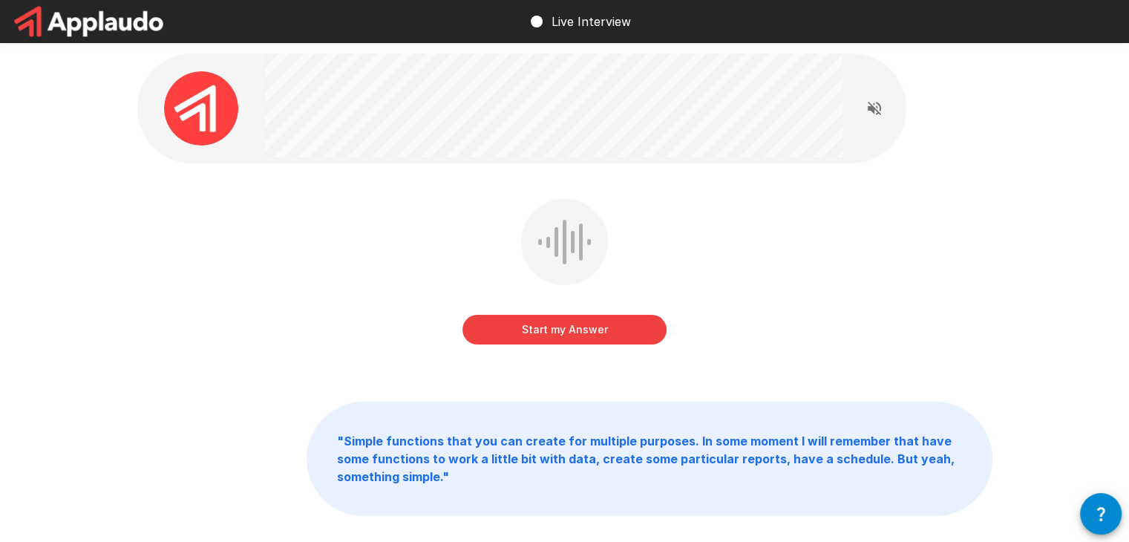
click at [520, 340] on button "Start my Answer" at bounding box center [565, 330] width 204 height 30
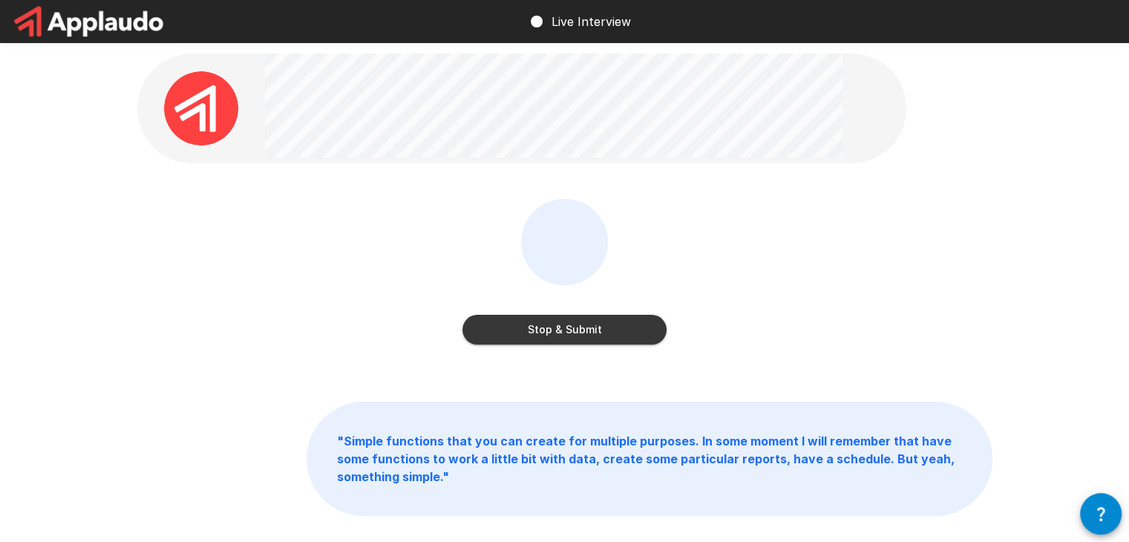
click at [521, 333] on button "Stop & Submit" at bounding box center [565, 330] width 204 height 30
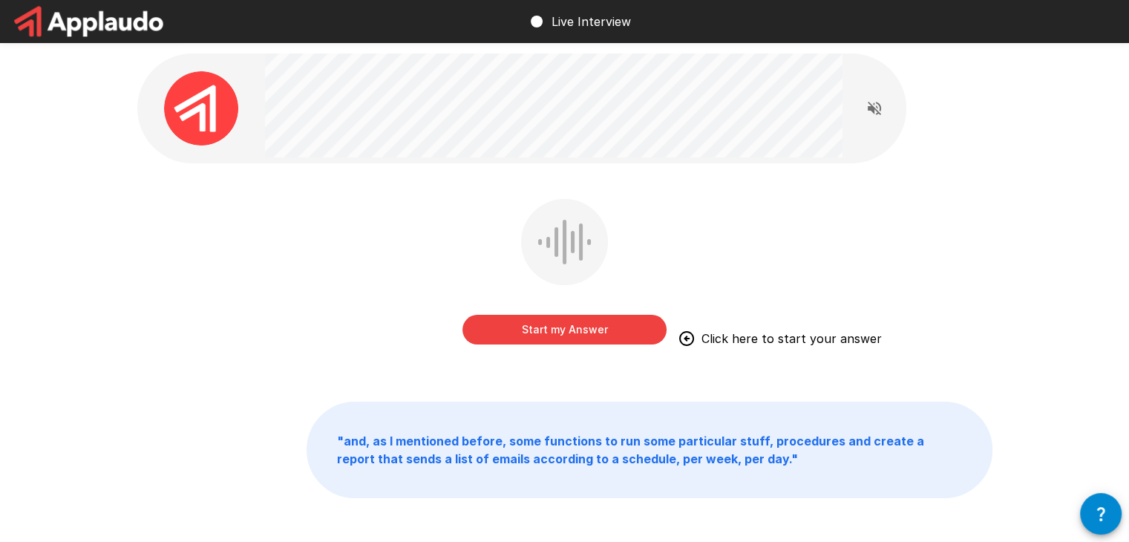
click at [541, 329] on button "Start my Answer" at bounding box center [565, 330] width 204 height 30
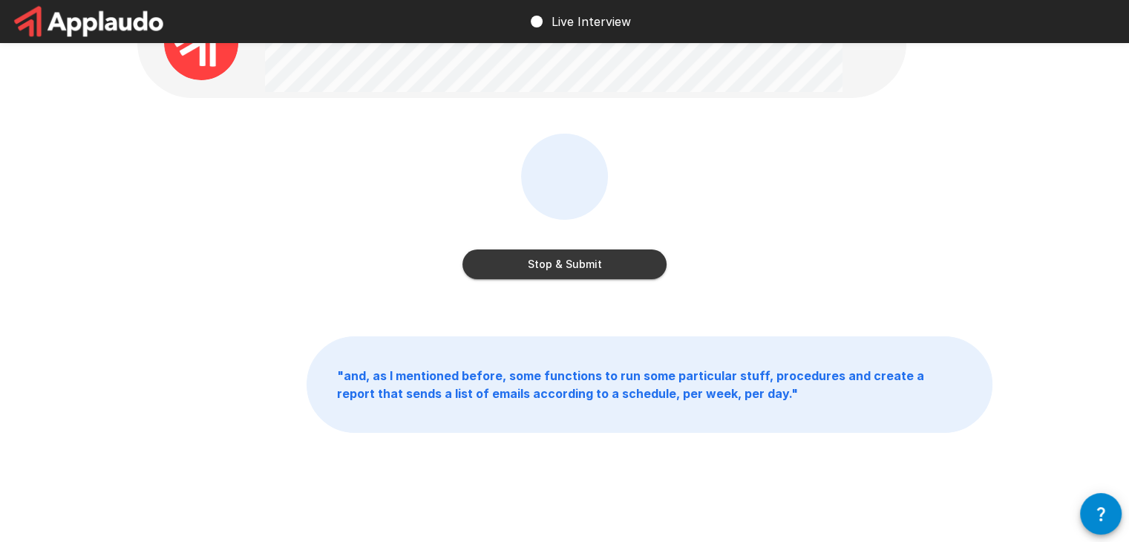
scroll to position [74, 0]
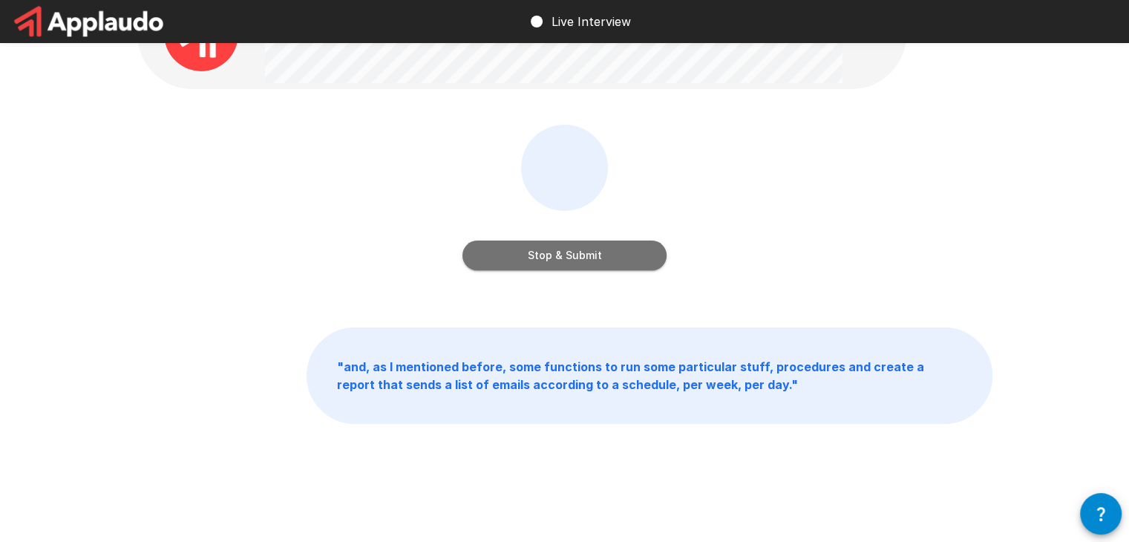
click at [610, 247] on button "Stop & Submit" at bounding box center [565, 256] width 204 height 30
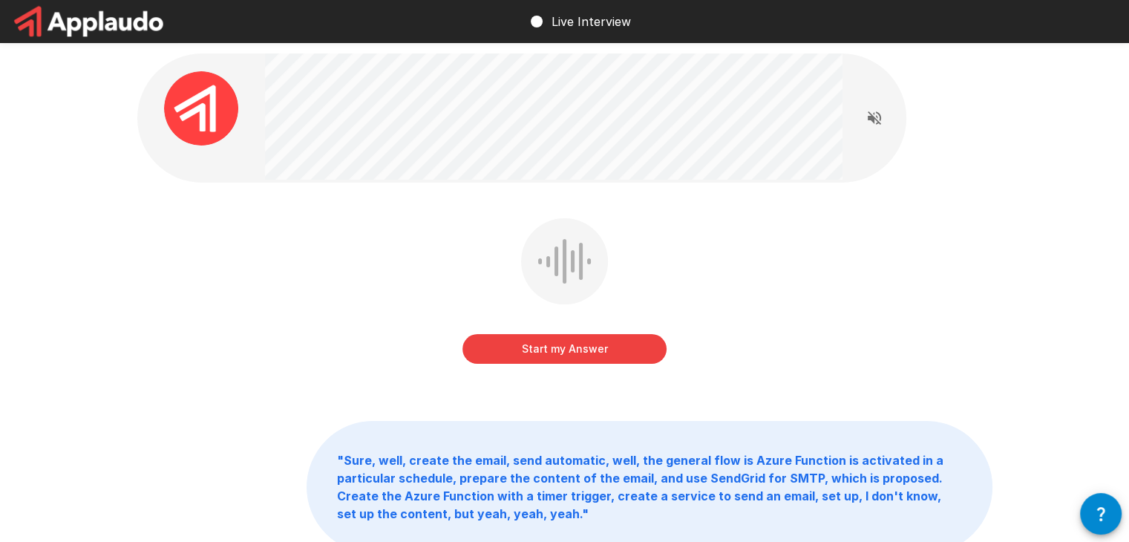
click at [553, 354] on button "Start my Answer" at bounding box center [565, 349] width 204 height 30
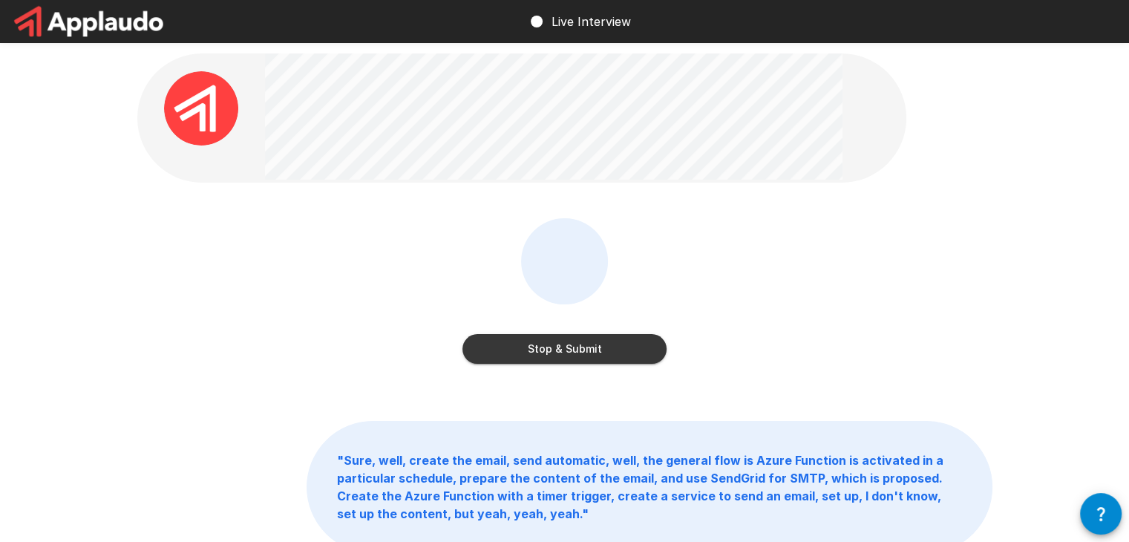
click at [574, 345] on button "Stop & Submit" at bounding box center [565, 349] width 204 height 30
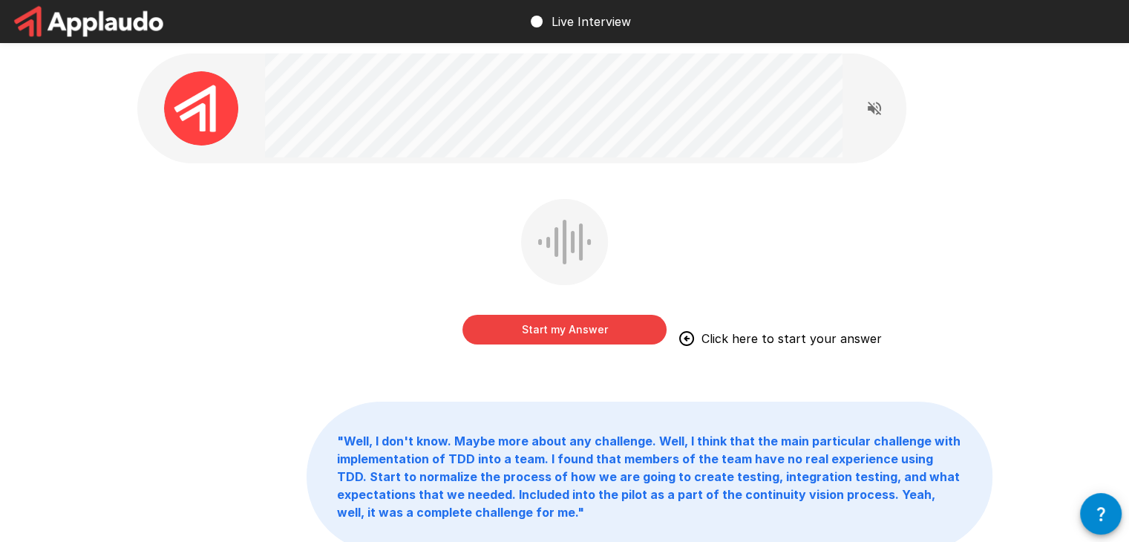
click at [575, 327] on button "Start my Answer" at bounding box center [565, 330] width 204 height 30
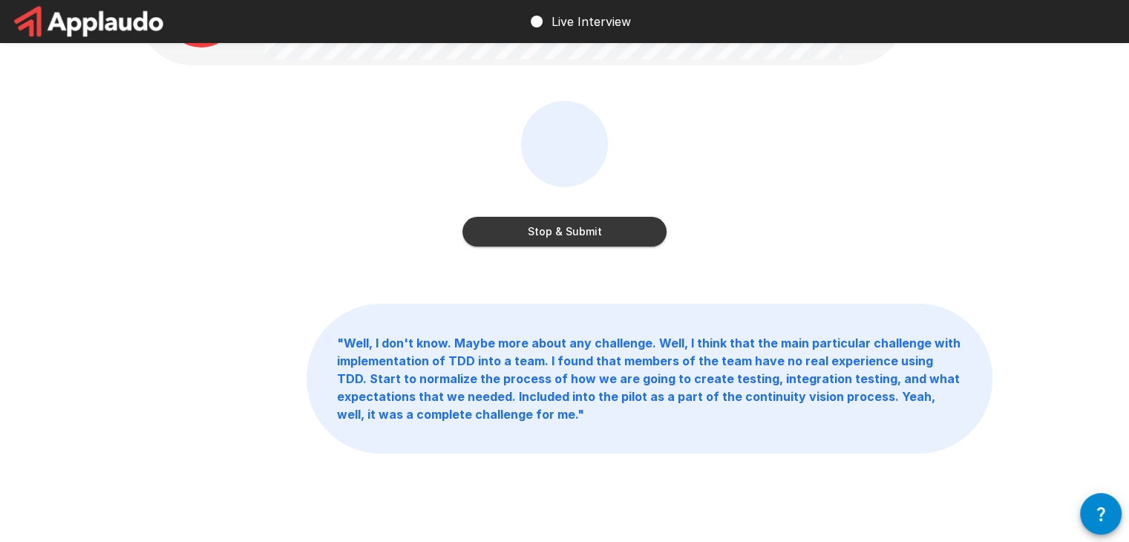
scroll to position [99, 0]
click at [566, 226] on button "Stop & Submit" at bounding box center [565, 231] width 204 height 30
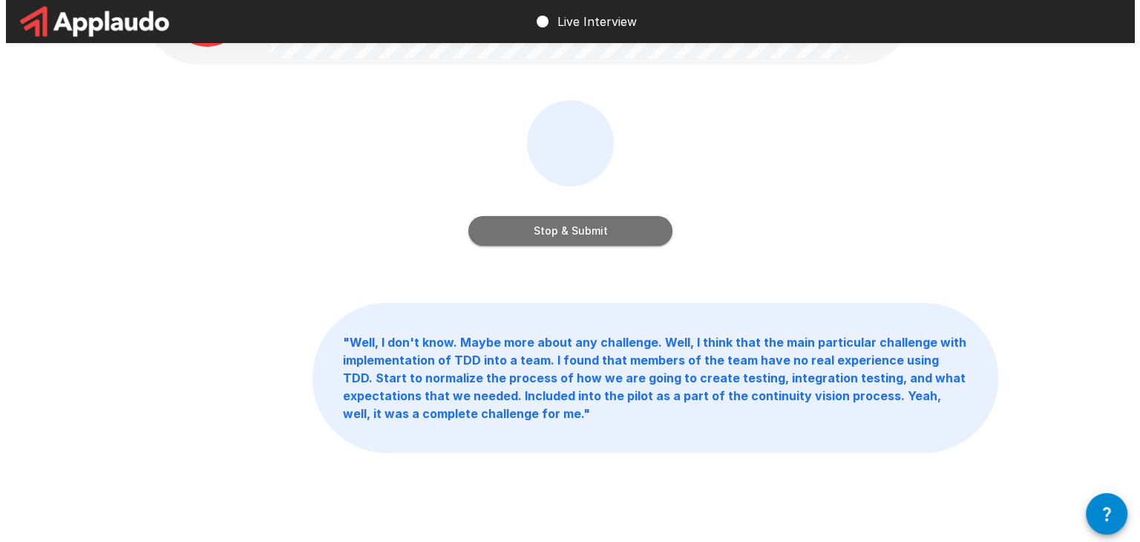
scroll to position [0, 0]
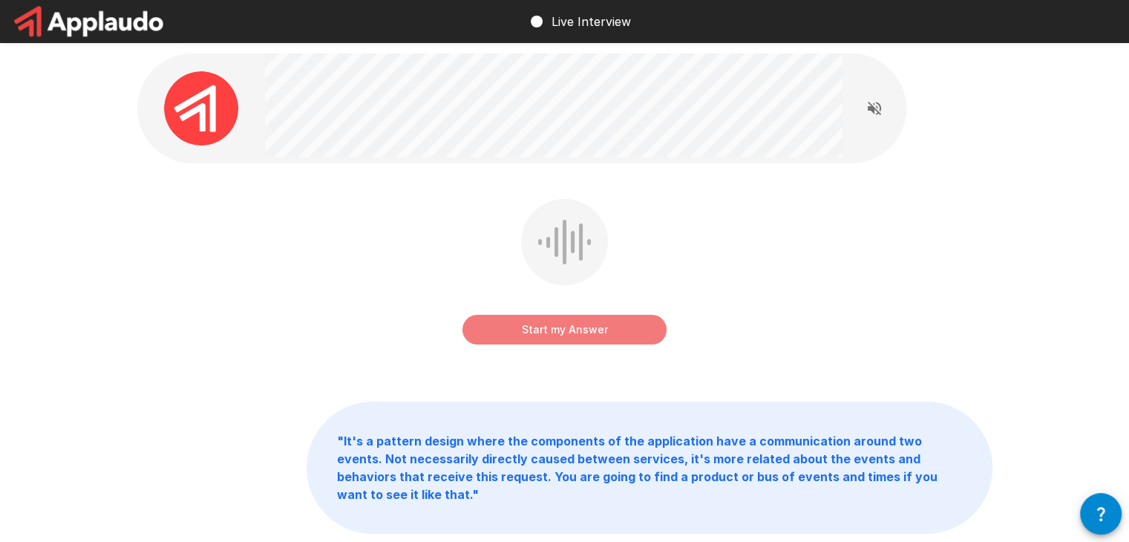
click at [569, 334] on button "Start my Answer" at bounding box center [565, 330] width 204 height 30
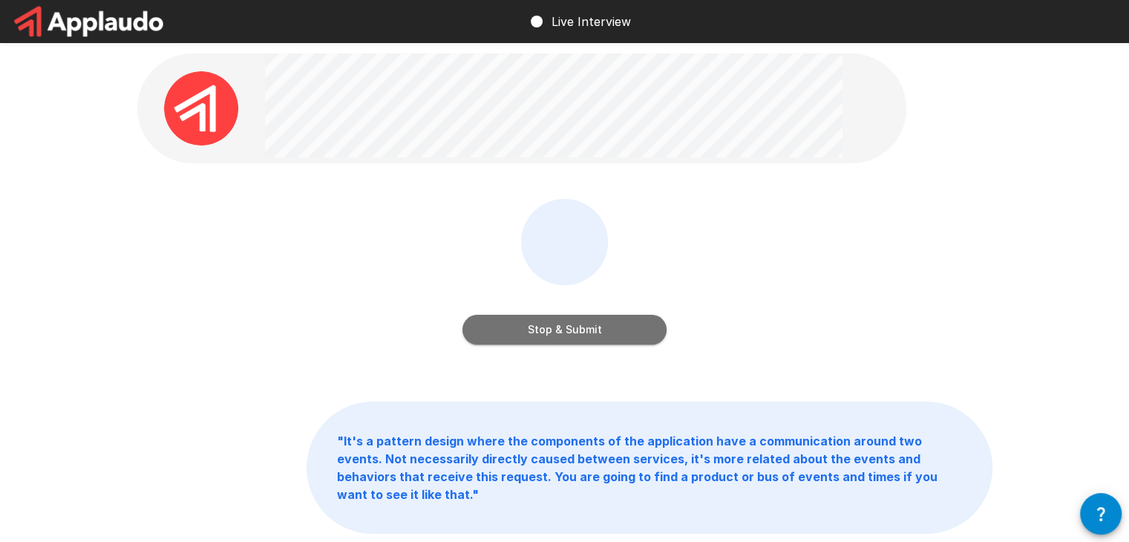
click at [567, 333] on button "Stop & Submit" at bounding box center [565, 330] width 204 height 30
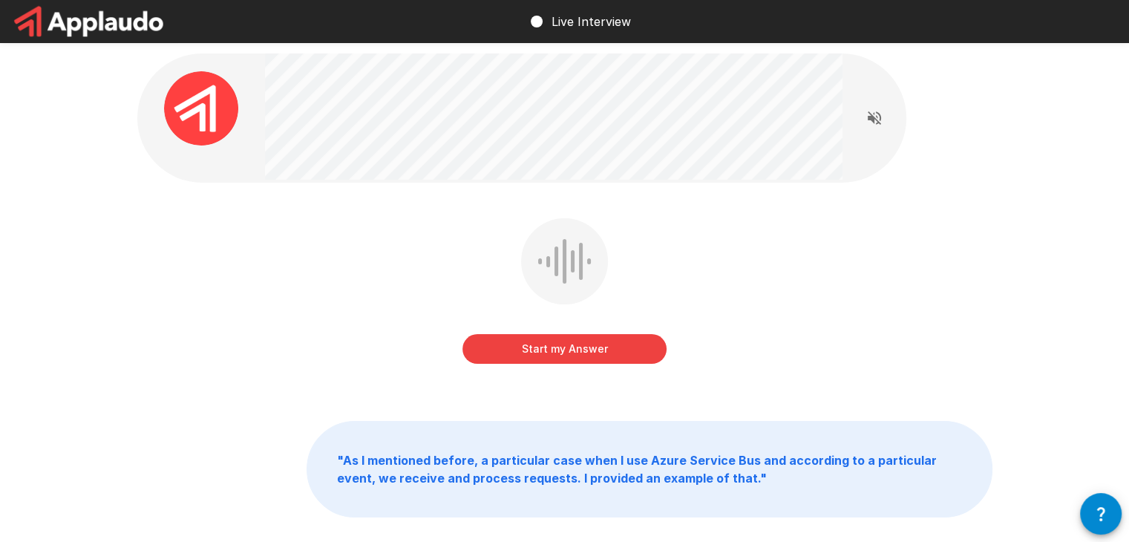
click at [859, 95] on div at bounding box center [522, 117] width 770 height 129
click at [607, 355] on button "Start my Answer" at bounding box center [565, 349] width 204 height 30
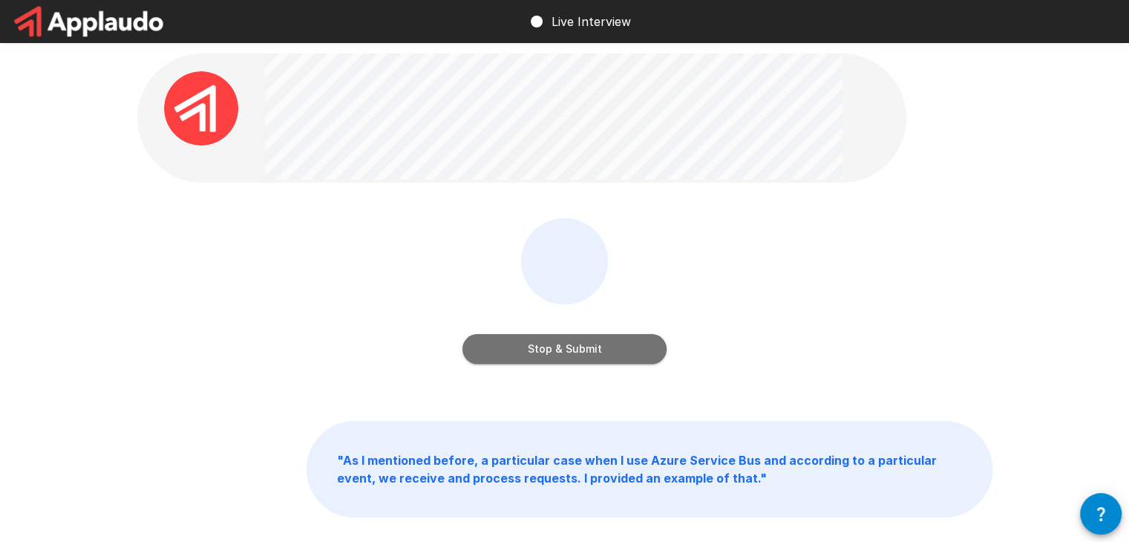
click at [580, 351] on button "Stop & Submit" at bounding box center [565, 349] width 204 height 30
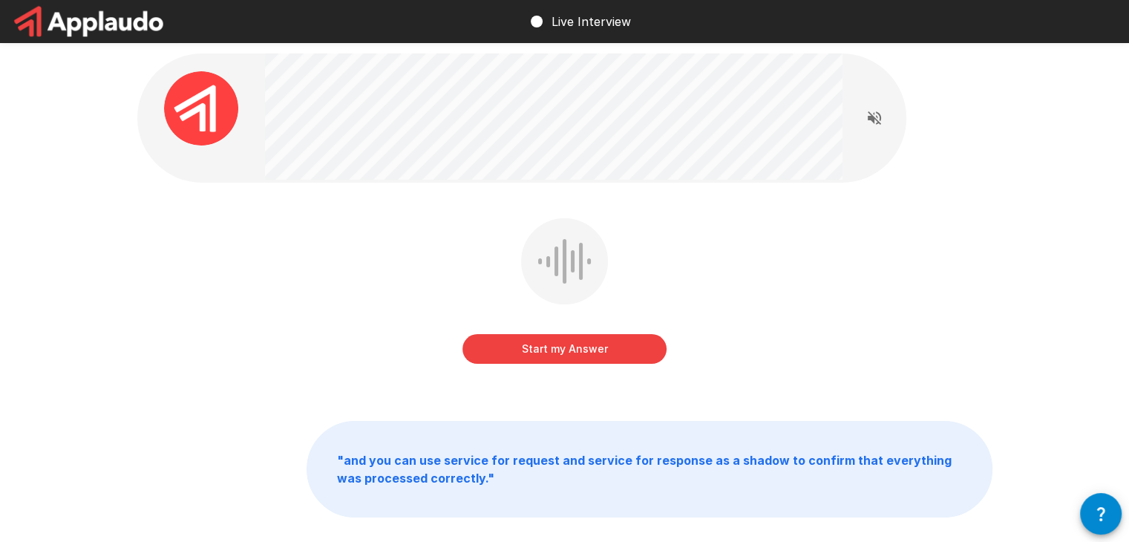
click at [588, 345] on button "Start my Answer" at bounding box center [565, 349] width 204 height 30
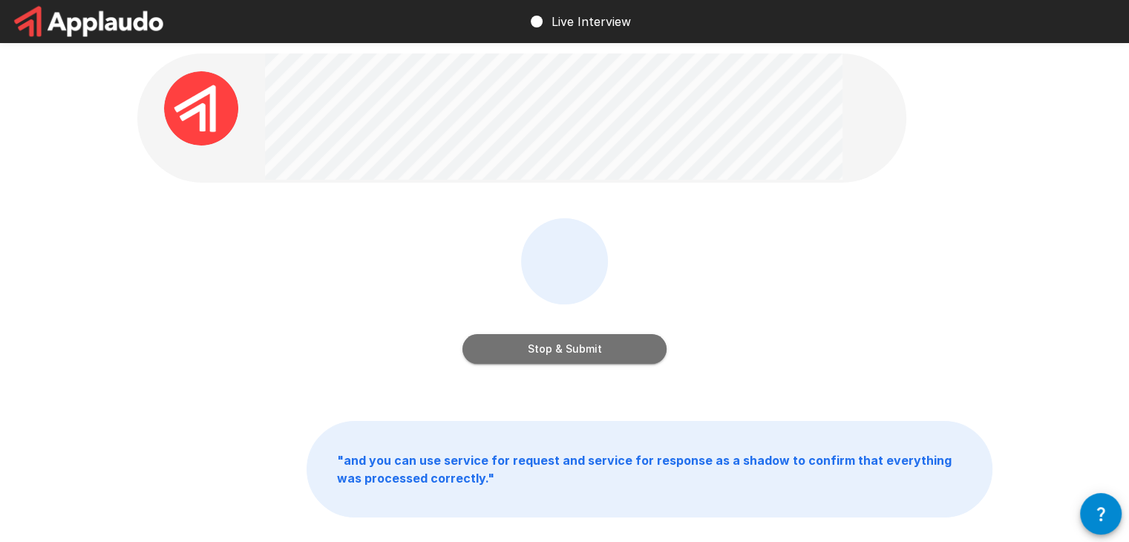
click at [588, 345] on button "Stop & Submit" at bounding box center [565, 349] width 204 height 30
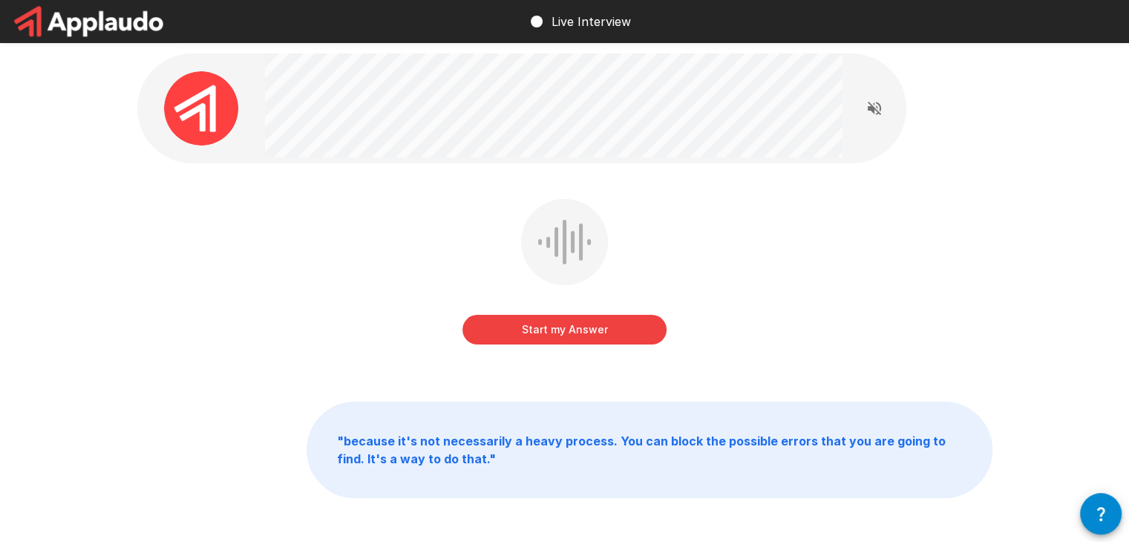
click at [563, 326] on button "Start my Answer" at bounding box center [565, 330] width 204 height 30
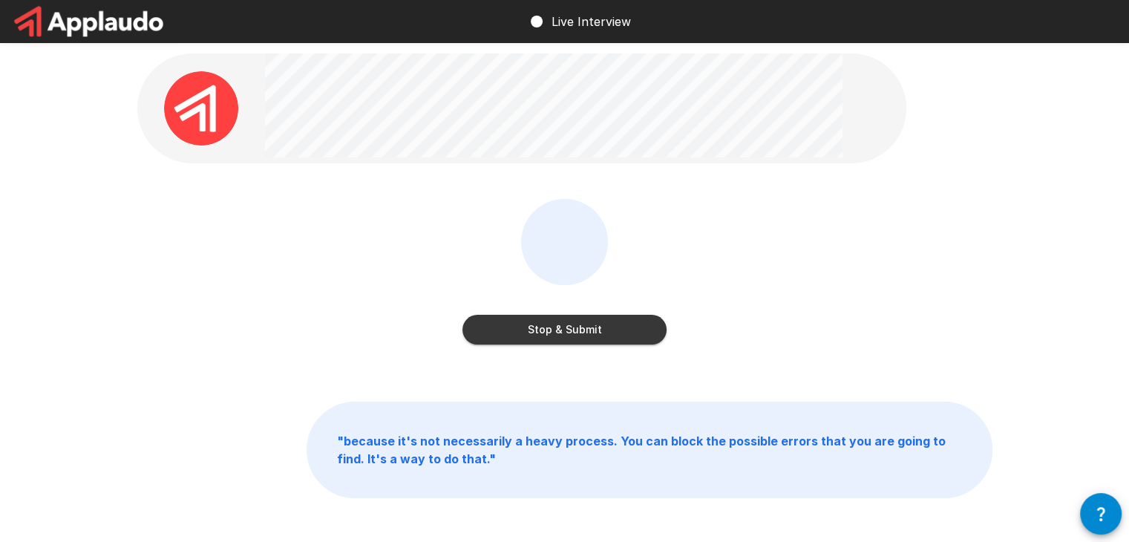
click at [563, 326] on button "Stop & Submit" at bounding box center [565, 330] width 204 height 30
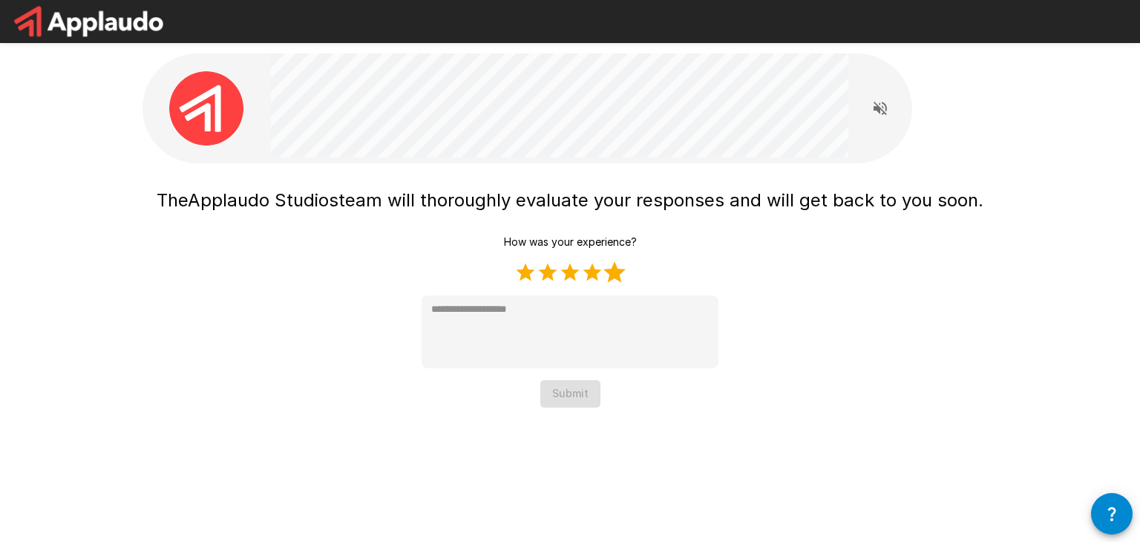
click at [605, 269] on label "5 Stars" at bounding box center [615, 272] width 22 height 22
click at [519, 275] on label "1 Star" at bounding box center [525, 272] width 22 height 22
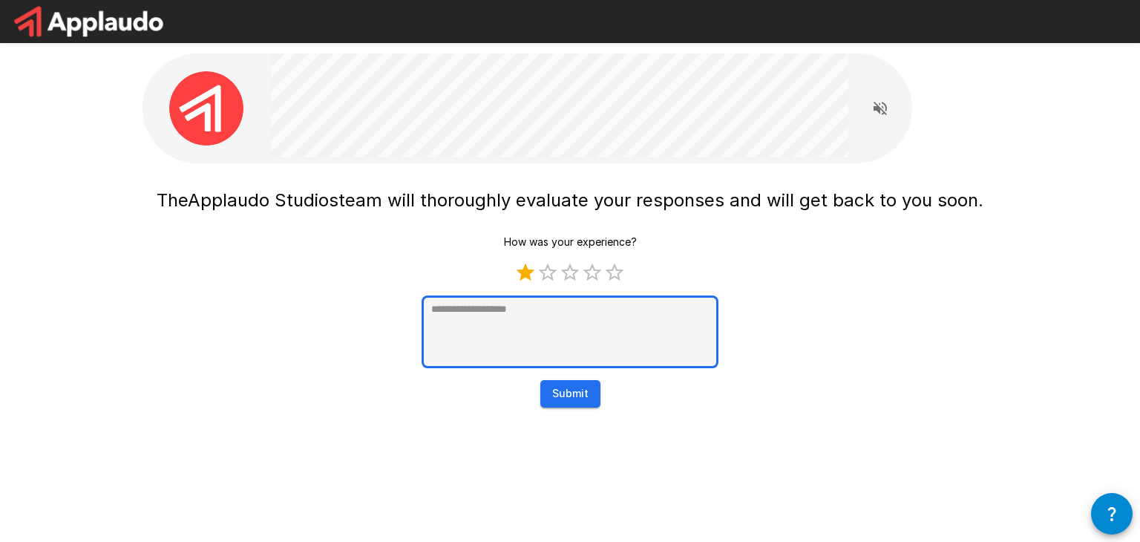
type textarea "*"
click at [494, 331] on textarea at bounding box center [570, 331] width 297 height 73
type textarea "*"
type textarea "**"
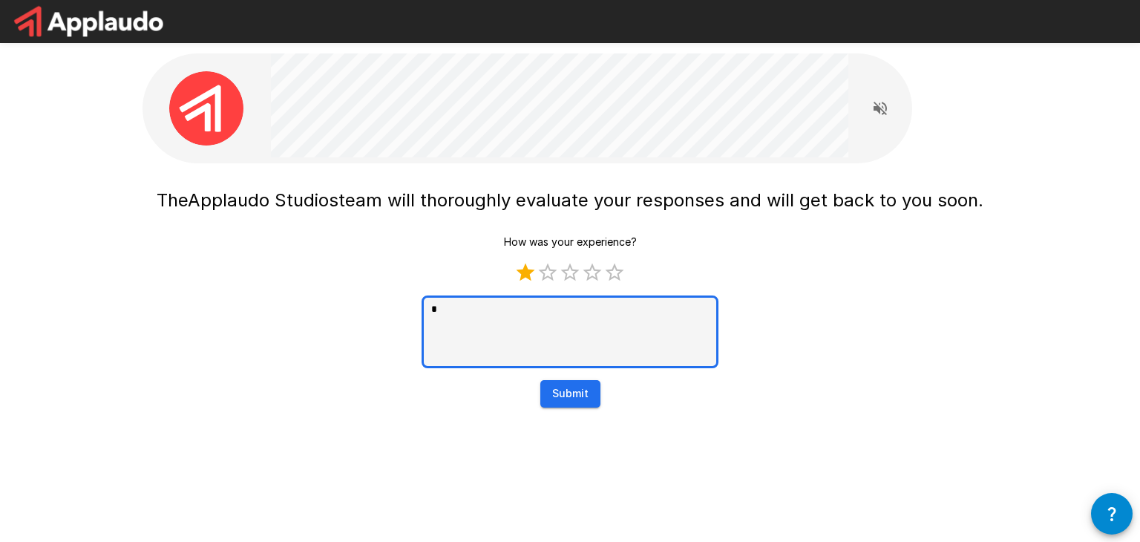
type textarea "*"
type textarea "***"
type textarea "*"
type textarea "****"
type textarea "*"
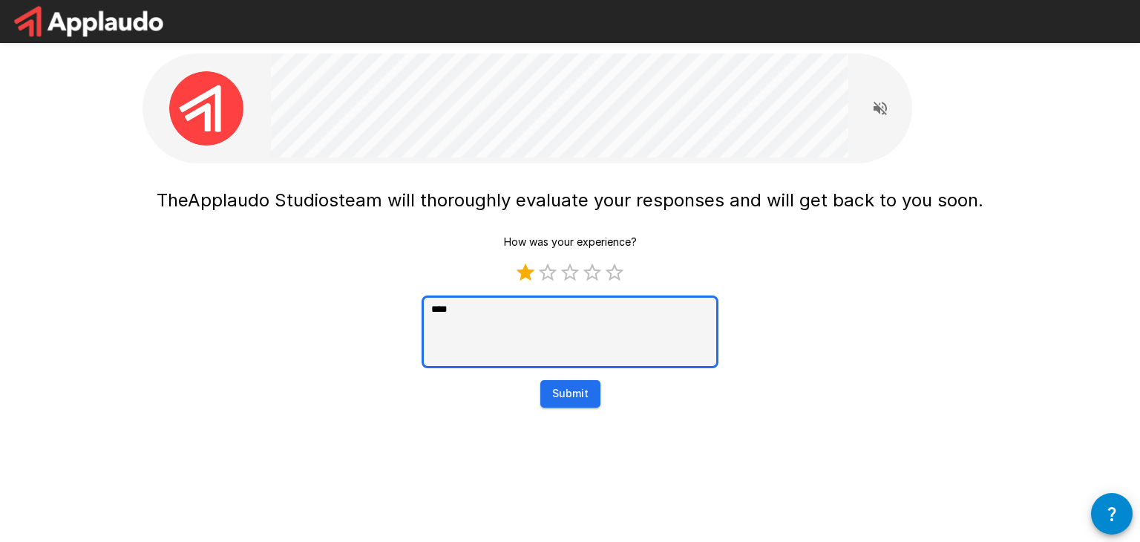
type textarea "*****"
type textarea "*"
type textarea "******"
type textarea "*"
type textarea "*******"
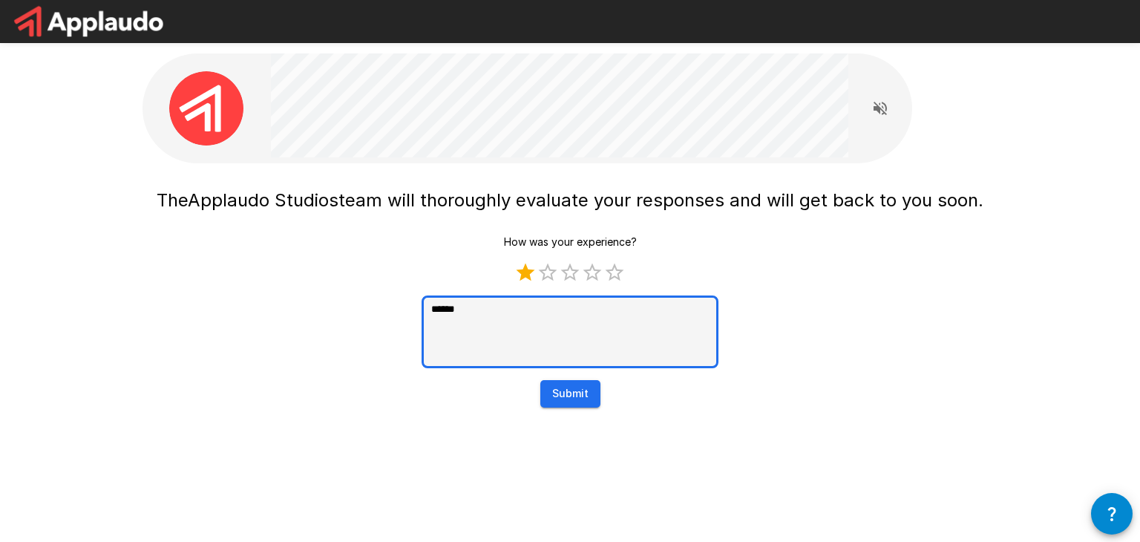
type textarea "*"
type textarea "*******"
type textarea "*"
type textarea "*********"
type textarea "*"
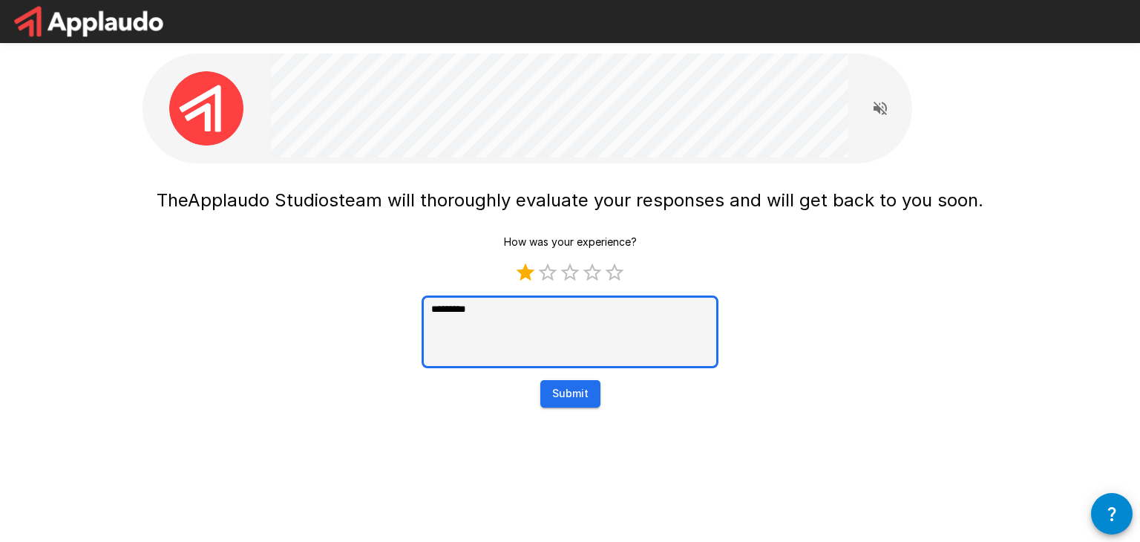
type textarea "**********"
type textarea "*"
type textarea "**********"
type textarea "*"
type textarea "**********"
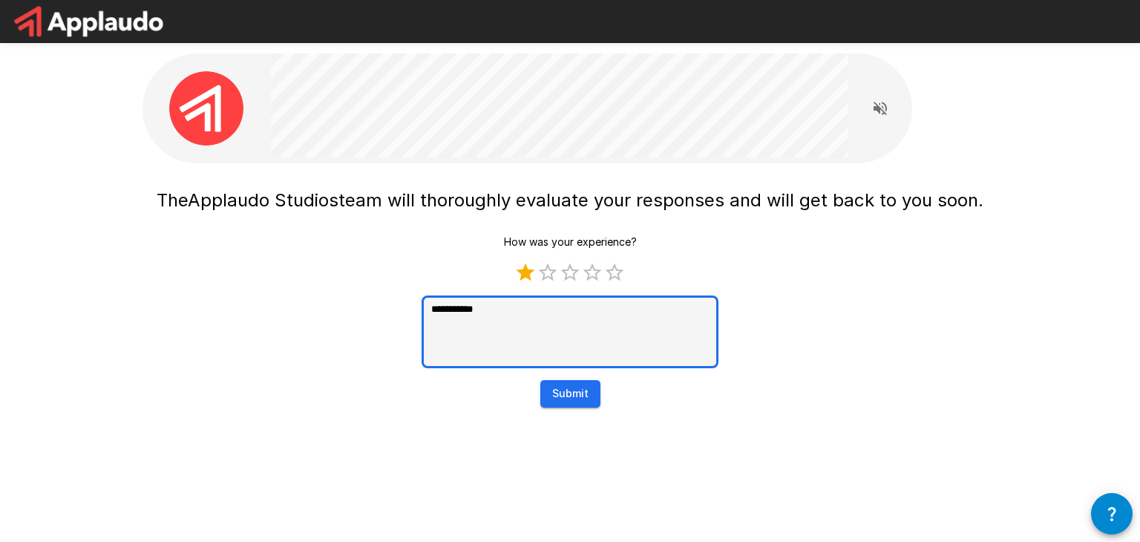
type textarea "*"
type textarea "**********"
type textarea "*"
type textarea "**********"
type textarea "*"
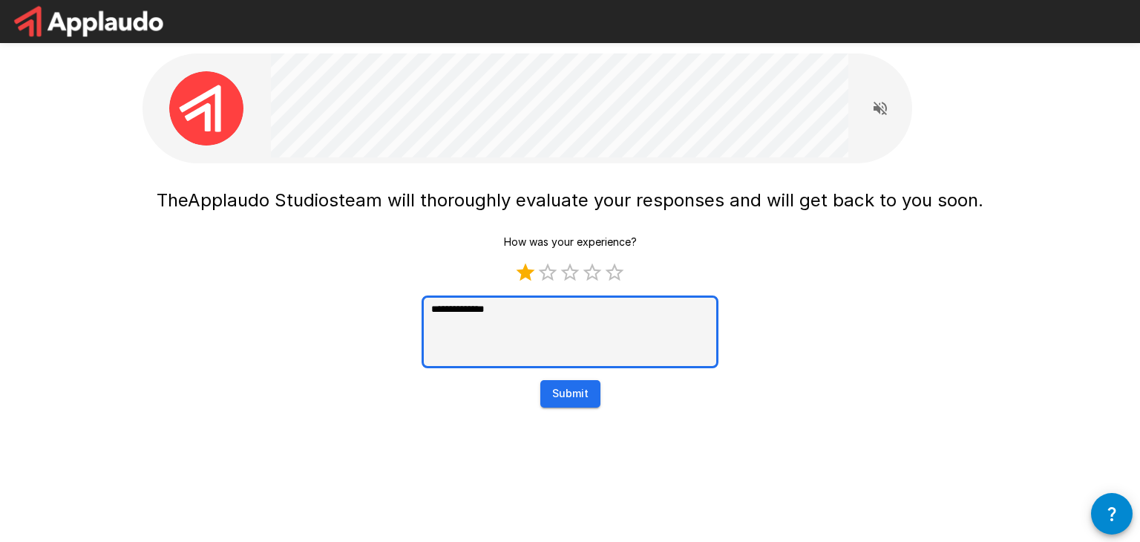
type textarea "**********"
type textarea "*"
type textarea "**********"
type textarea "*"
type textarea "**********"
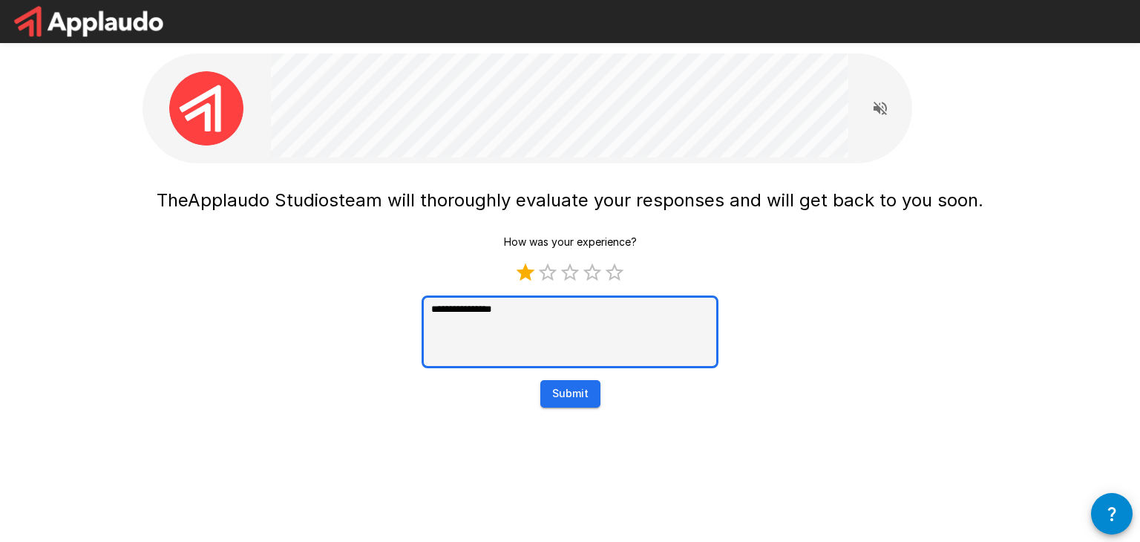
type textarea "*"
type textarea "**********"
type textarea "*"
type textarea "**********"
type textarea "*"
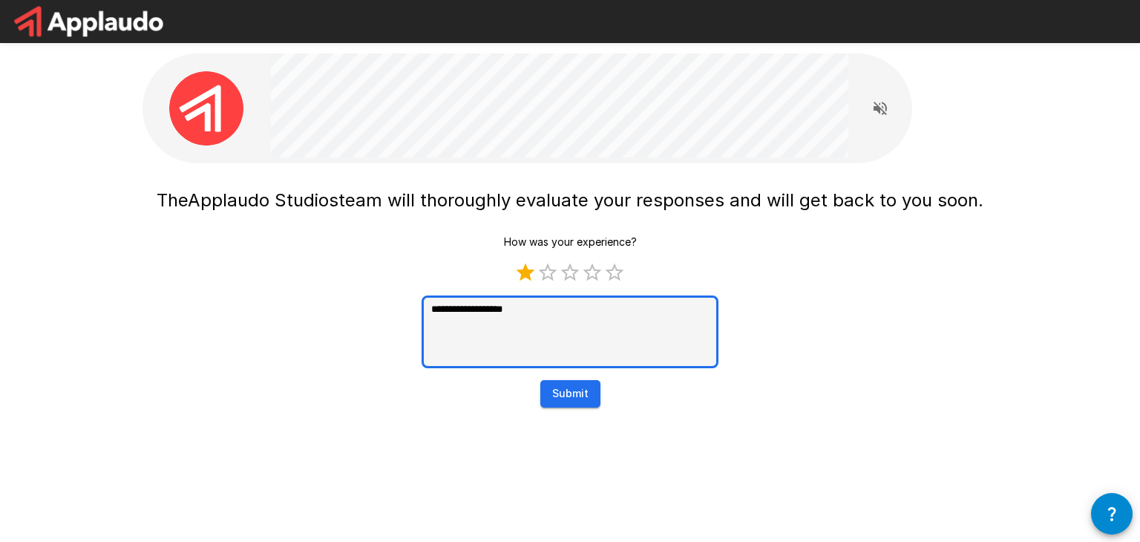
type textarea "**********"
type textarea "*"
type textarea "**********"
type textarea "*"
type textarea "**********"
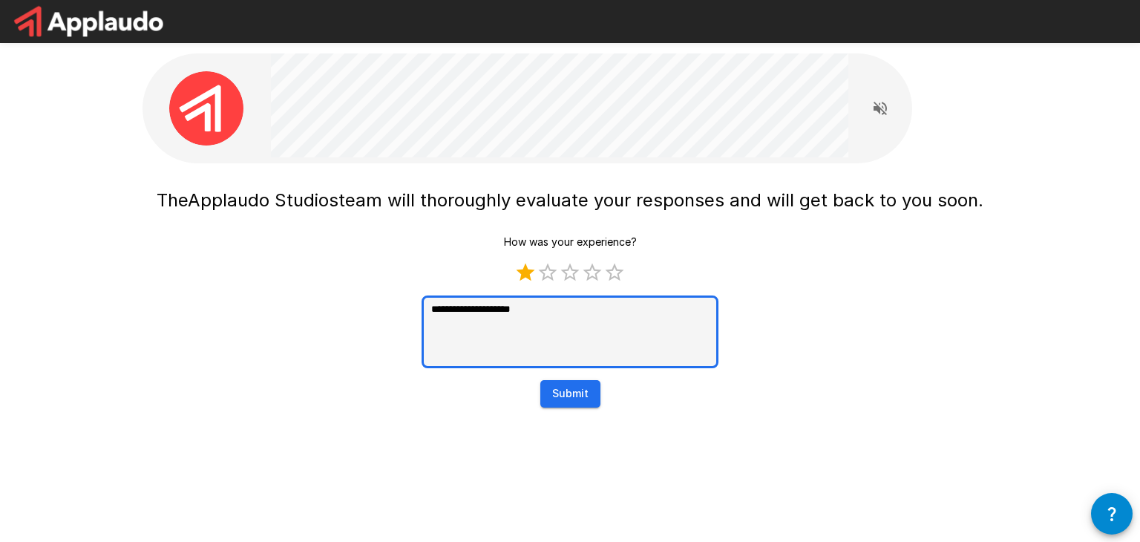
type textarea "*"
type textarea "**********"
type textarea "*"
type textarea "**********"
type textarea "*"
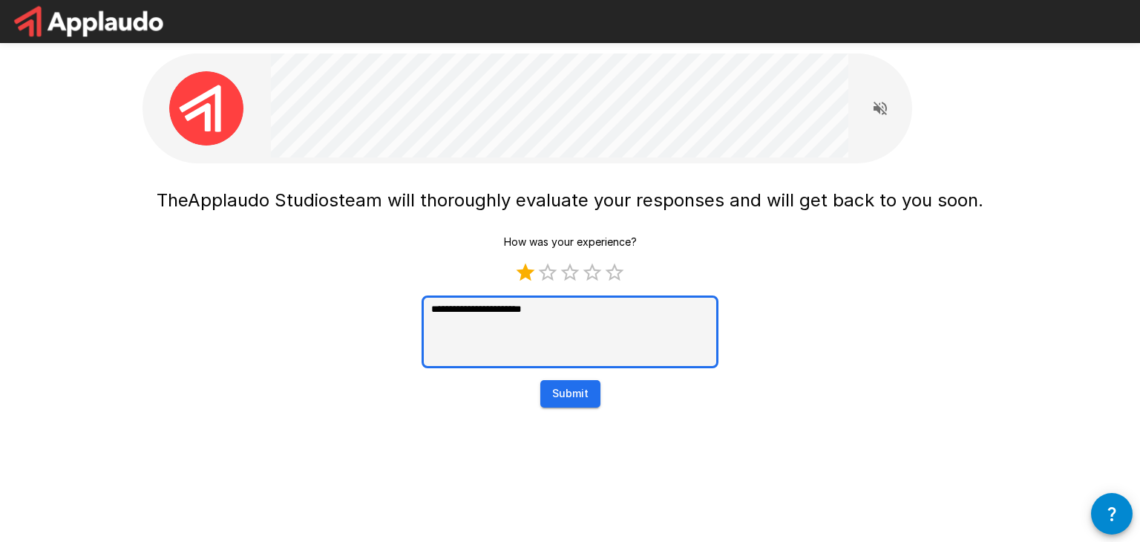
type textarea "**********"
type textarea "*"
type textarea "**********"
type textarea "*"
type textarea "**********"
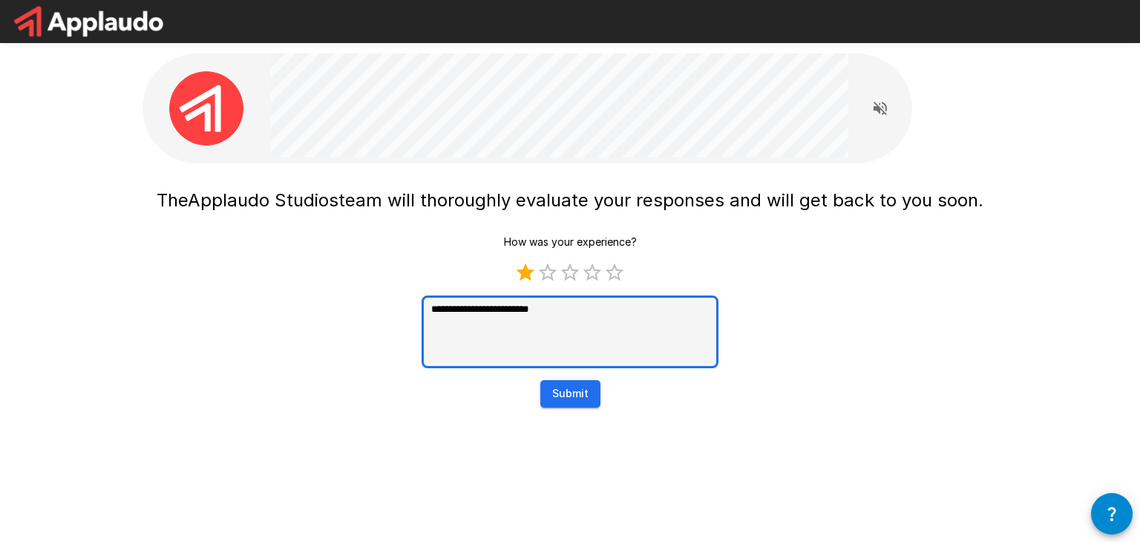
type textarea "*"
type textarea "**********"
type textarea "*"
type textarea "**********"
type textarea "*"
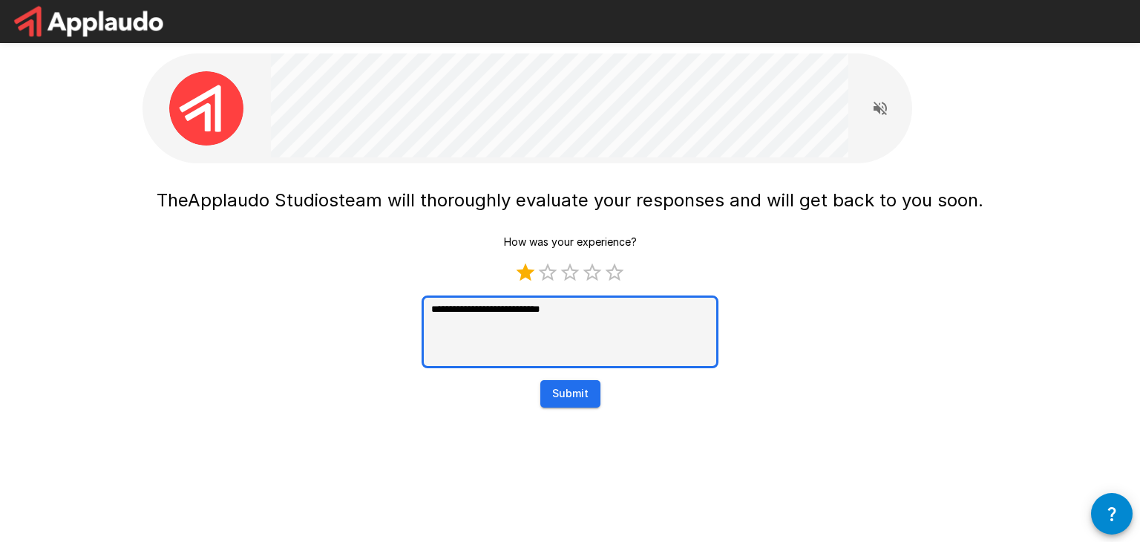
type textarea "**********"
type textarea "*"
type textarea "**********"
type textarea "*"
type textarea "**********"
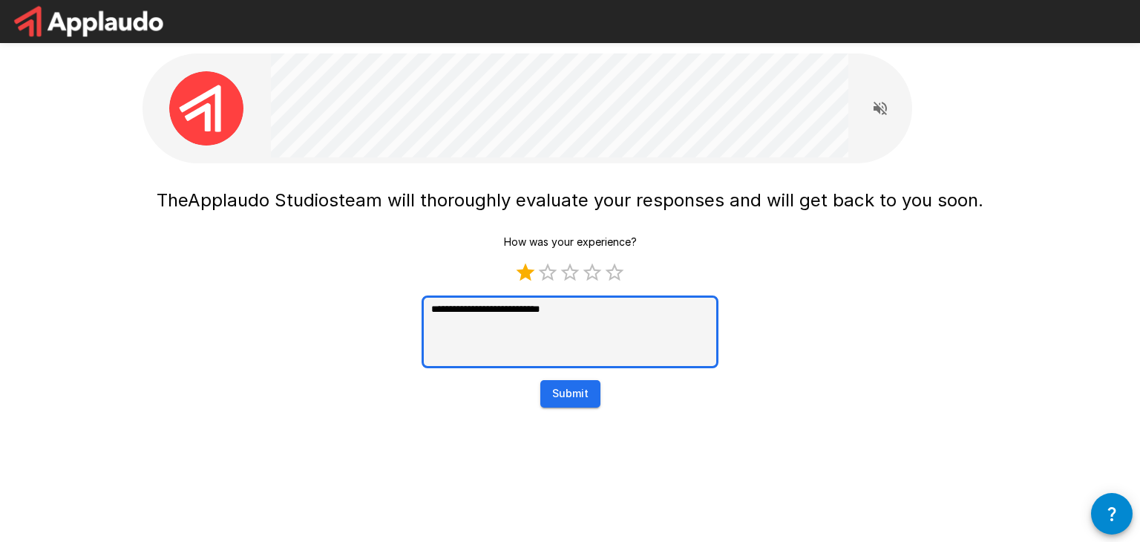
type textarea "*"
type textarea "**********"
type textarea "*"
type textarea "**********"
type textarea "*"
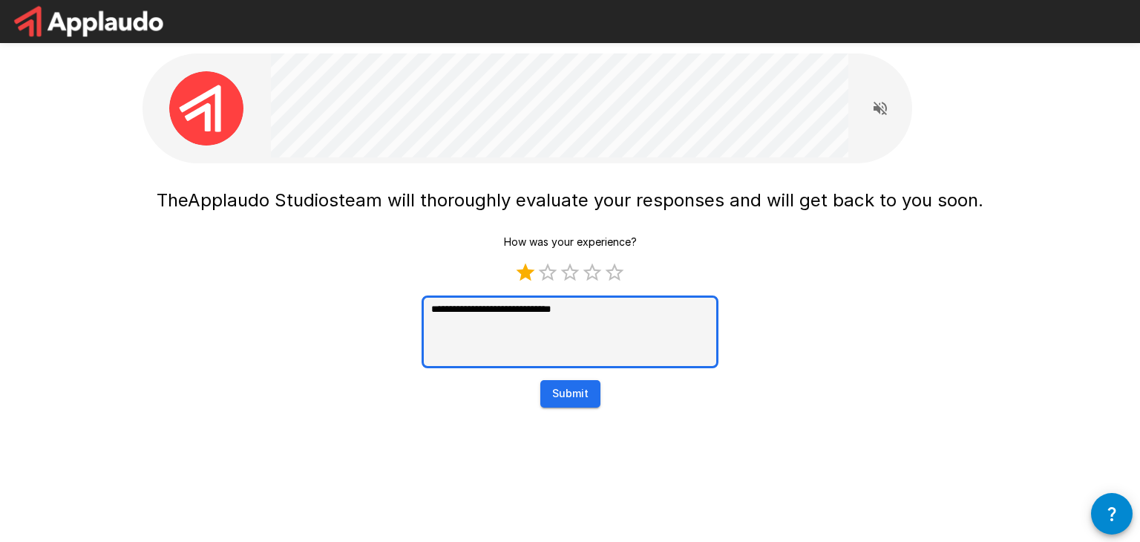
type textarea "**********"
type textarea "*"
type textarea "**********"
type textarea "*"
type textarea "**********"
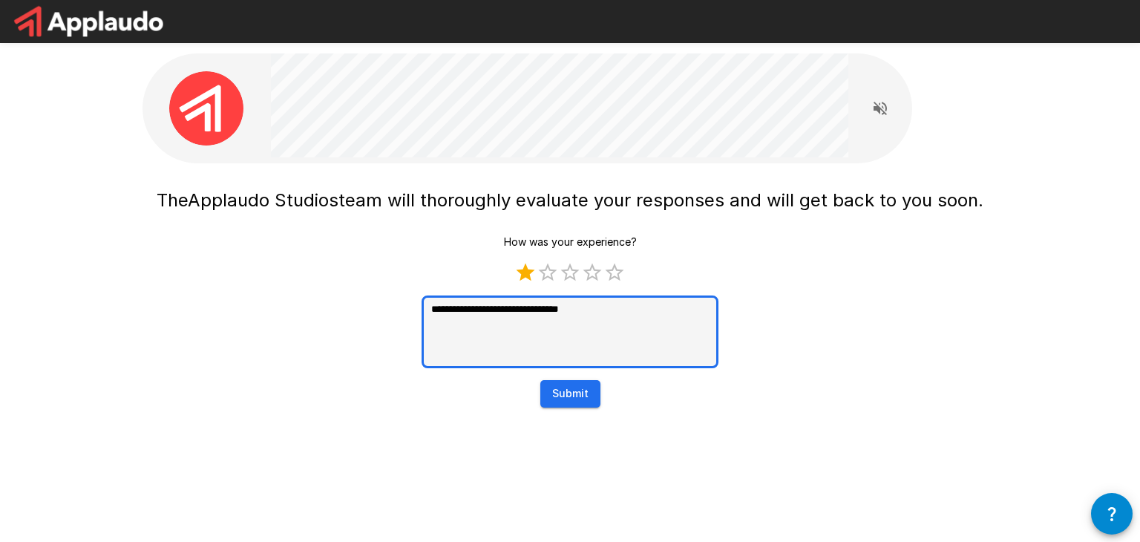
type textarea "*"
type textarea "**********"
type textarea "*"
type textarea "**********"
type textarea "*"
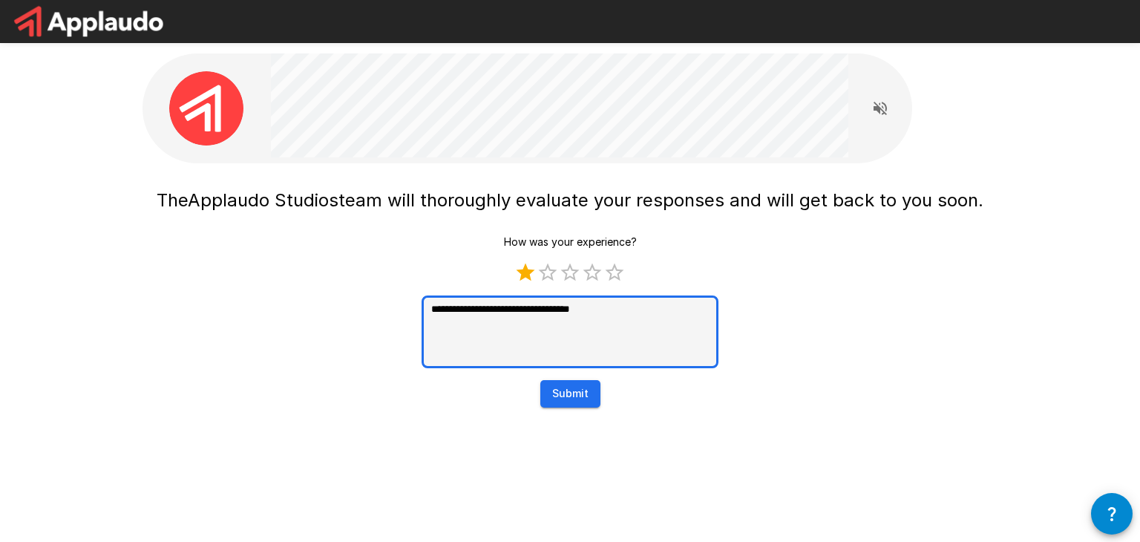
type textarea "**********"
type textarea "*"
type textarea "**********"
type textarea "*"
type textarea "**********"
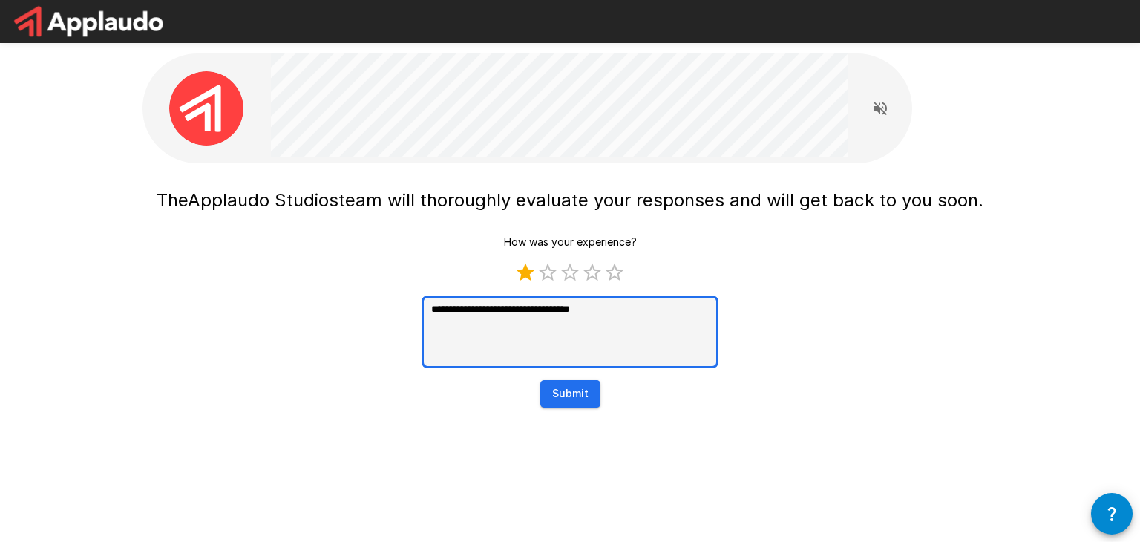
type textarea "*"
type textarea "**********"
type textarea "*"
type textarea "**********"
type textarea "*"
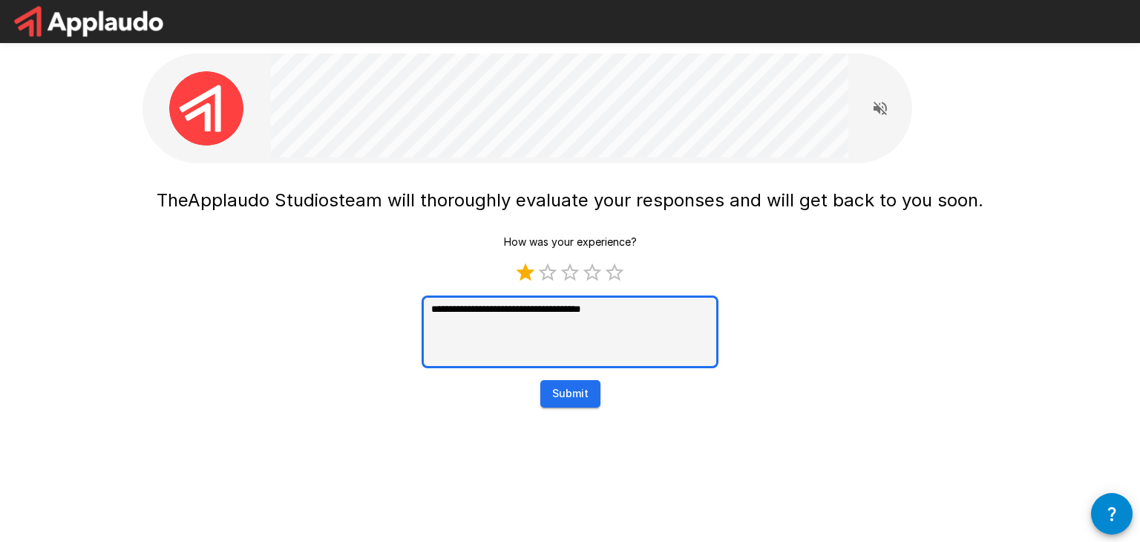
drag, startPoint x: 589, startPoint y: 312, endPoint x: 535, endPoint y: 313, distance: 53.5
click at [535, 313] on textarea "**********" at bounding box center [570, 331] width 297 height 73
type textarea "**********"
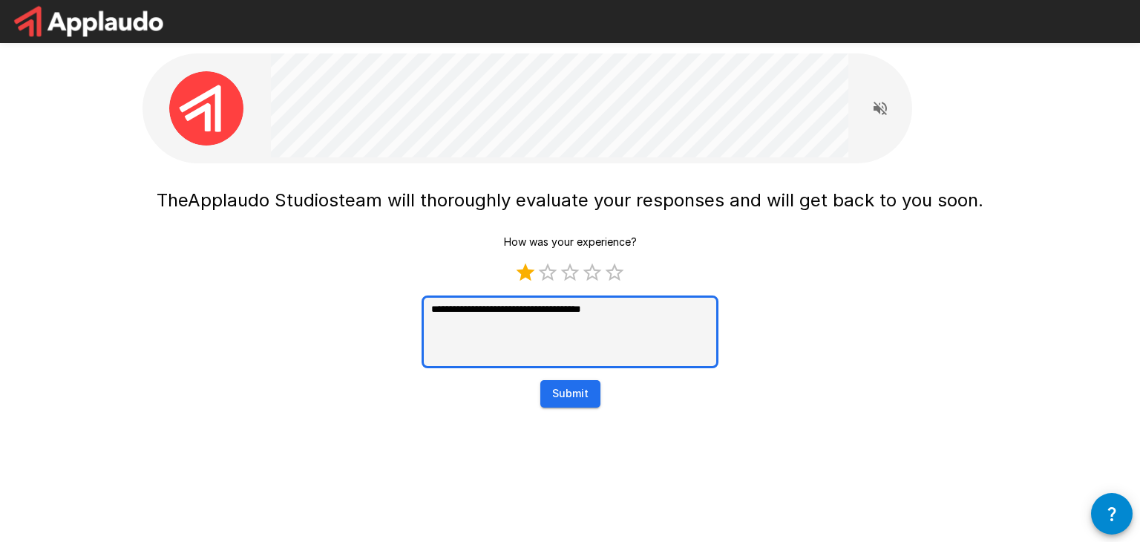
type textarea "*"
paste textarea
type textarea "**********"
type textarea "*"
type textarea "**********"
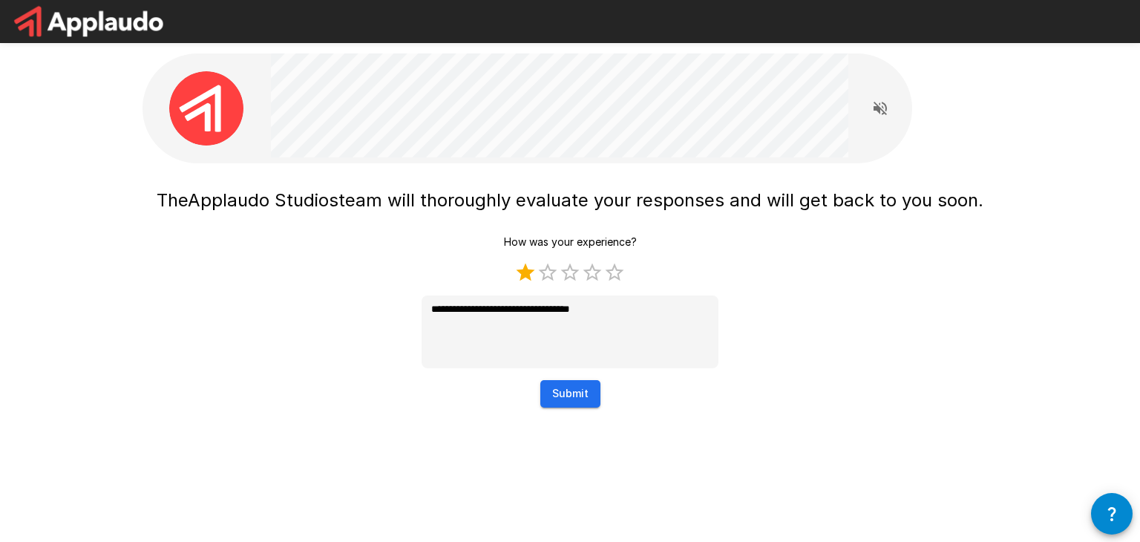
type textarea "*"
click at [566, 389] on button "Submit" at bounding box center [570, 393] width 60 height 27
